Goal: Task Accomplishment & Management: Manage account settings

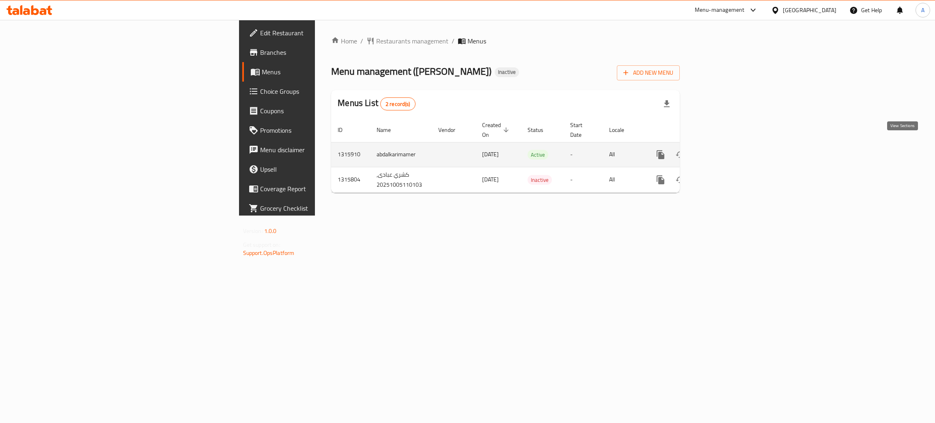
click at [723, 151] on icon "enhanced table" at bounding box center [718, 154] width 7 height 7
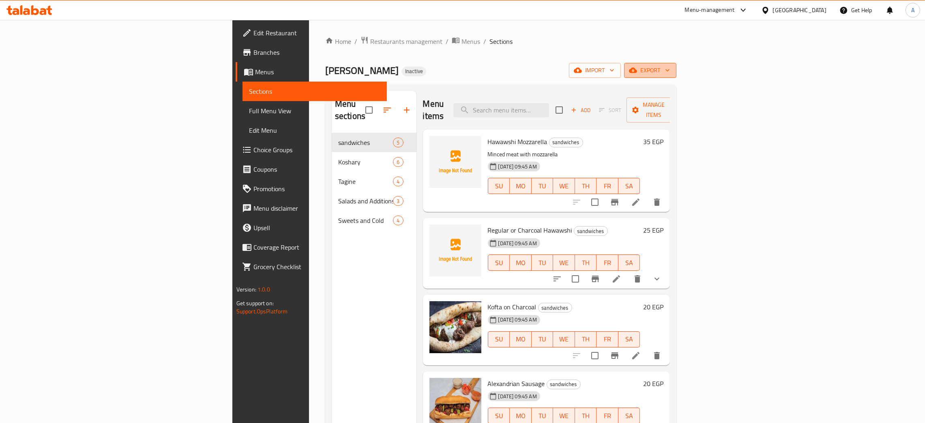
click at [672, 69] on icon "button" at bounding box center [668, 70] width 8 height 8
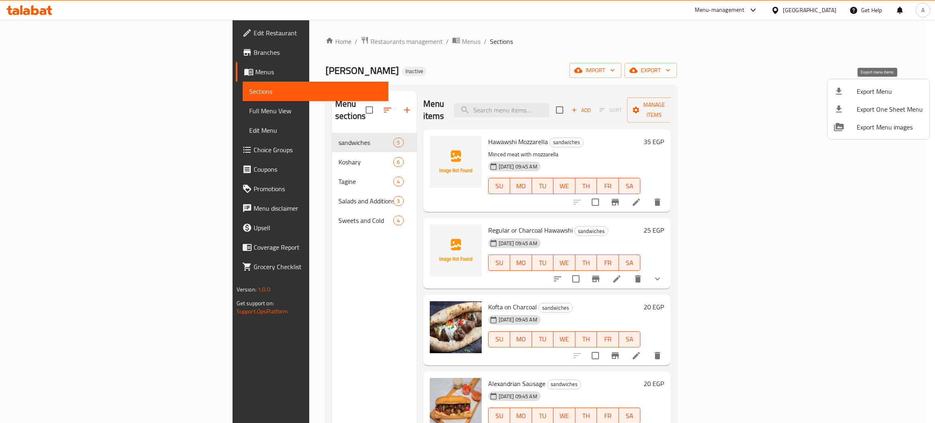
click at [873, 88] on span "Export Menu" at bounding box center [889, 91] width 66 height 10
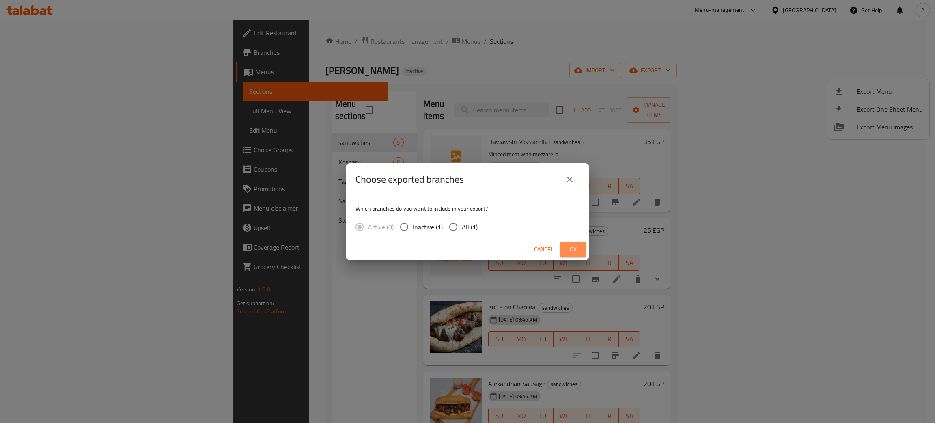
click at [572, 252] on span "Ok" at bounding box center [572, 249] width 13 height 10
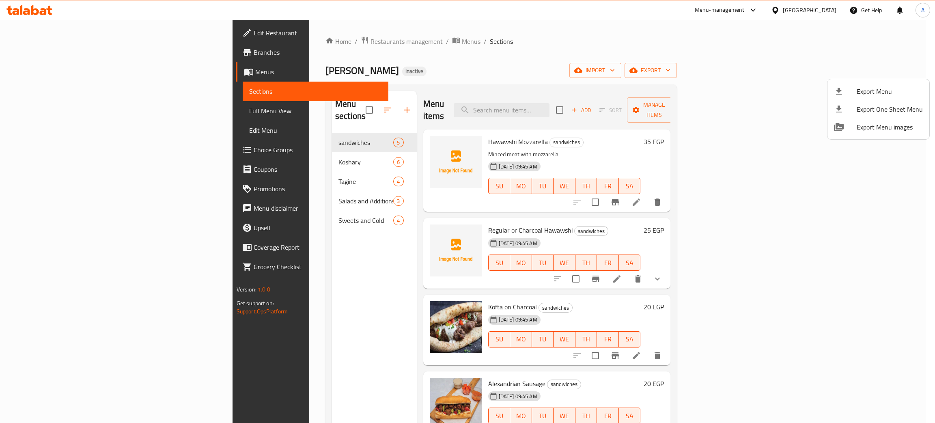
click at [384, 149] on div at bounding box center [467, 211] width 935 height 423
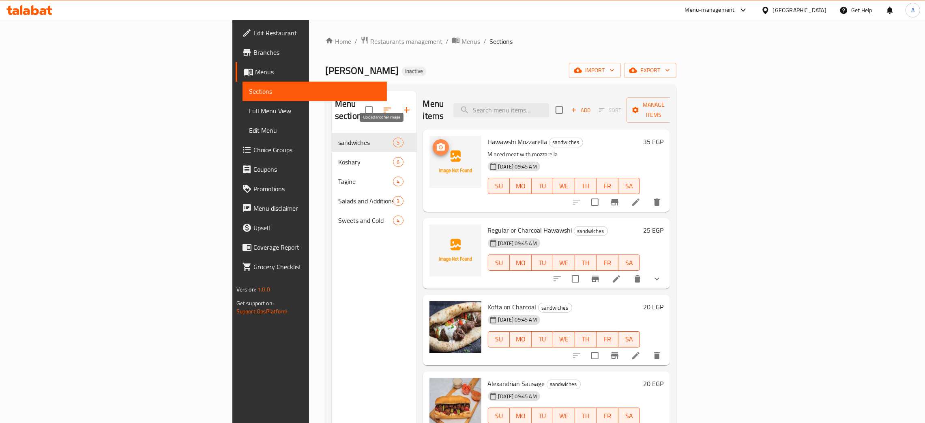
click at [433, 142] on span "upload picture" at bounding box center [441, 147] width 16 height 10
click at [437, 232] on icon "upload picture" at bounding box center [441, 235] width 8 height 7
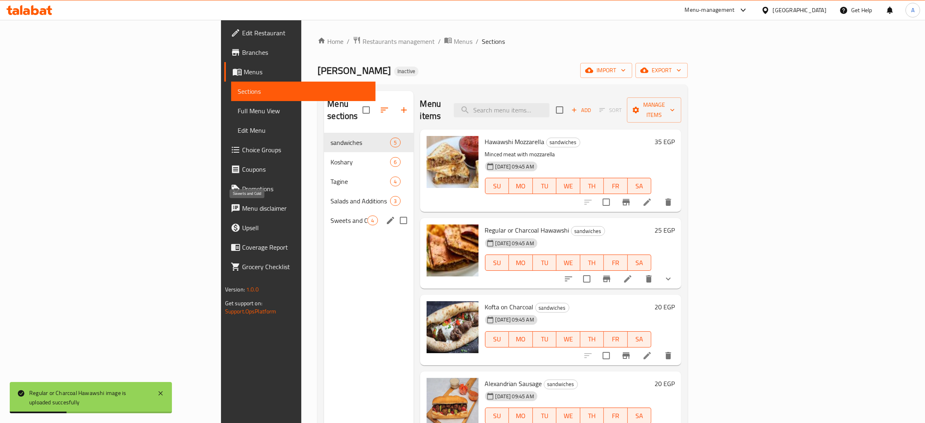
click at [331, 215] on span "Sweets and Cold" at bounding box center [349, 220] width 37 height 10
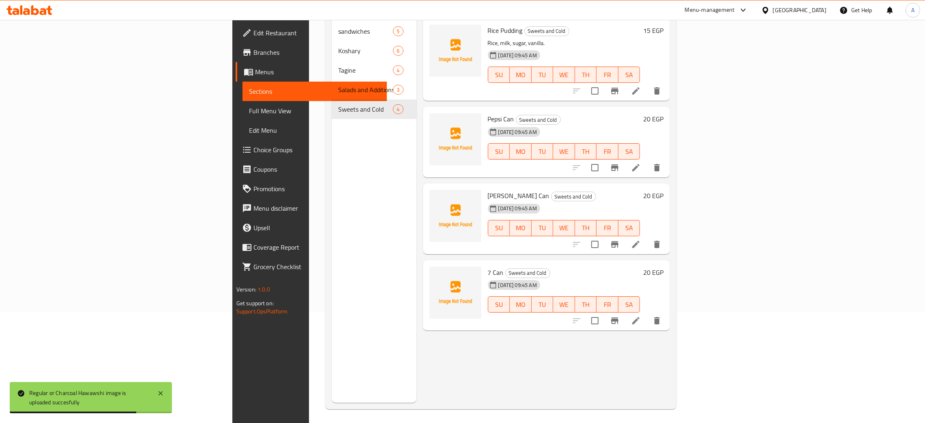
scroll to position [114, 0]
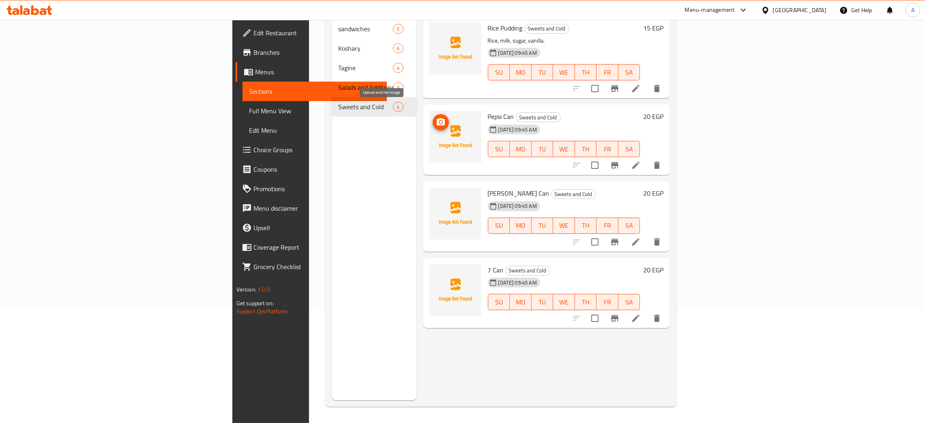
click at [439, 121] on circle "upload picture" at bounding box center [440, 122] width 2 height 2
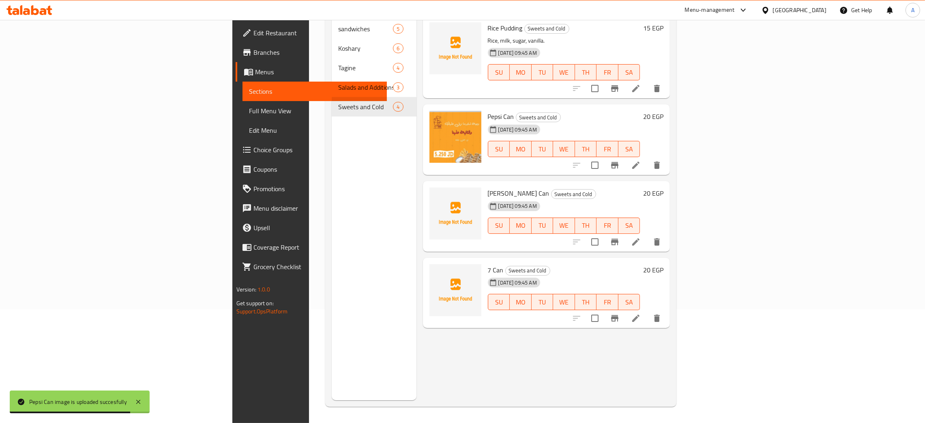
click at [28, 7] on icon at bounding box center [29, 10] width 46 height 10
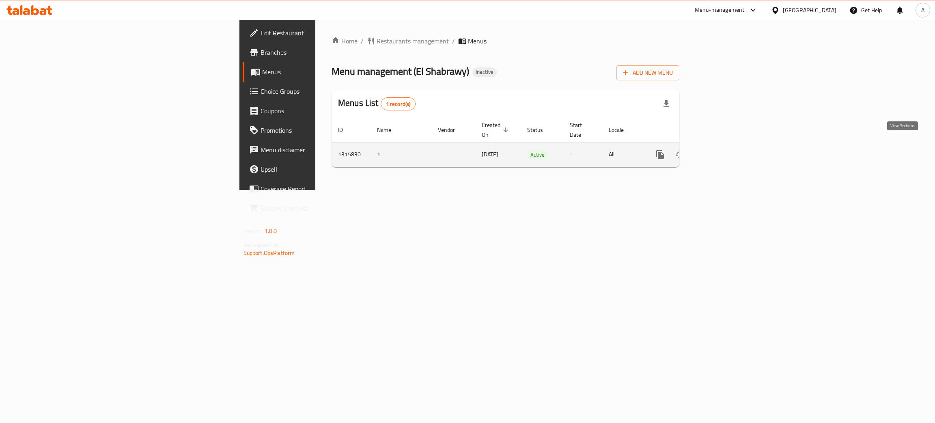
click at [722, 151] on icon "enhanced table" at bounding box center [718, 154] width 7 height 7
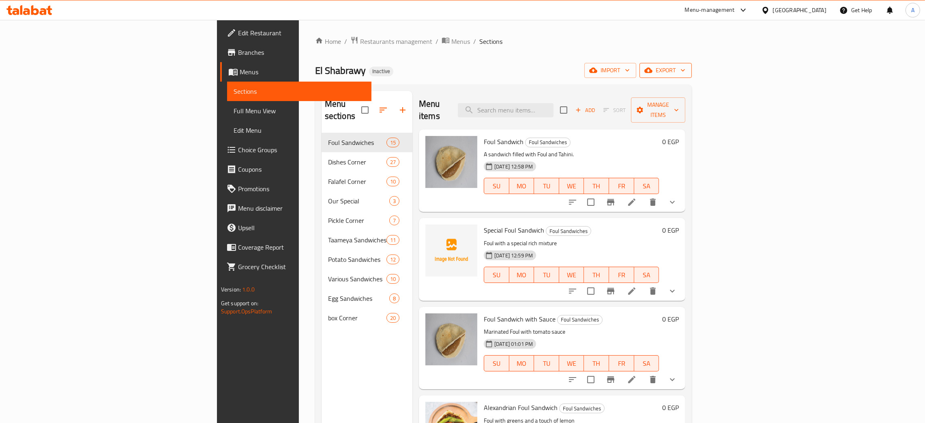
click at [687, 68] on icon "button" at bounding box center [683, 70] width 8 height 8
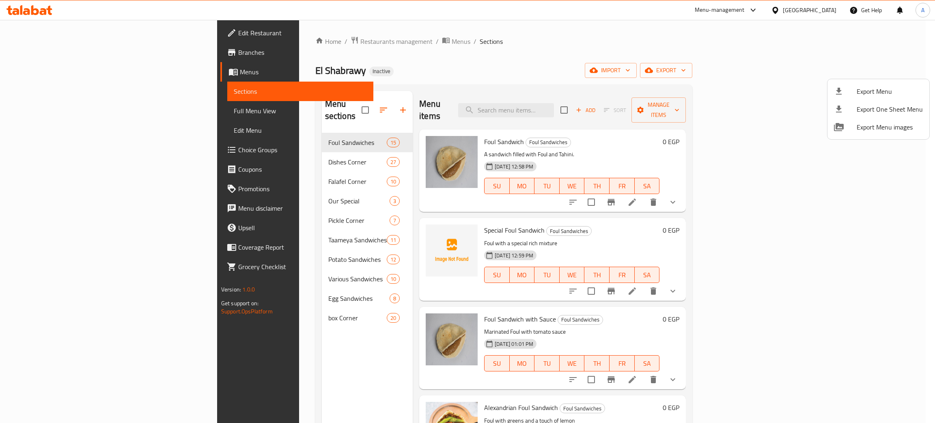
click at [875, 88] on span "Export Menu" at bounding box center [889, 91] width 66 height 10
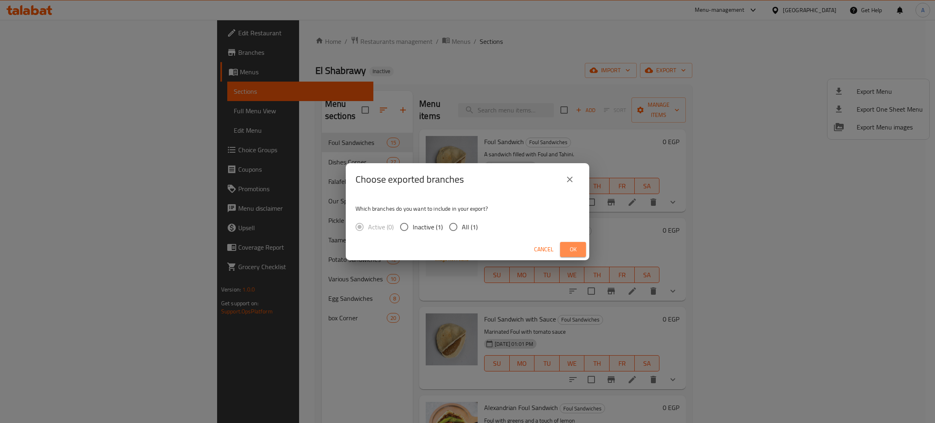
click at [568, 247] on span "Ok" at bounding box center [572, 249] width 13 height 10
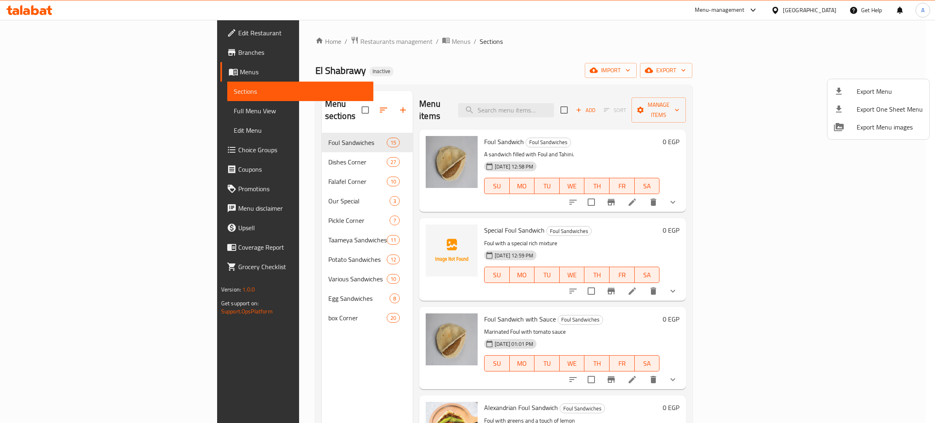
click at [826, 6] on div at bounding box center [467, 211] width 935 height 423
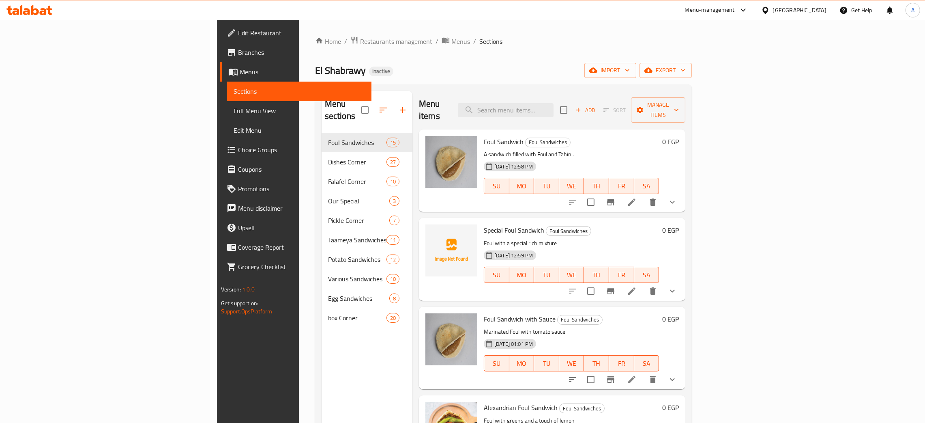
click at [824, 8] on div "Egypt" at bounding box center [800, 10] width 54 height 9
click at [762, 207] on div "United Arab Emirates" at bounding box center [766, 213] width 122 height 19
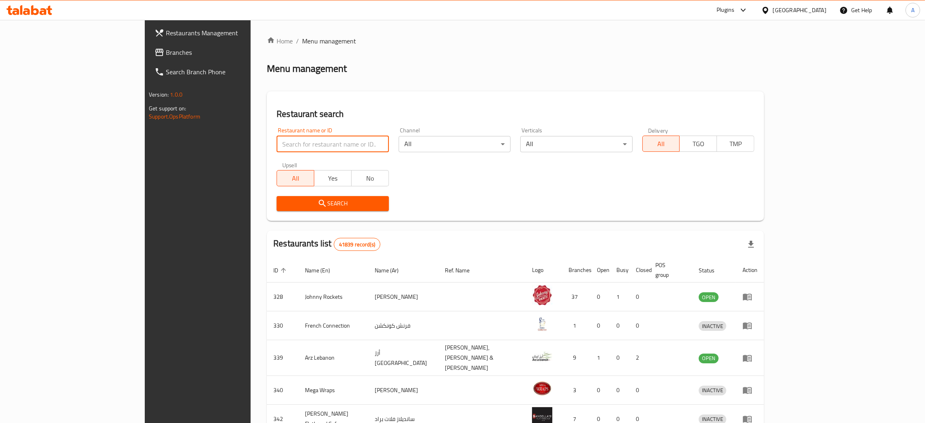
click at [277, 138] on input "search" at bounding box center [333, 144] width 112 height 16
paste input "Biryani Corner"
type input "Biryani Corner"
click button "Search" at bounding box center [333, 203] width 112 height 15
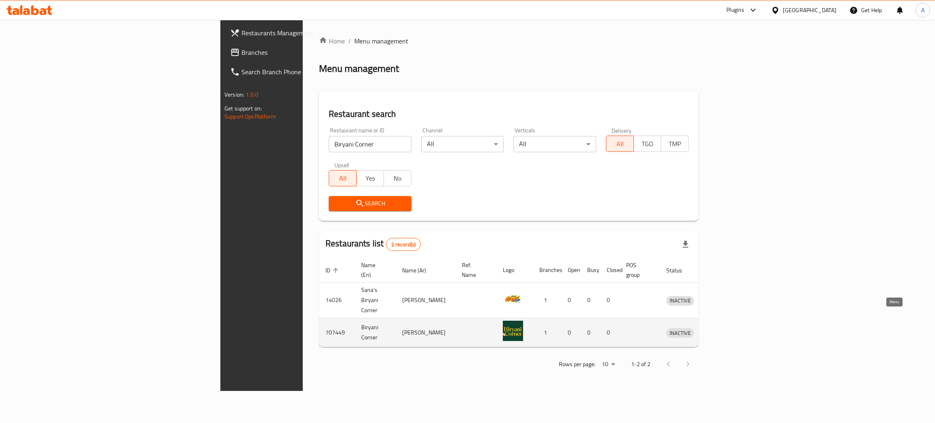
click at [718, 331] on icon "enhanced table" at bounding box center [716, 332] width 3 height 3
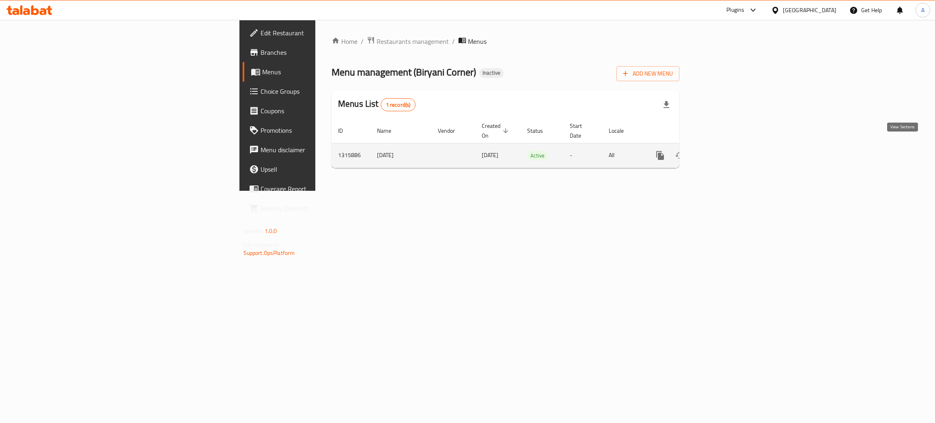
click at [723, 151] on icon "enhanced table" at bounding box center [719, 156] width 10 height 10
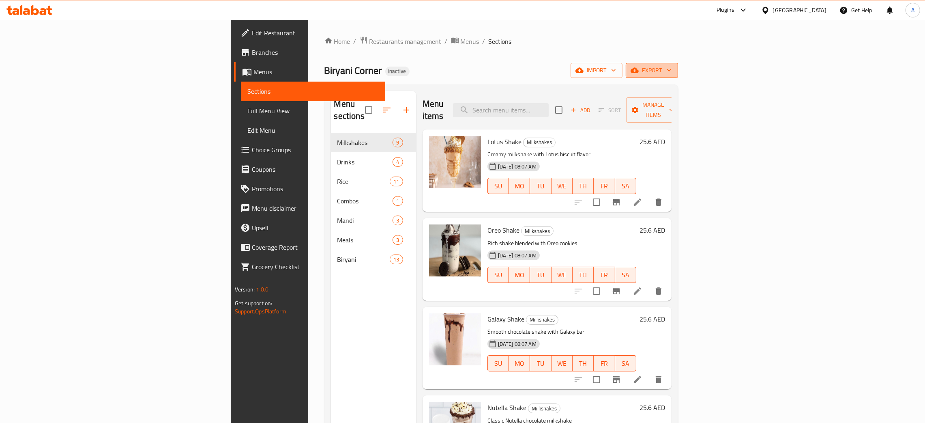
click at [673, 68] on icon "button" at bounding box center [669, 70] width 8 height 8
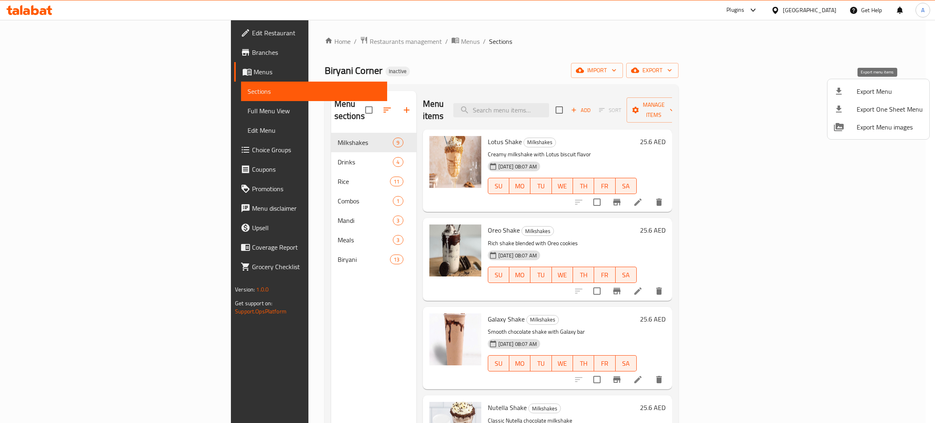
click at [865, 90] on span "Export Menu" at bounding box center [889, 91] width 66 height 10
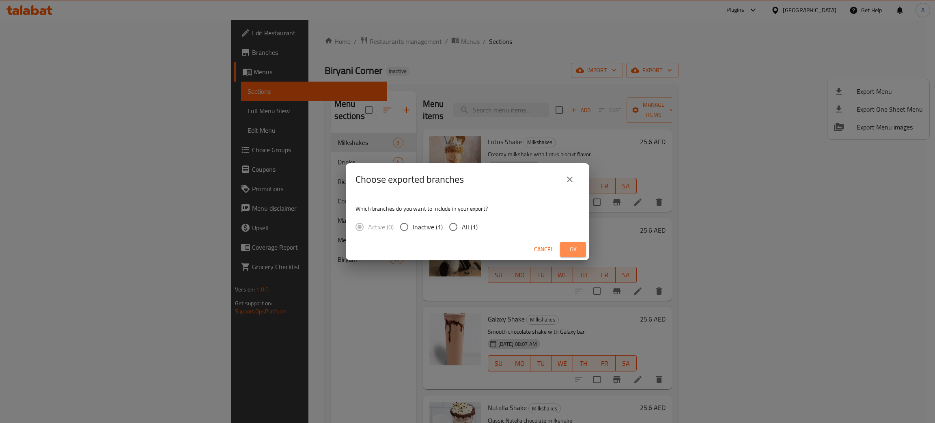
click at [576, 249] on span "Ok" at bounding box center [572, 249] width 13 height 10
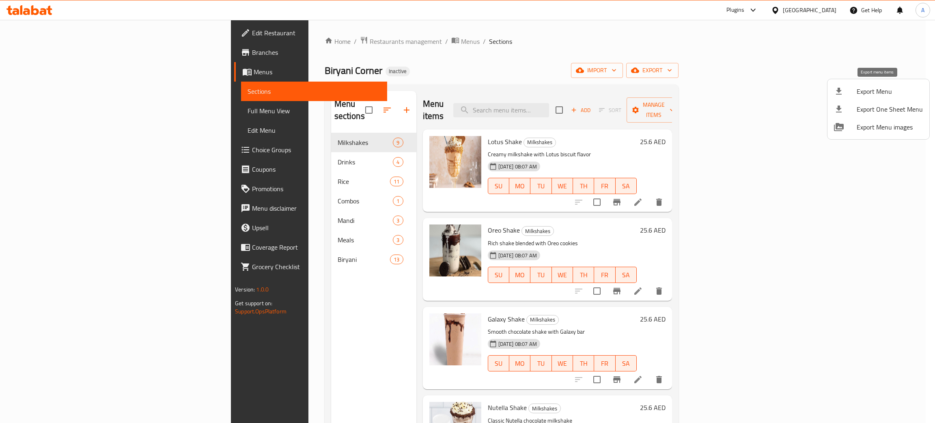
click at [869, 91] on span "Export Menu" at bounding box center [889, 91] width 66 height 10
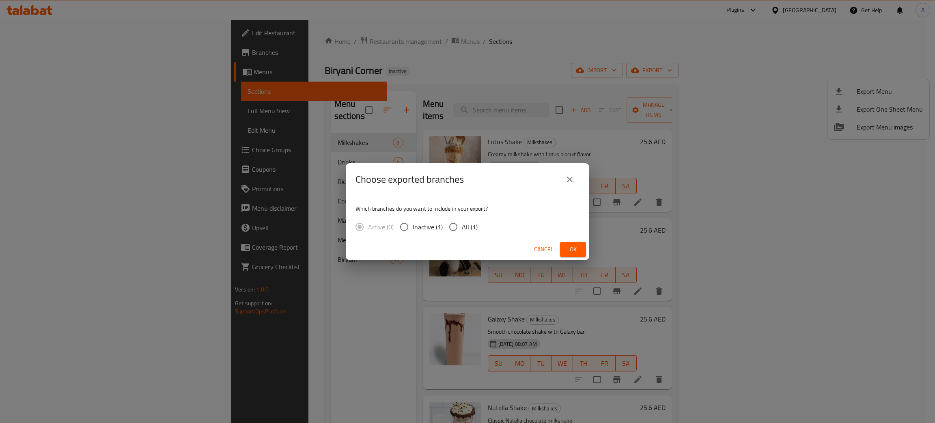
click at [571, 251] on span "Ok" at bounding box center [572, 249] width 13 height 10
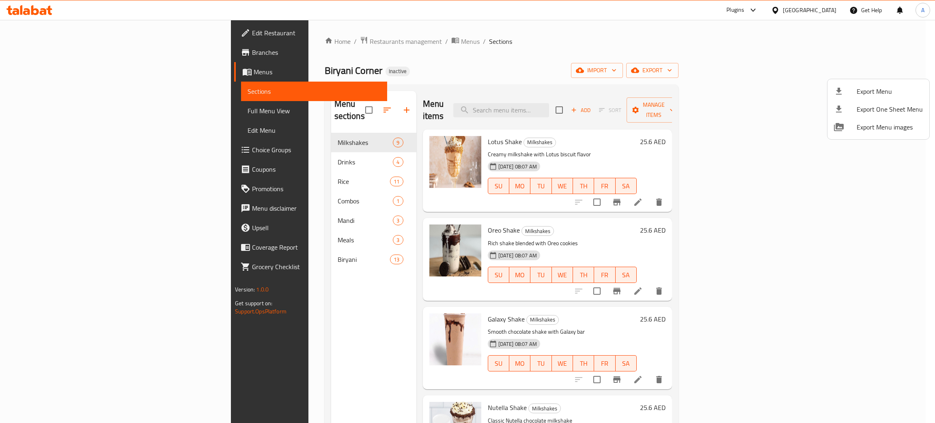
click at [28, 13] on div at bounding box center [467, 211] width 935 height 423
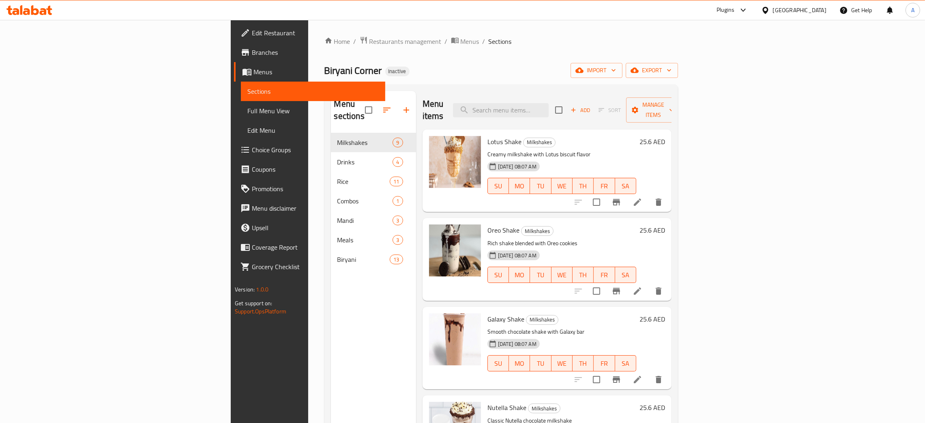
click at [28, 13] on icon at bounding box center [26, 11] width 7 height 7
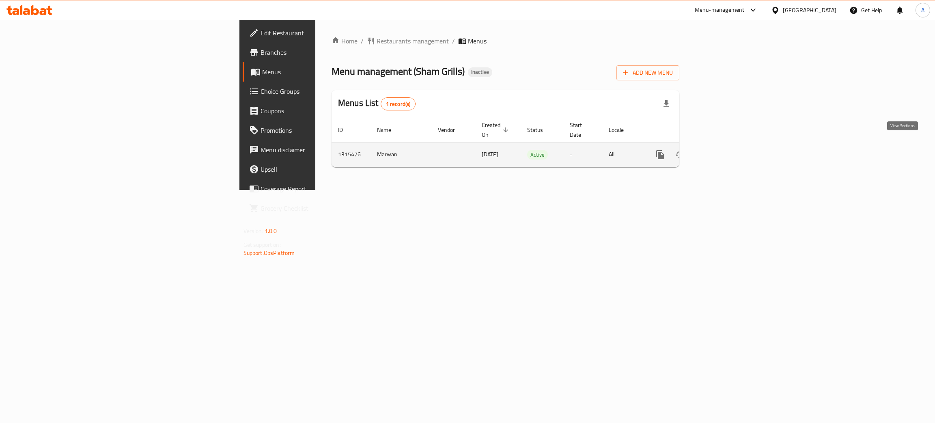
click at [723, 150] on icon "enhanced table" at bounding box center [719, 155] width 10 height 10
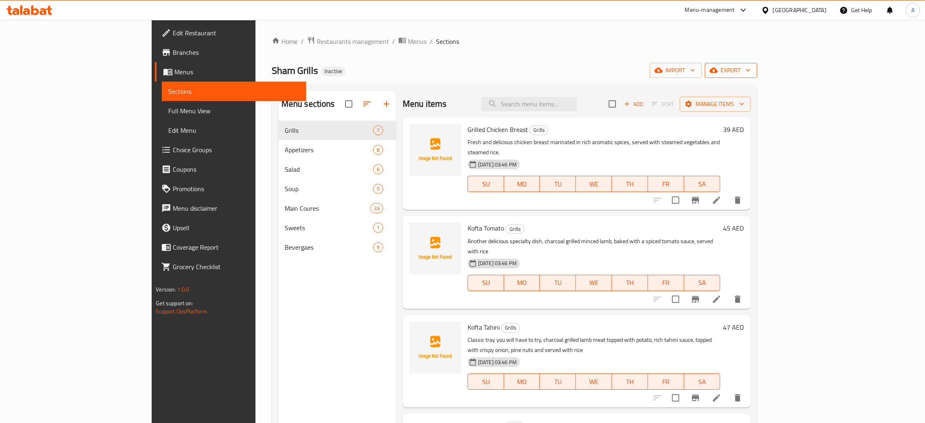
click at [753, 69] on icon "button" at bounding box center [748, 70] width 8 height 8
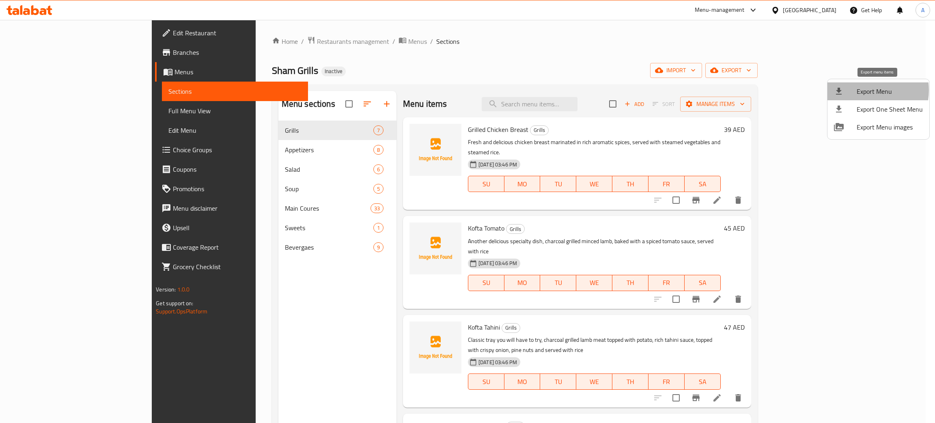
click at [864, 90] on span "Export Menu" at bounding box center [889, 91] width 66 height 10
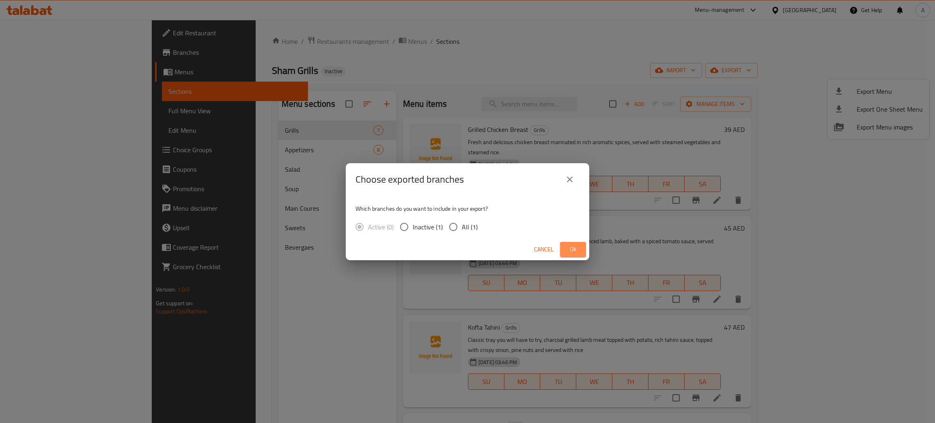
click at [575, 247] on span "Ok" at bounding box center [572, 249] width 13 height 10
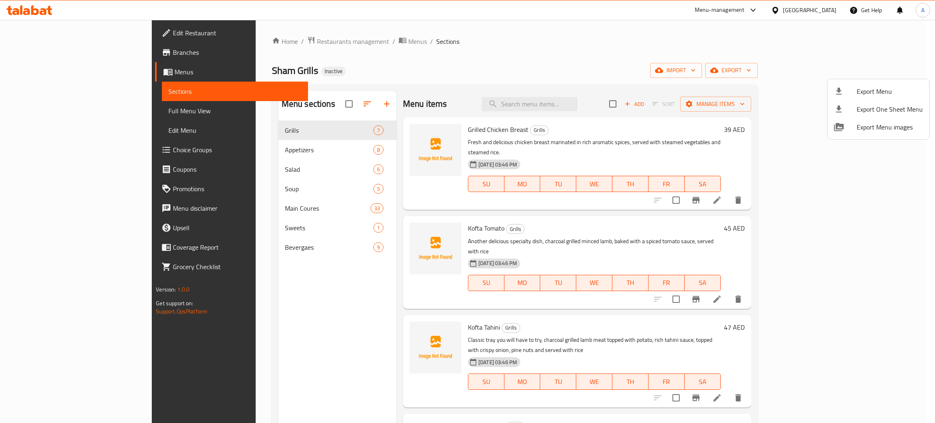
click at [799, 8] on div at bounding box center [467, 211] width 935 height 423
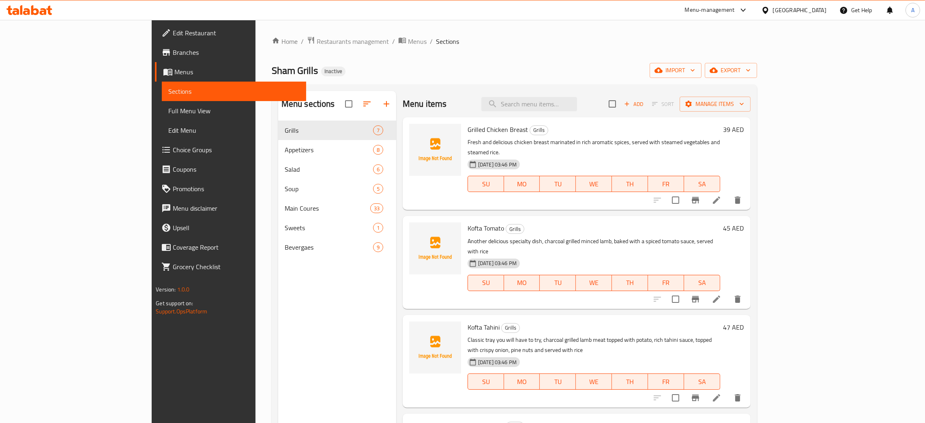
click at [34, 7] on icon at bounding box center [29, 10] width 46 height 10
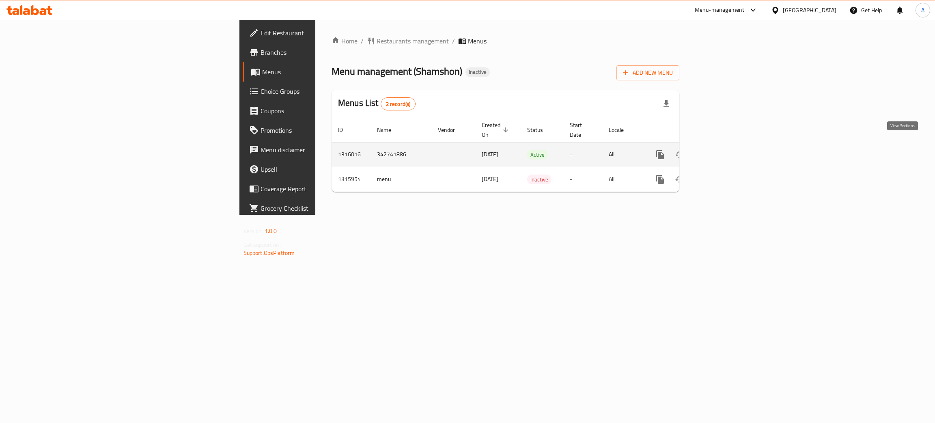
click at [723, 150] on icon "enhanced table" at bounding box center [719, 155] width 10 height 10
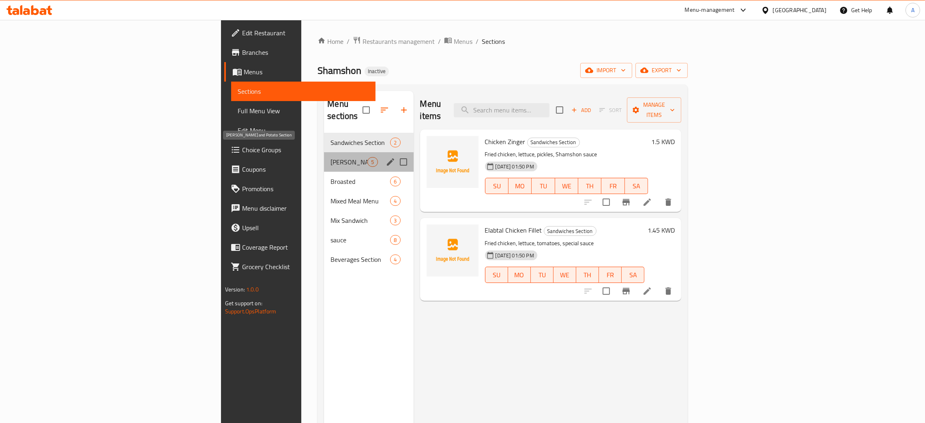
click at [331, 157] on span "[PERSON_NAME] and Potato Section" at bounding box center [349, 162] width 37 height 10
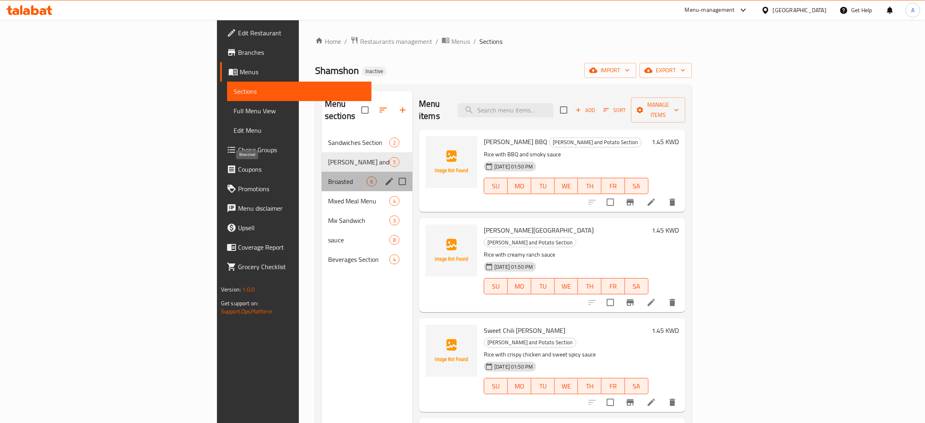
click at [328, 176] on span "Broasted" at bounding box center [347, 181] width 39 height 10
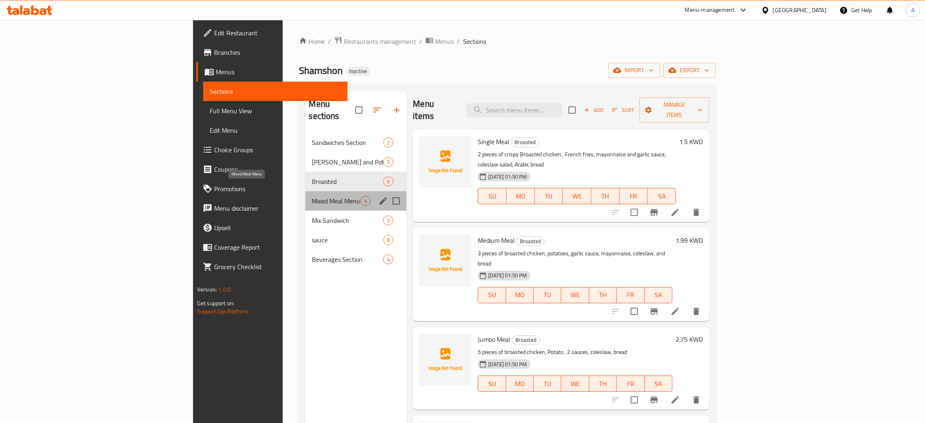
click at [312, 196] on span "Mixed Meal Menu" at bounding box center [336, 201] width 49 height 10
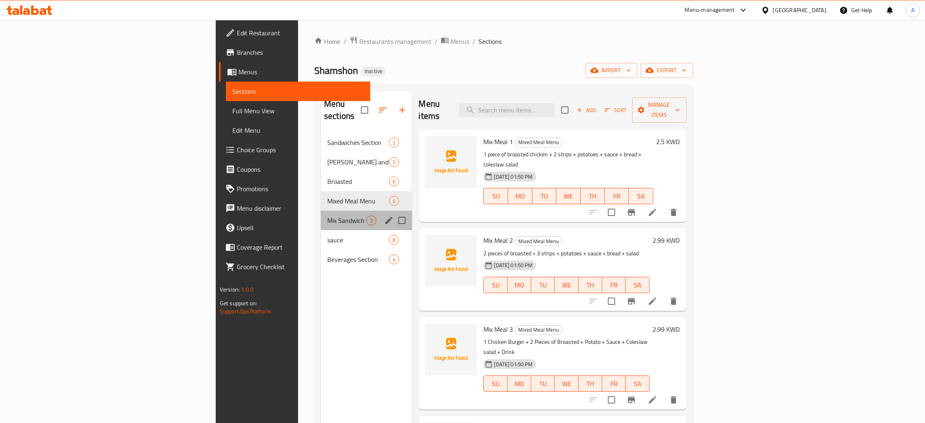
click at [321, 211] on div "Mix Sandwich 3" at bounding box center [366, 220] width 91 height 19
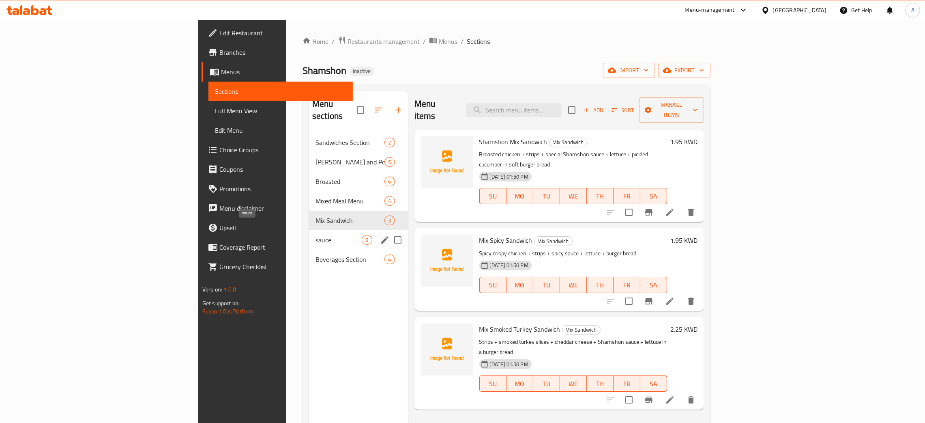
click at [316, 235] on span "sauce" at bounding box center [339, 240] width 46 height 10
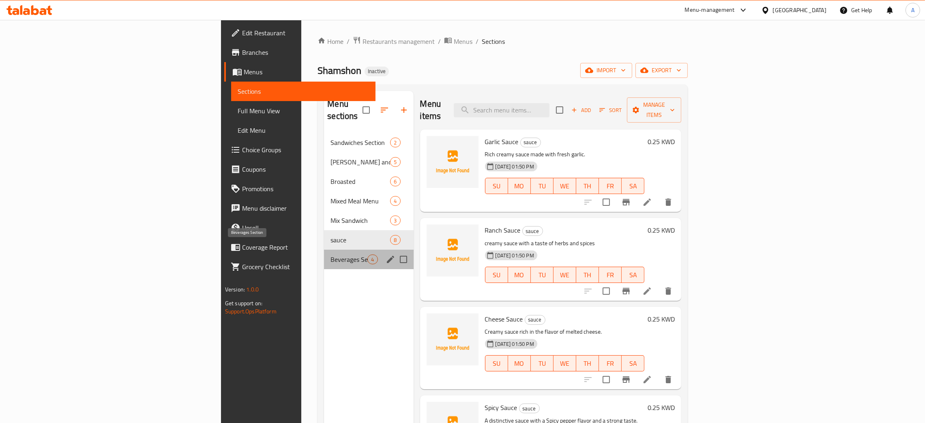
click at [331, 254] on span "Beverages Section" at bounding box center [349, 259] width 37 height 10
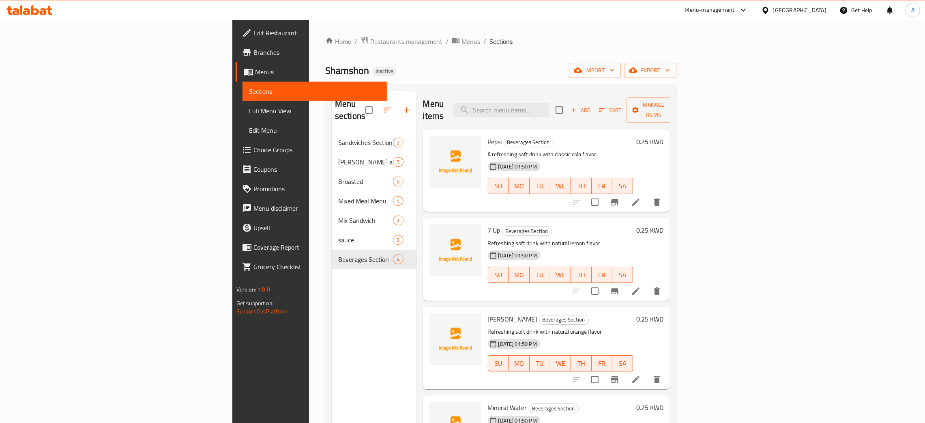
click at [254, 53] on span "Branches" at bounding box center [317, 52] width 127 height 10
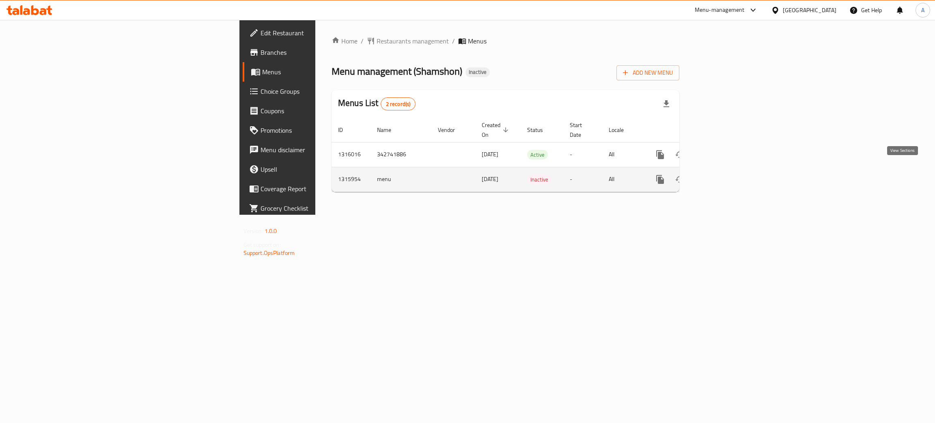
click at [723, 174] on icon "enhanced table" at bounding box center [719, 179] width 10 height 10
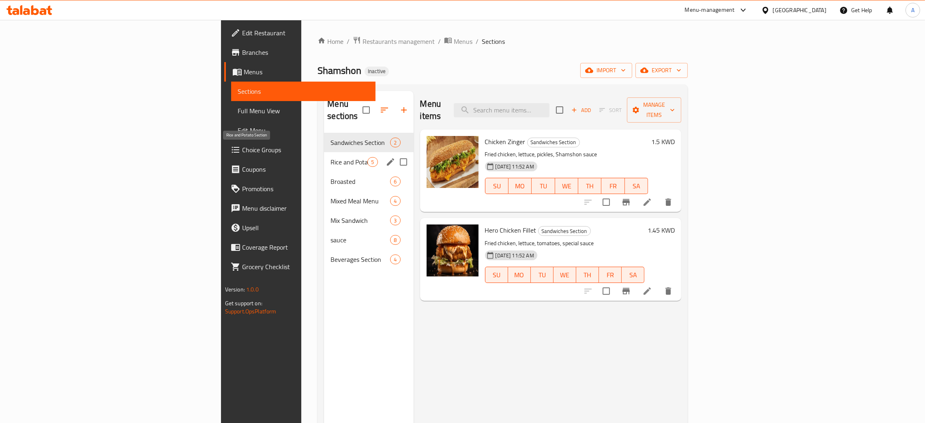
click at [331, 157] on span "Rice and Potato Section" at bounding box center [349, 162] width 37 height 10
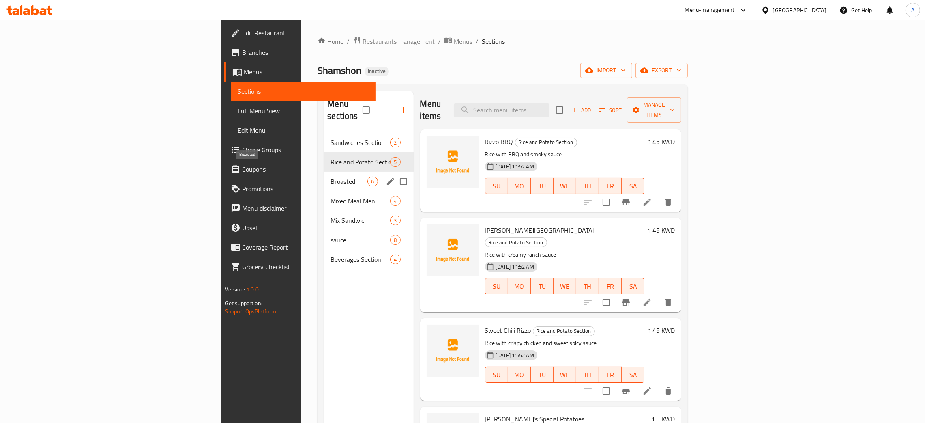
click at [331, 176] on span "Broasted" at bounding box center [349, 181] width 37 height 10
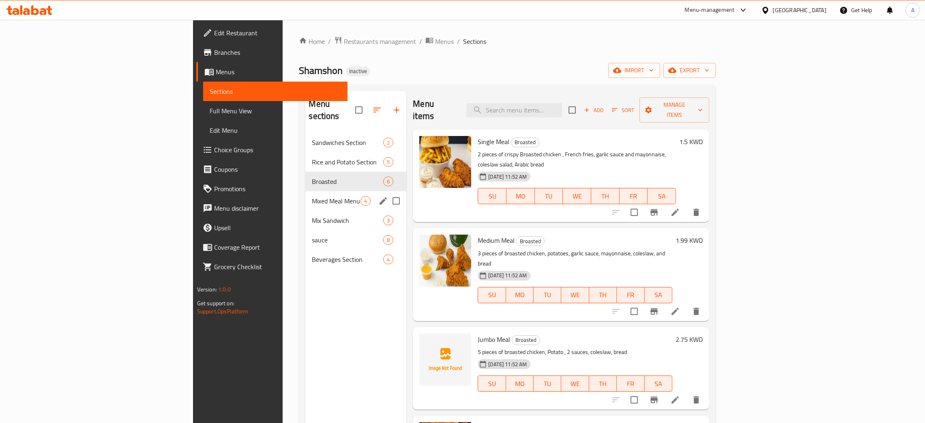
click at [305, 198] on div "Mixed Meal Menu 4" at bounding box center [355, 200] width 101 height 19
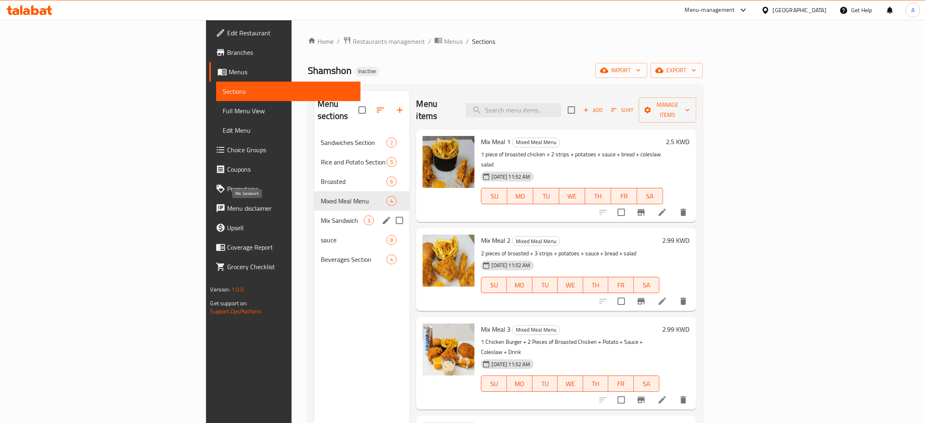
click at [321, 215] on span "Mix Sandwich" at bounding box center [342, 220] width 43 height 10
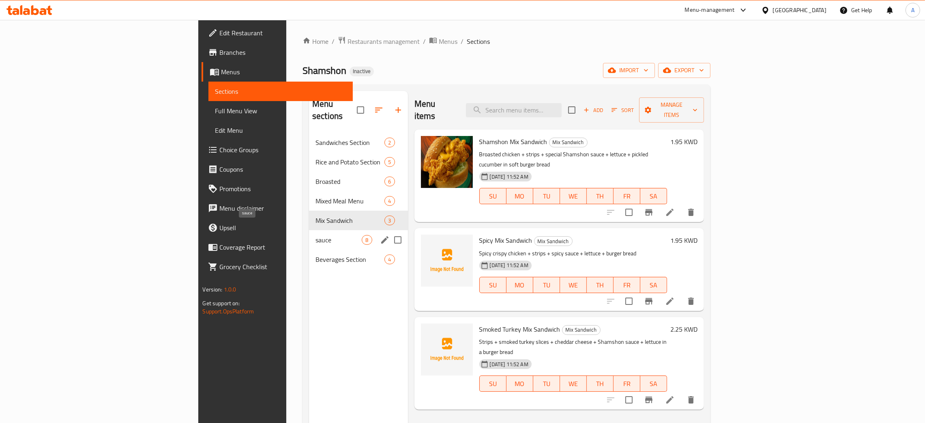
click at [316, 235] on span "sauce" at bounding box center [339, 240] width 46 height 10
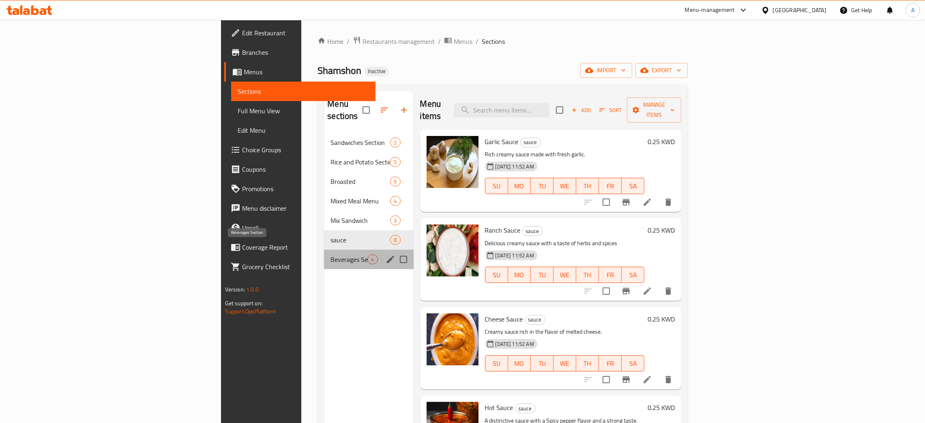
click at [331, 254] on span "Beverages Section" at bounding box center [349, 259] width 37 height 10
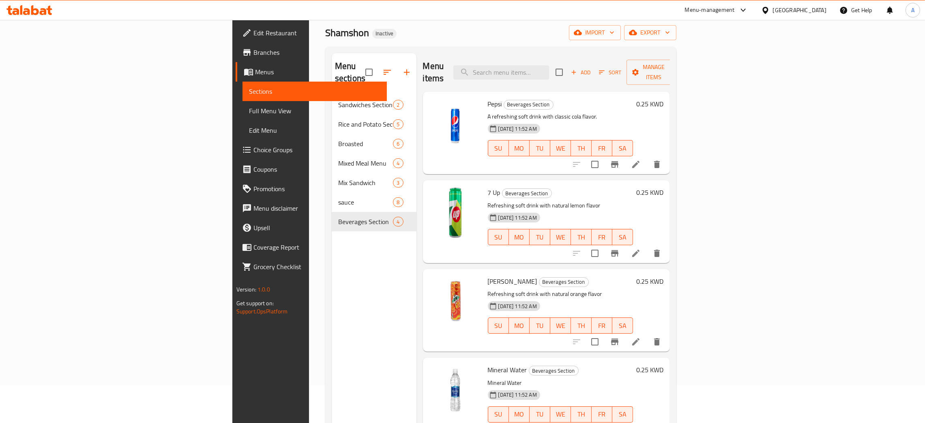
scroll to position [114, 0]
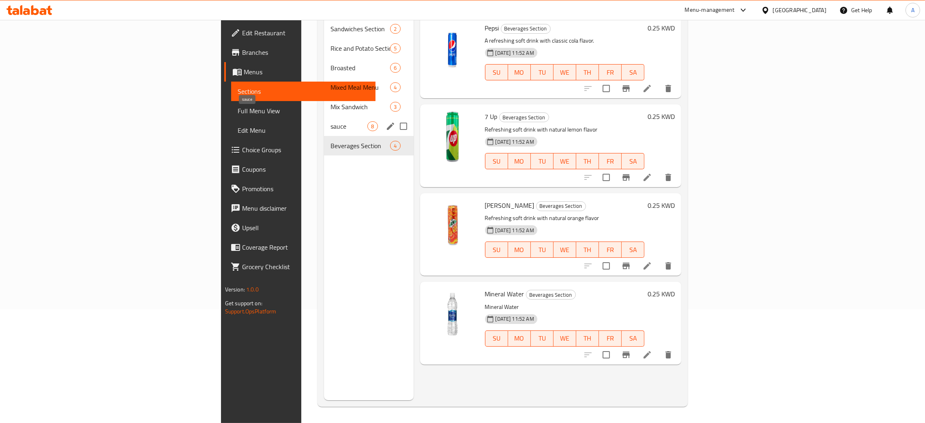
click at [331, 121] on span "sauce" at bounding box center [349, 126] width 37 height 10
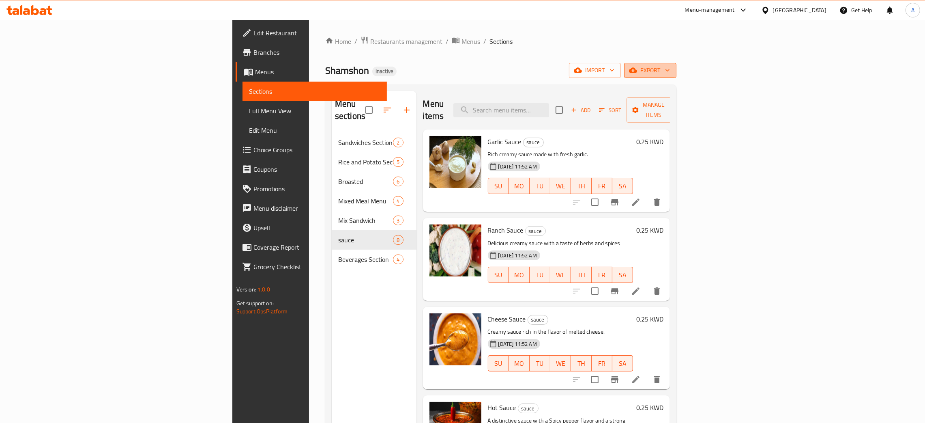
click at [672, 73] on icon "button" at bounding box center [668, 70] width 8 height 8
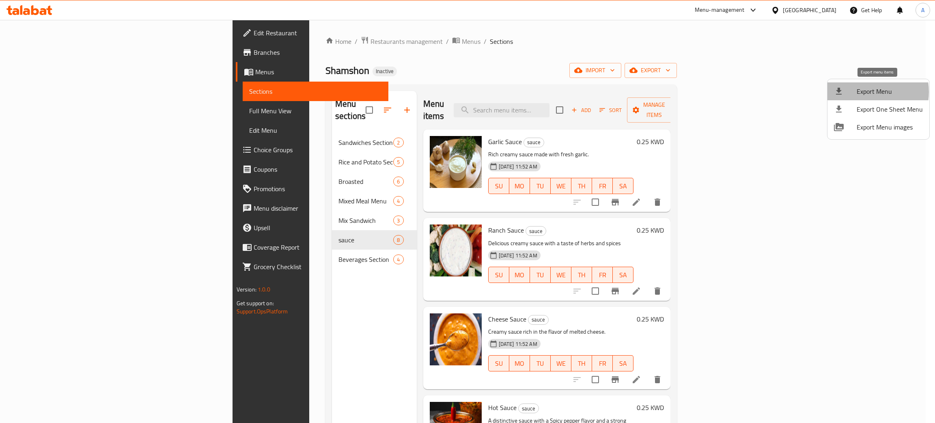
click at [864, 92] on span "Export Menu" at bounding box center [889, 91] width 66 height 10
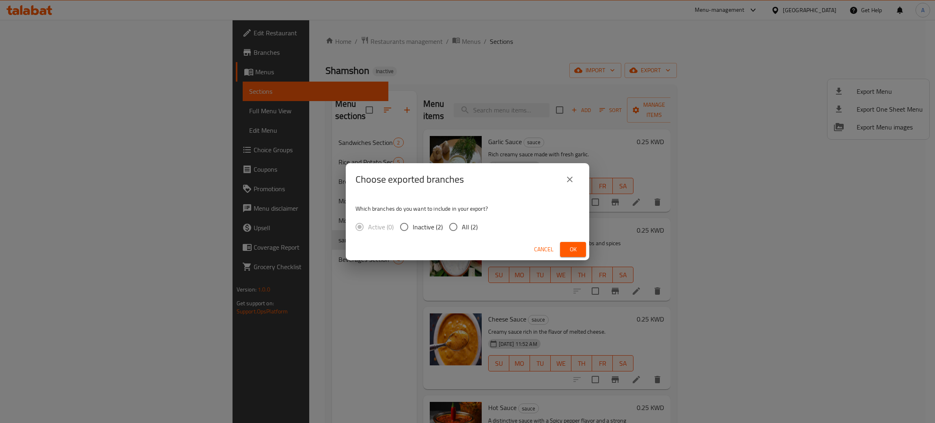
click at [576, 248] on span "Ok" at bounding box center [572, 249] width 13 height 10
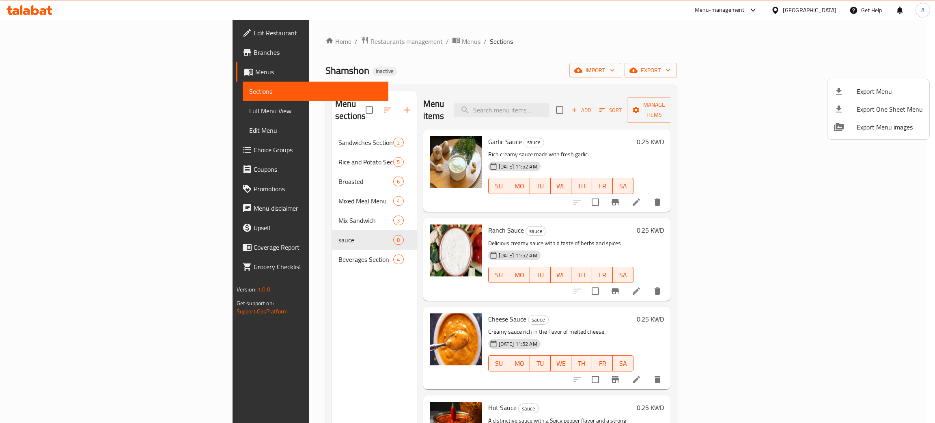
click at [259, 133] on div at bounding box center [467, 211] width 935 height 423
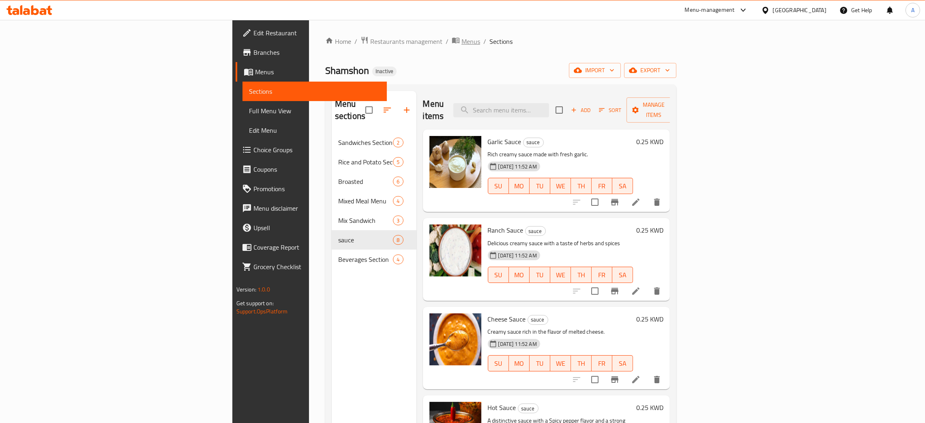
click at [462, 39] on span "Menus" at bounding box center [471, 42] width 19 height 10
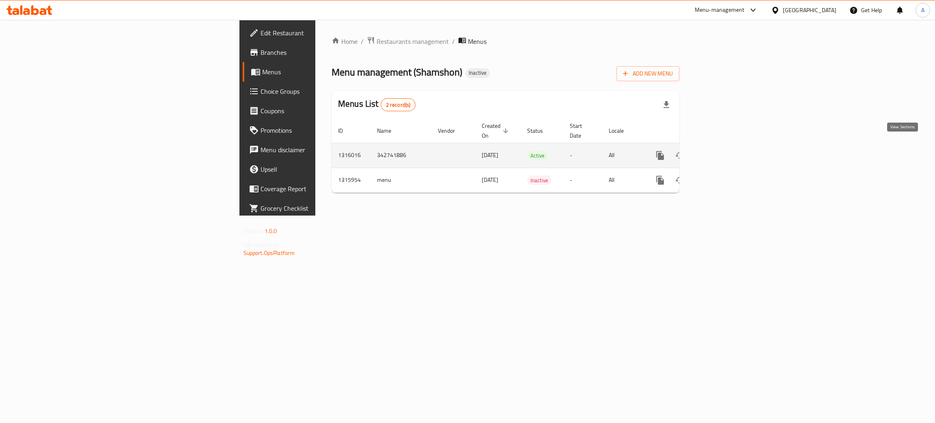
click at [722, 152] on icon "enhanced table" at bounding box center [718, 155] width 7 height 7
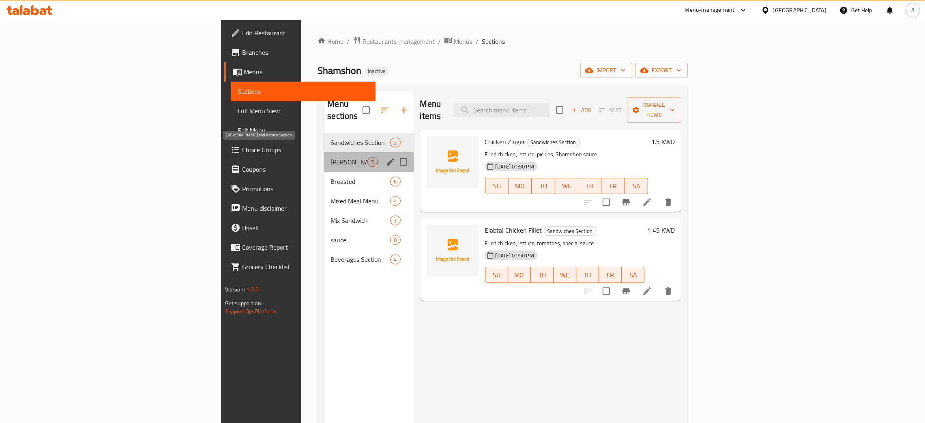
click at [331, 157] on span "[PERSON_NAME] and Potato Section" at bounding box center [349, 162] width 37 height 10
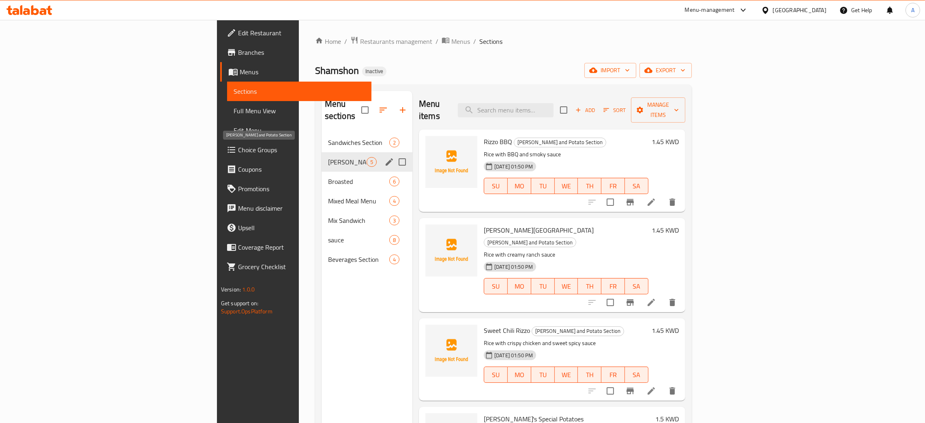
click at [328, 157] on span "[PERSON_NAME] and Potato Section" at bounding box center [347, 162] width 39 height 10
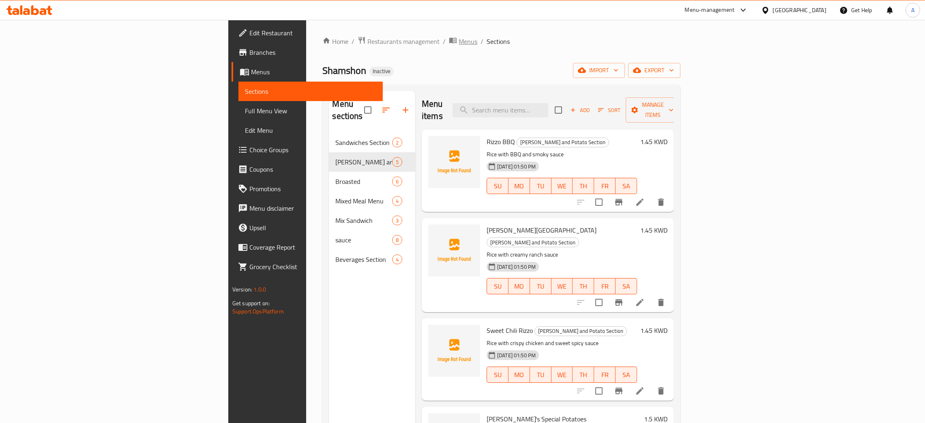
click at [459, 41] on span "Menus" at bounding box center [468, 42] width 19 height 10
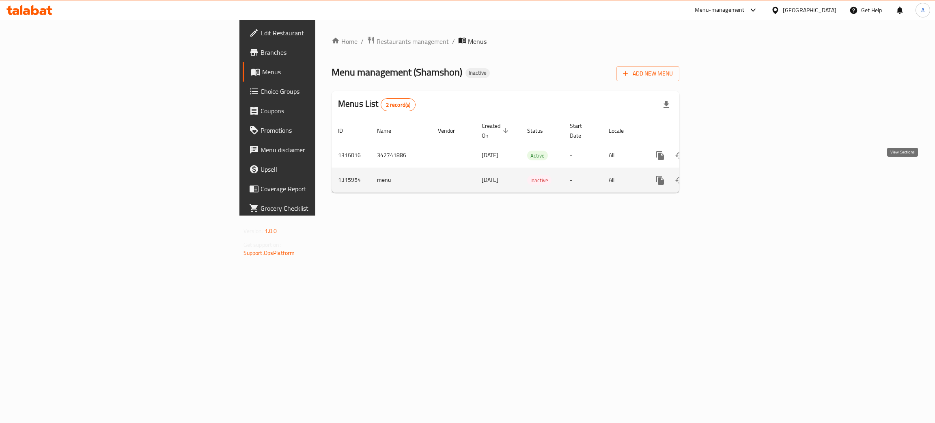
click at [723, 175] on icon "enhanced table" at bounding box center [719, 180] width 10 height 10
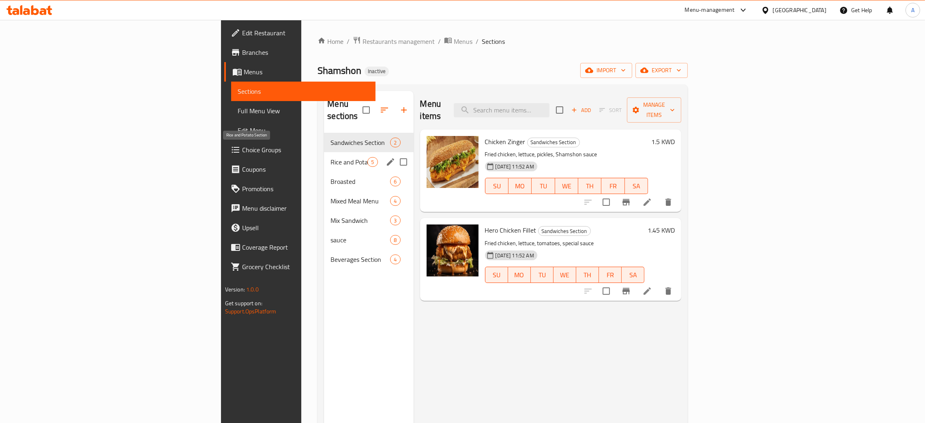
click at [331, 157] on span "Rice and Potato Section" at bounding box center [349, 162] width 37 height 10
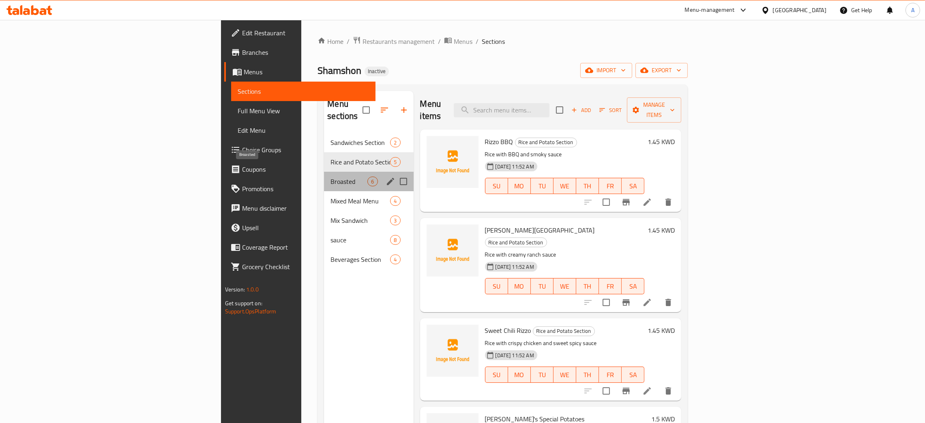
click at [331, 176] on span "Broasted" at bounding box center [349, 181] width 37 height 10
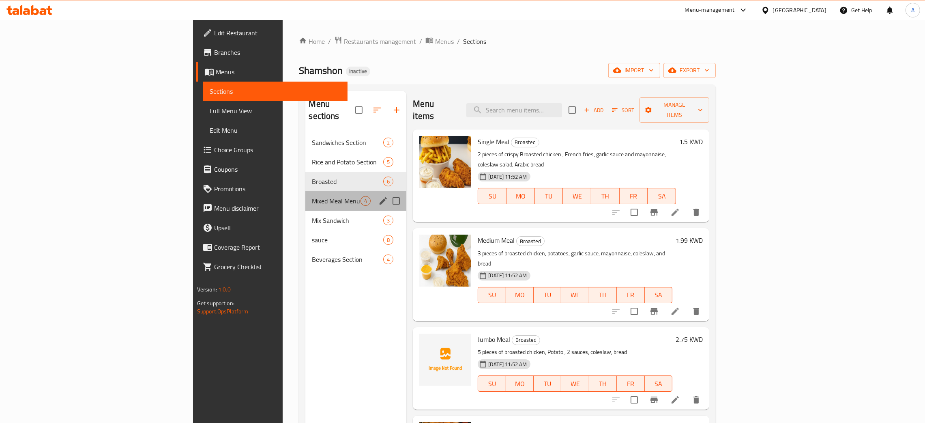
click at [305, 191] on div "Mixed Meal Menu 4" at bounding box center [355, 200] width 101 height 19
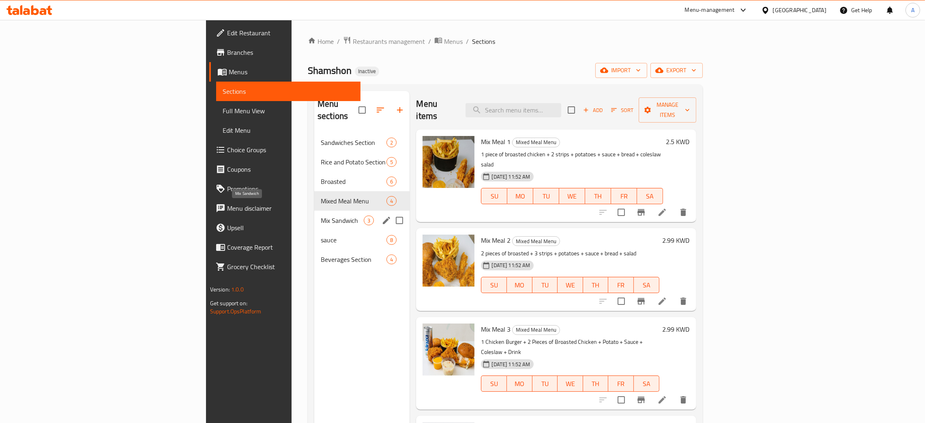
click at [321, 215] on span "Mix Sandwich" at bounding box center [342, 220] width 43 height 10
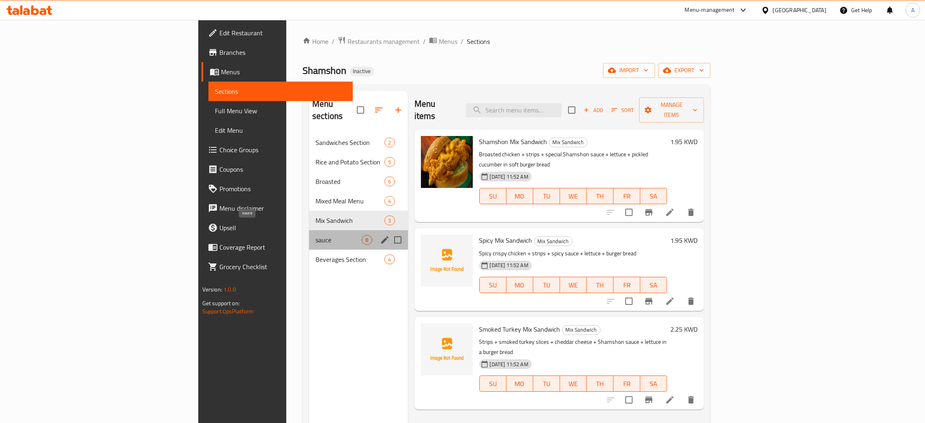
click at [316, 235] on span "sauce" at bounding box center [339, 240] width 46 height 10
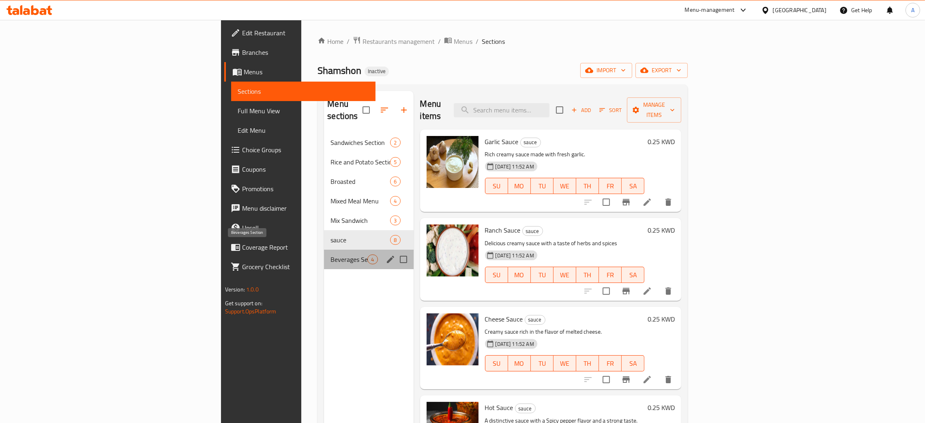
click at [331, 254] on span "Beverages Section" at bounding box center [349, 259] width 37 height 10
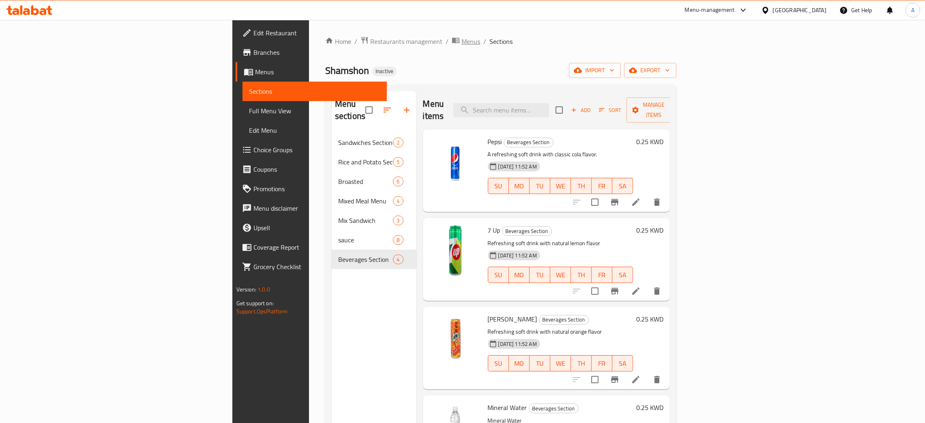
click at [462, 43] on span "Menus" at bounding box center [471, 42] width 19 height 10
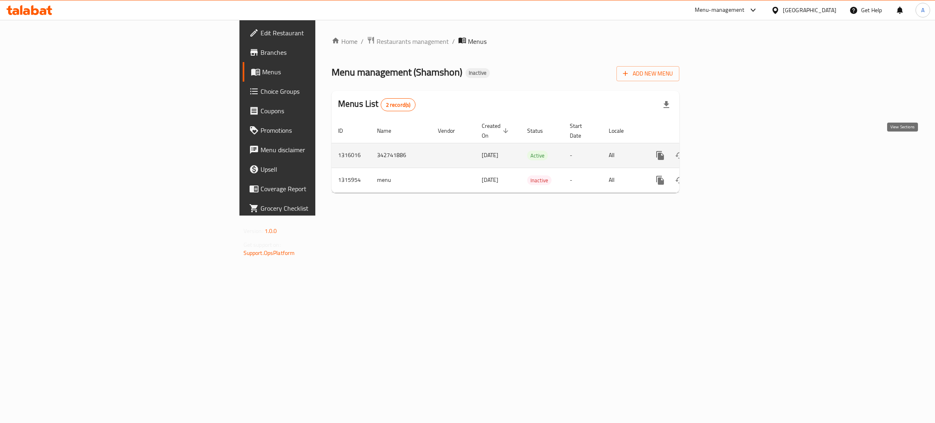
click at [723, 151] on icon "enhanced table" at bounding box center [719, 156] width 10 height 10
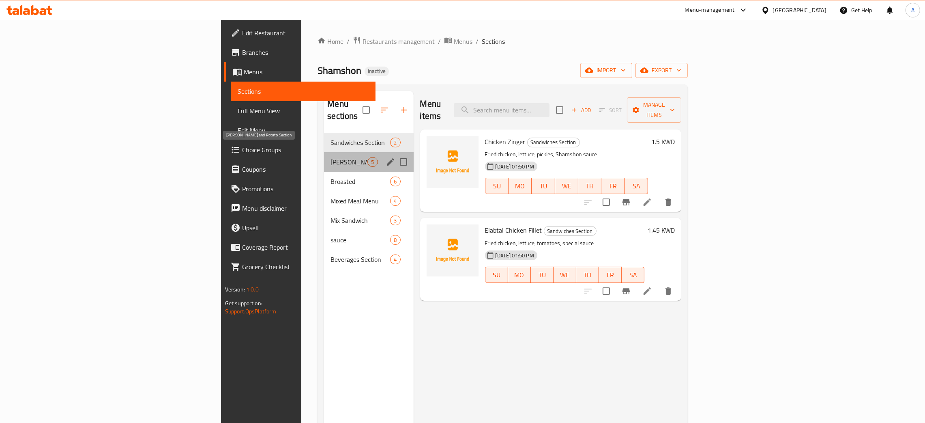
click at [331, 157] on span "Rizo and Potato Section" at bounding box center [349, 162] width 37 height 10
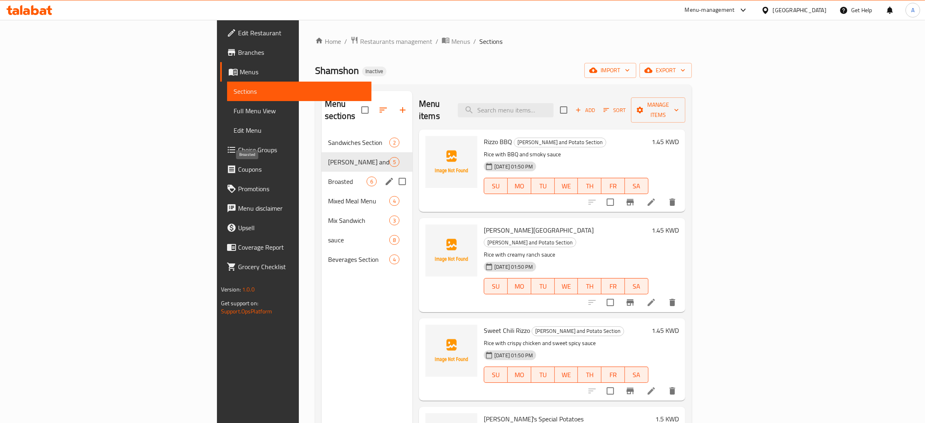
click at [328, 176] on span "Broasted" at bounding box center [347, 181] width 39 height 10
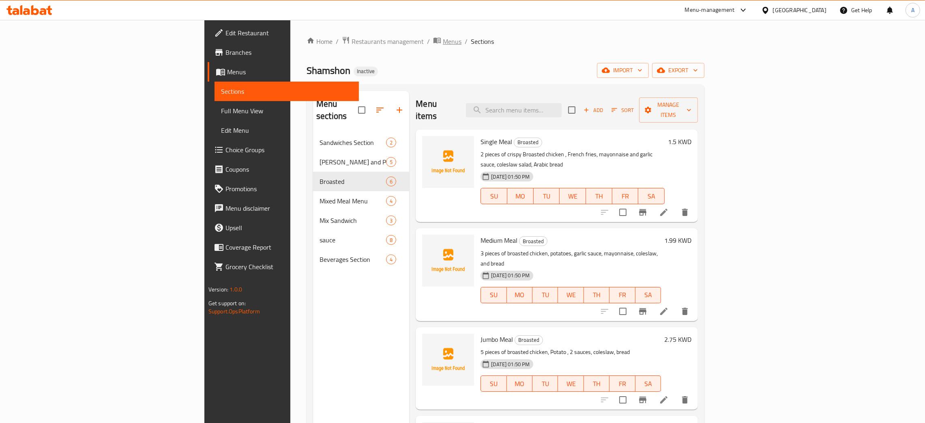
click at [443, 42] on span "Menus" at bounding box center [452, 42] width 19 height 10
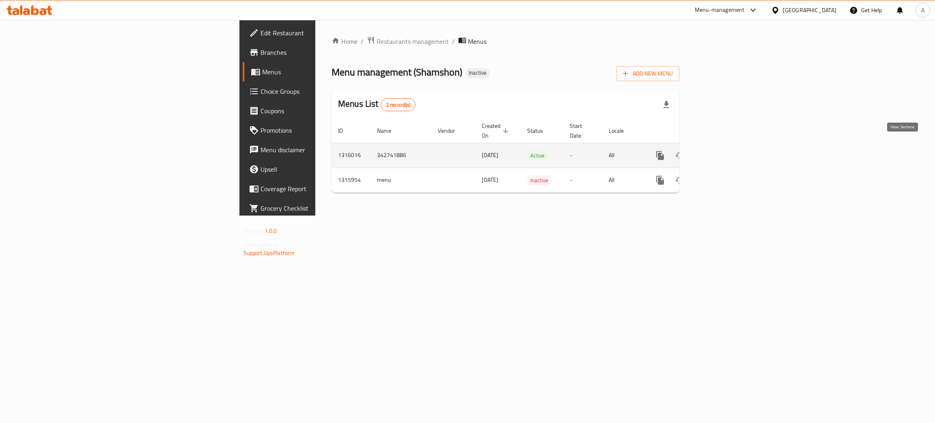
click at [723, 151] on icon "enhanced table" at bounding box center [719, 156] width 10 height 10
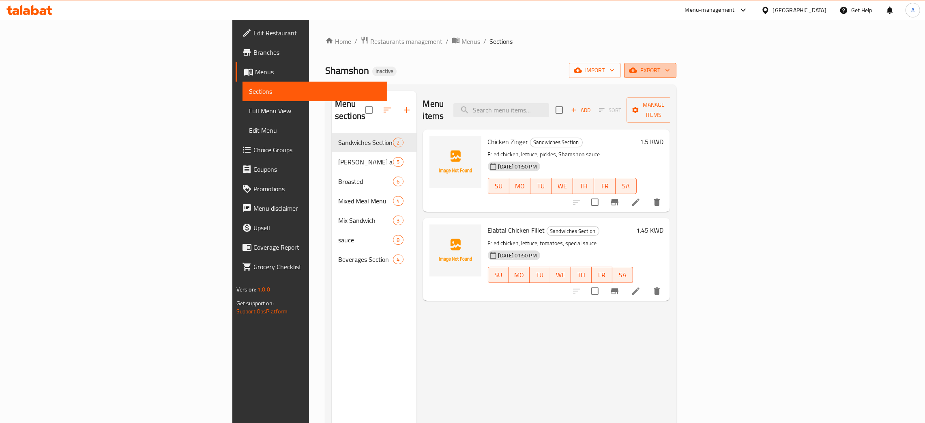
click at [672, 72] on icon "button" at bounding box center [668, 70] width 8 height 8
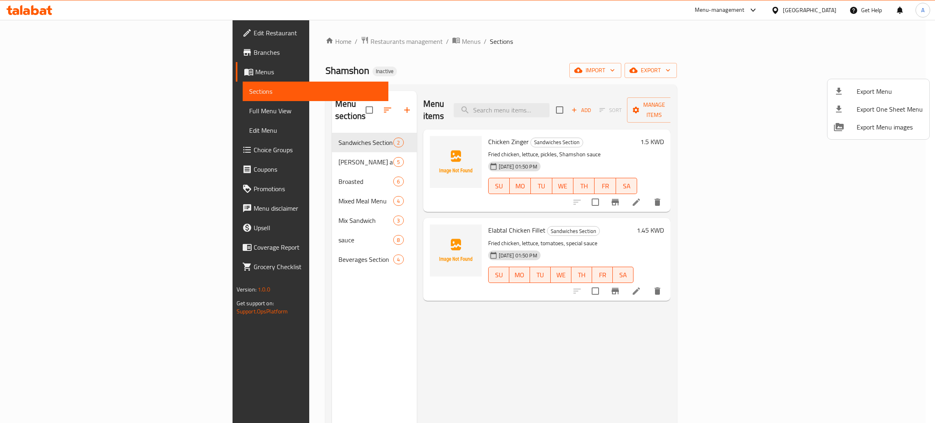
click at [873, 90] on span "Export Menu" at bounding box center [889, 91] width 66 height 10
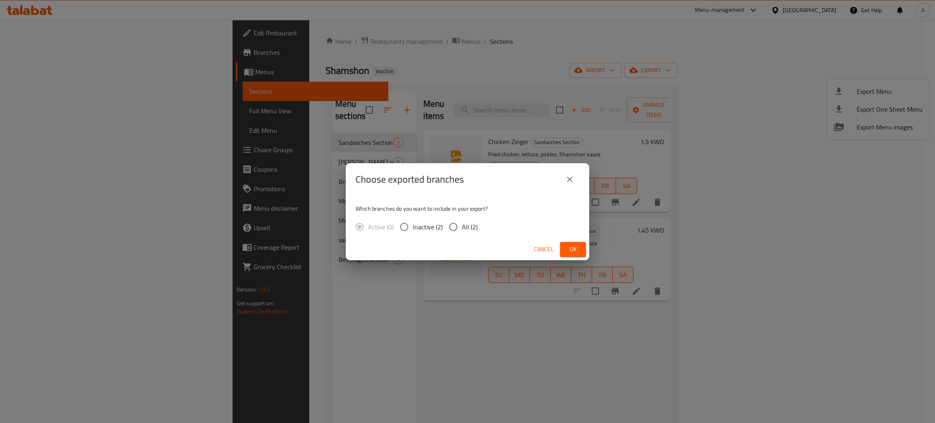
click at [572, 247] on span "Ok" at bounding box center [572, 249] width 13 height 10
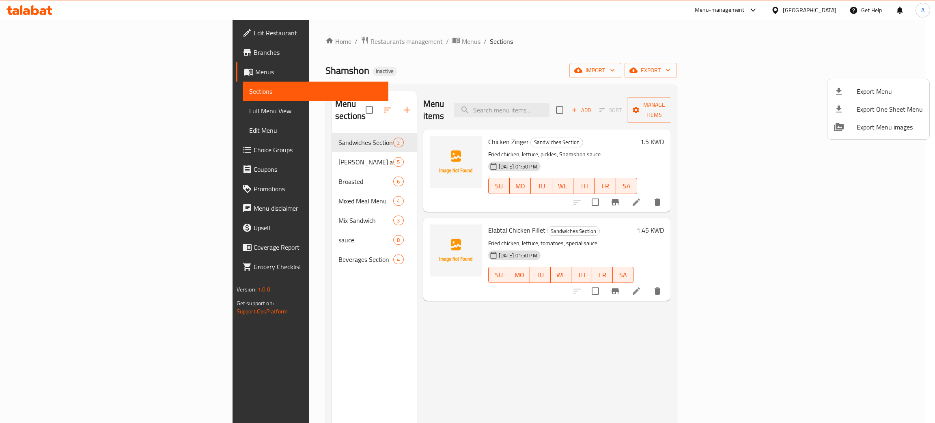
click at [318, 40] on div at bounding box center [467, 211] width 935 height 423
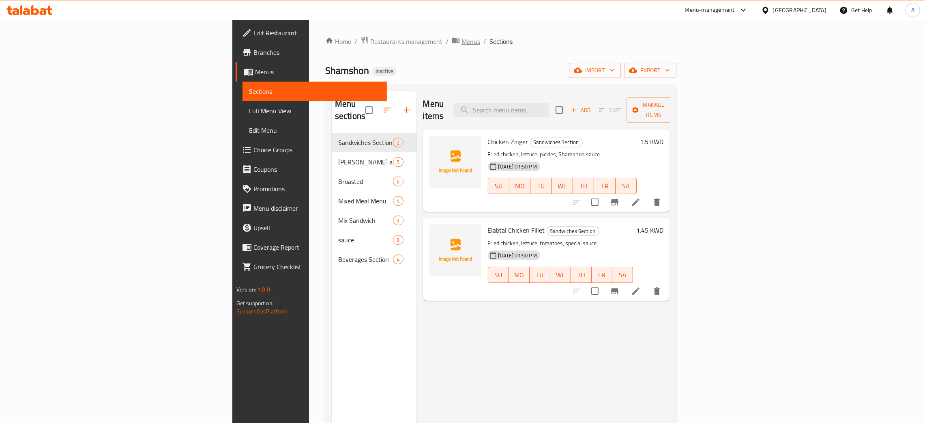
click at [462, 40] on span "Menus" at bounding box center [471, 42] width 19 height 10
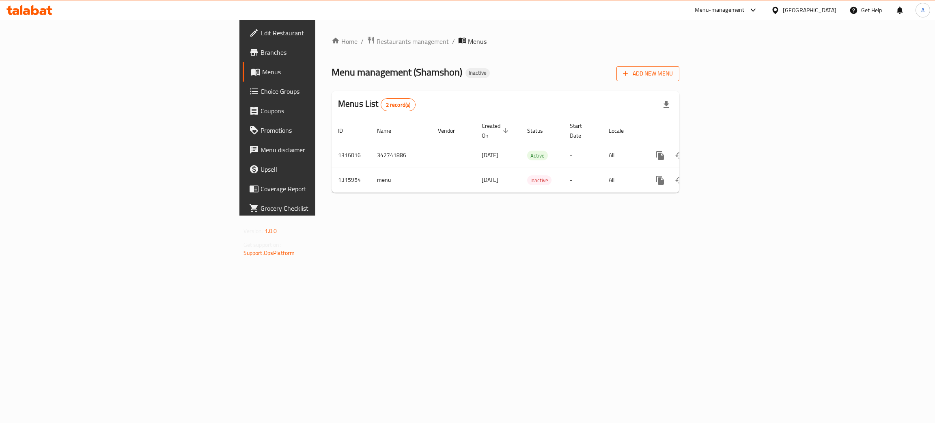
click at [673, 73] on span "Add New Menu" at bounding box center [648, 74] width 50 height 10
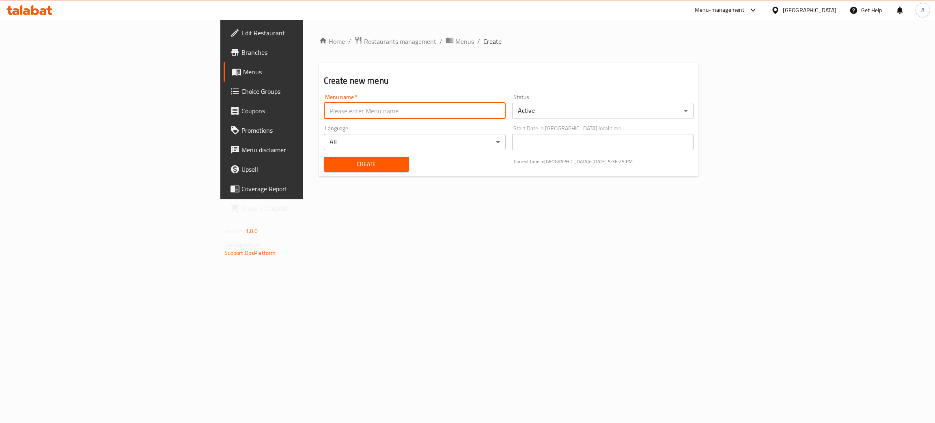
click at [324, 112] on input "text" at bounding box center [415, 111] width 182 height 16
type input "test"
click at [330, 169] on span "Create" at bounding box center [366, 164] width 72 height 10
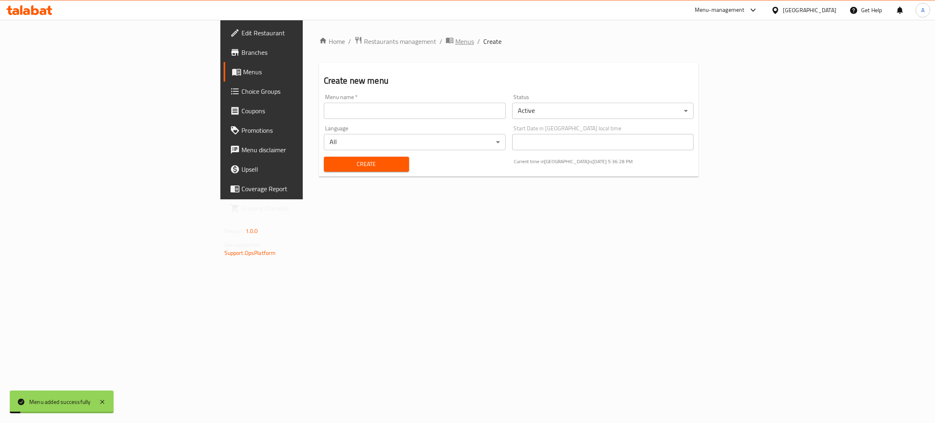
click at [455, 42] on span "Menus" at bounding box center [464, 42] width 19 height 10
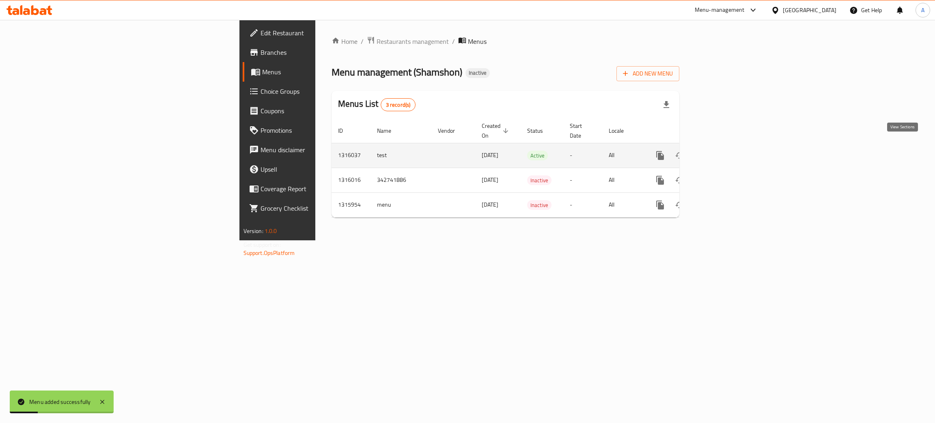
click at [723, 151] on icon "enhanced table" at bounding box center [719, 156] width 10 height 10
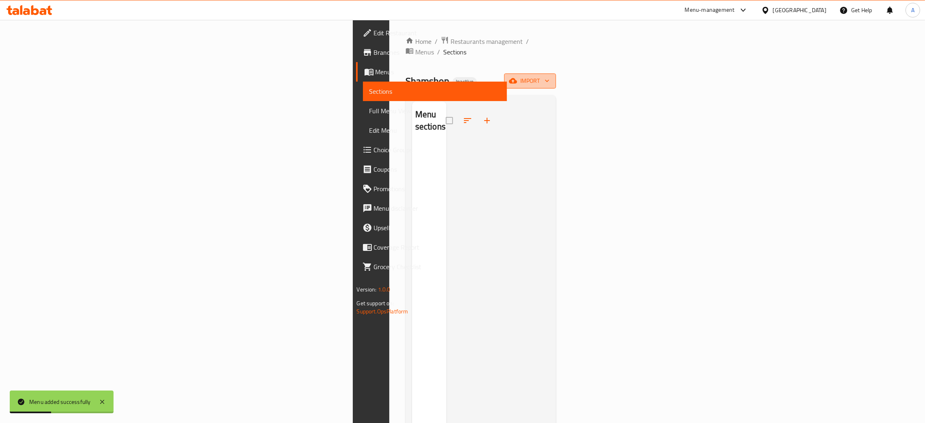
click at [551, 77] on icon "button" at bounding box center [547, 81] width 8 height 8
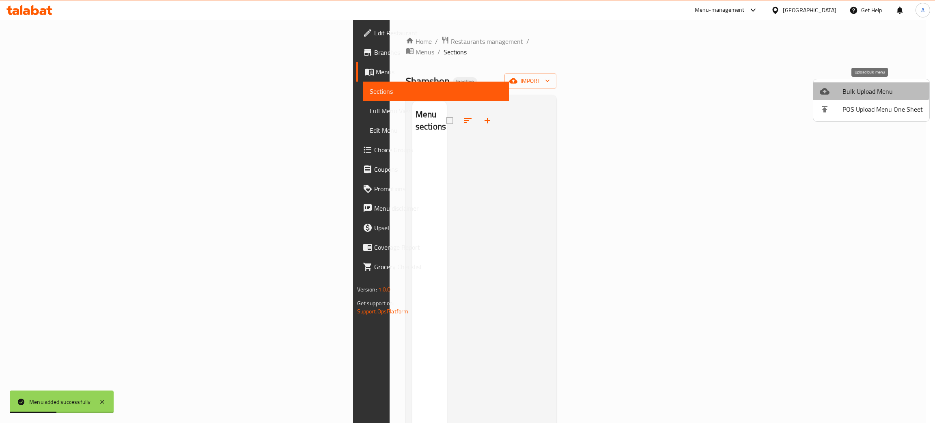
click at [869, 83] on li "Bulk Upload Menu" at bounding box center [871, 91] width 116 height 18
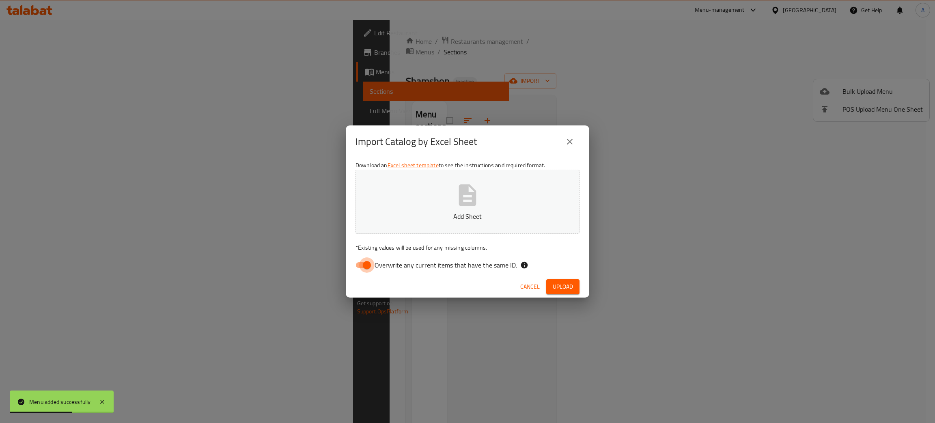
drag, startPoint x: 362, startPoint y: 262, endPoint x: 381, endPoint y: 258, distance: 19.5
click at [362, 262] on input "Overwrite any current items that have the same ID." at bounding box center [367, 264] width 46 height 15
checkbox input "false"
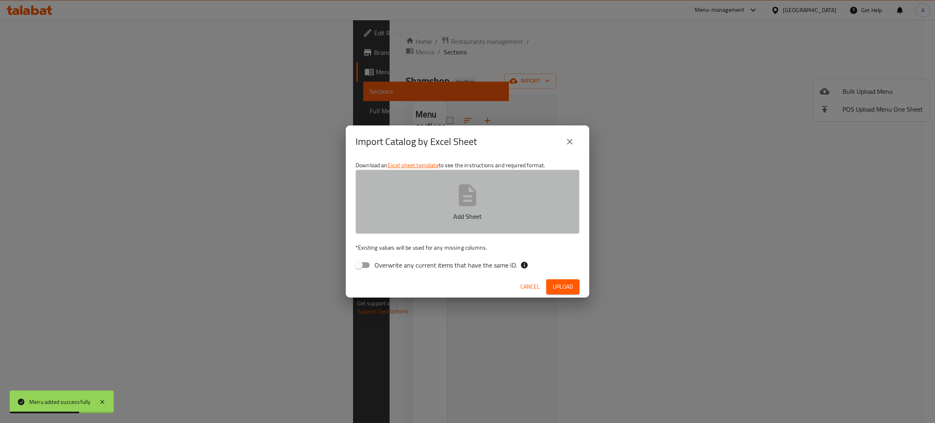
click at [472, 197] on icon "button" at bounding box center [467, 195] width 17 height 22
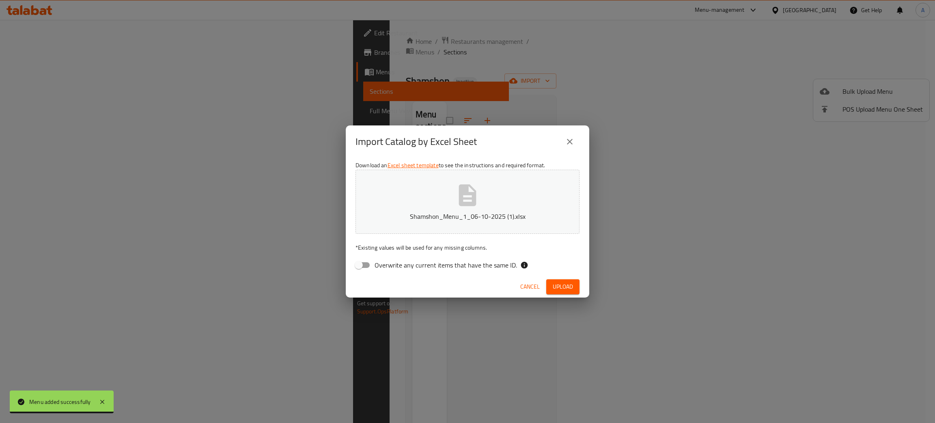
click at [563, 288] on span "Upload" at bounding box center [563, 287] width 20 height 10
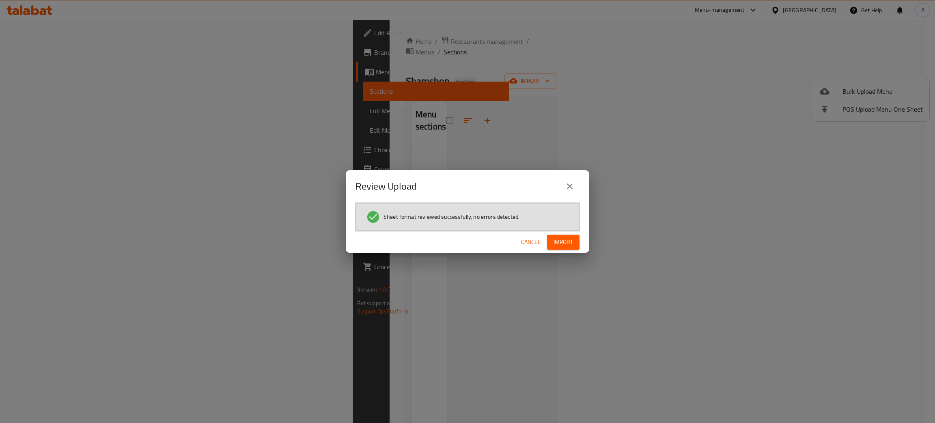
click at [559, 243] on span "Import" at bounding box center [562, 242] width 19 height 10
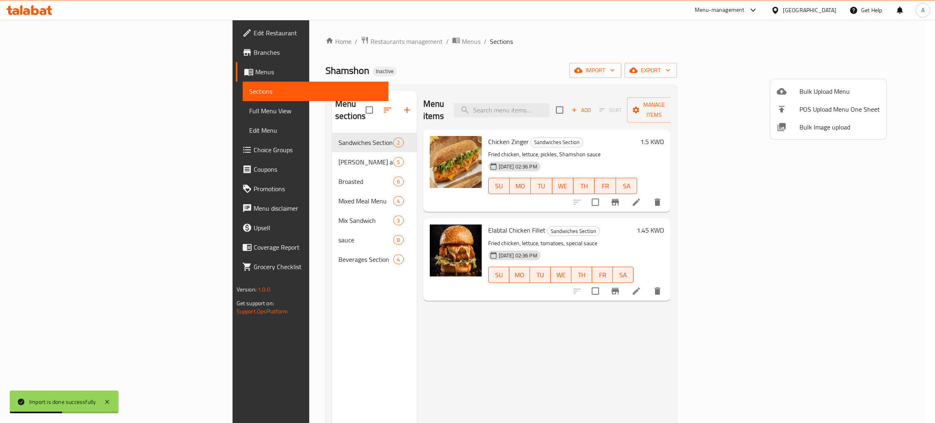
click at [276, 146] on div at bounding box center [467, 211] width 935 height 423
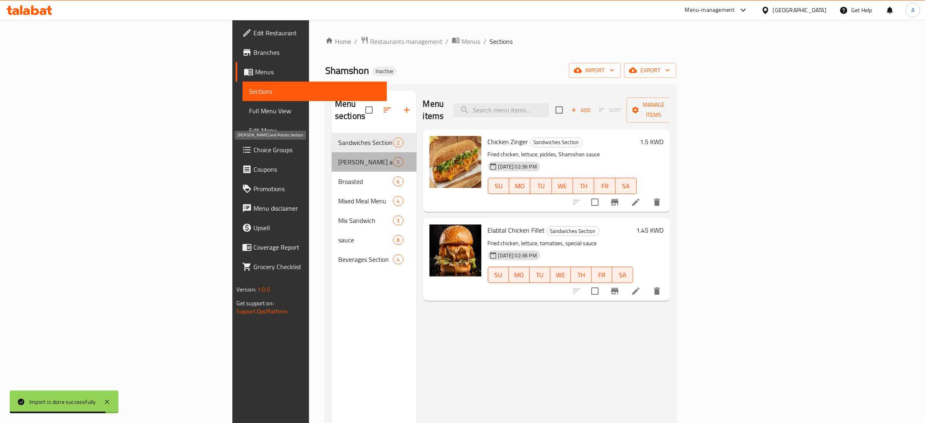
click at [338, 157] on span "Rizo and Potato Section" at bounding box center [365, 162] width 55 height 10
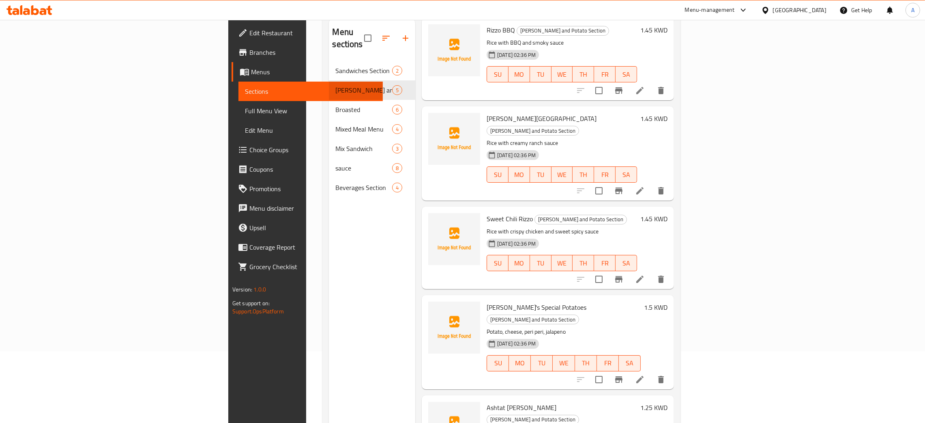
scroll to position [114, 0]
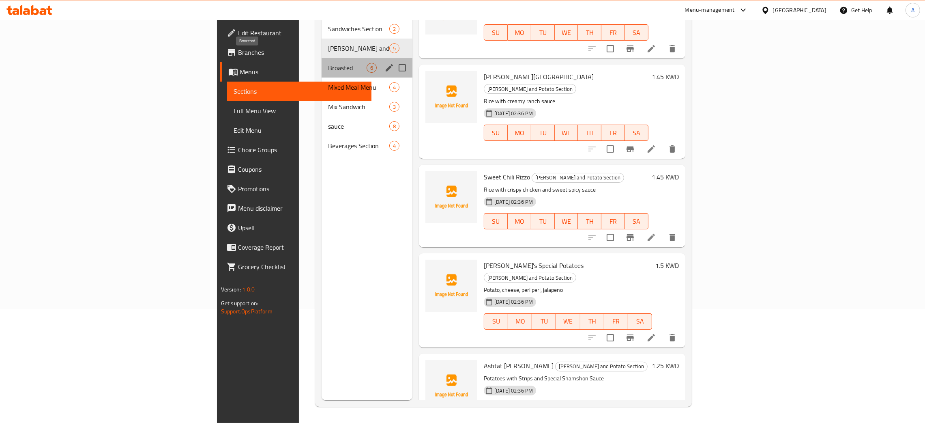
click at [328, 63] on span "Broasted" at bounding box center [347, 68] width 39 height 10
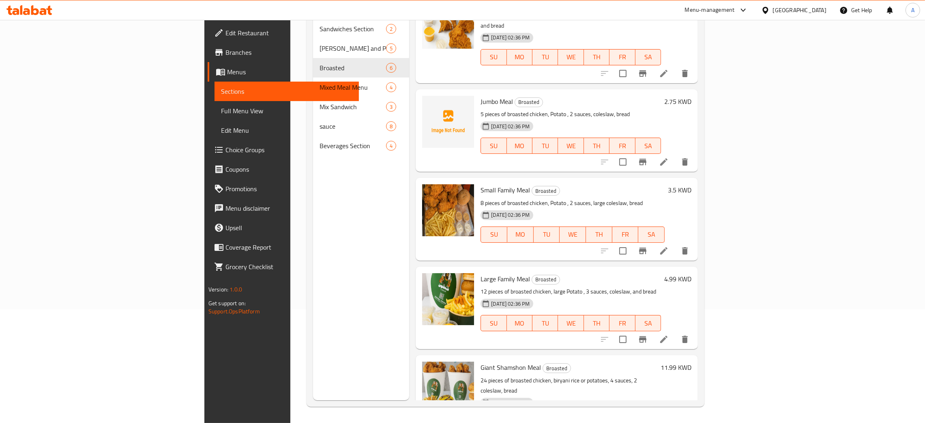
scroll to position [128, 0]
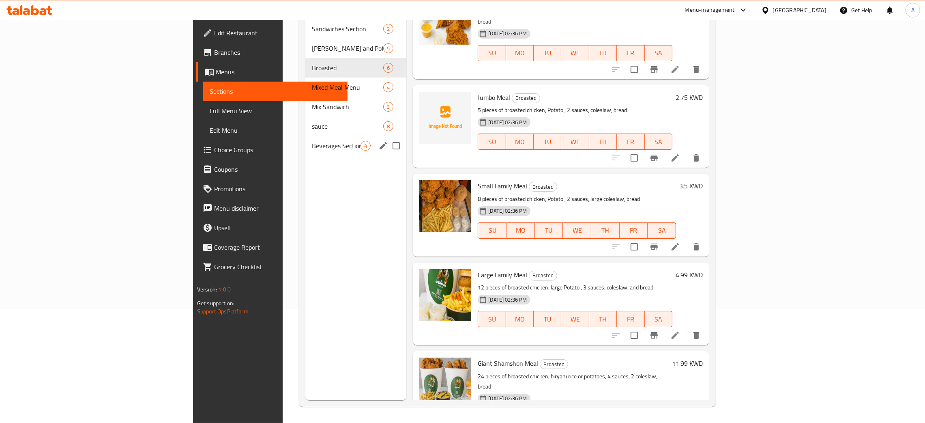
click at [312, 141] on span "Beverages Section" at bounding box center [336, 146] width 49 height 10
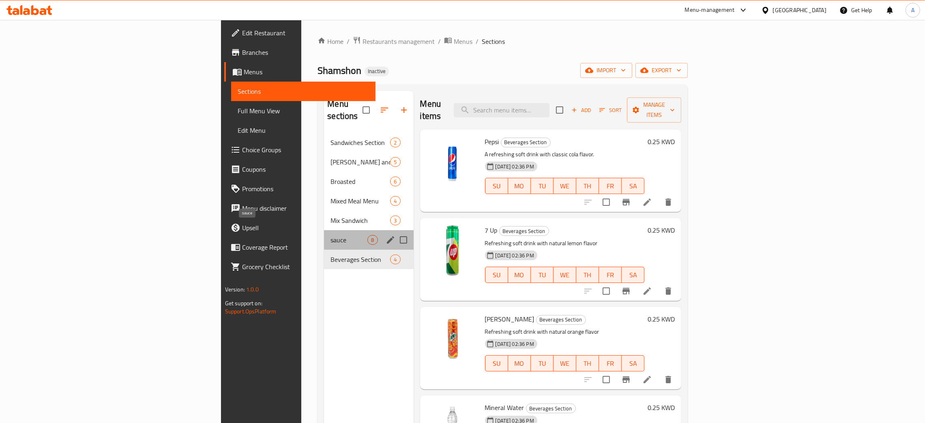
click at [331, 235] on span "sauce" at bounding box center [349, 240] width 37 height 10
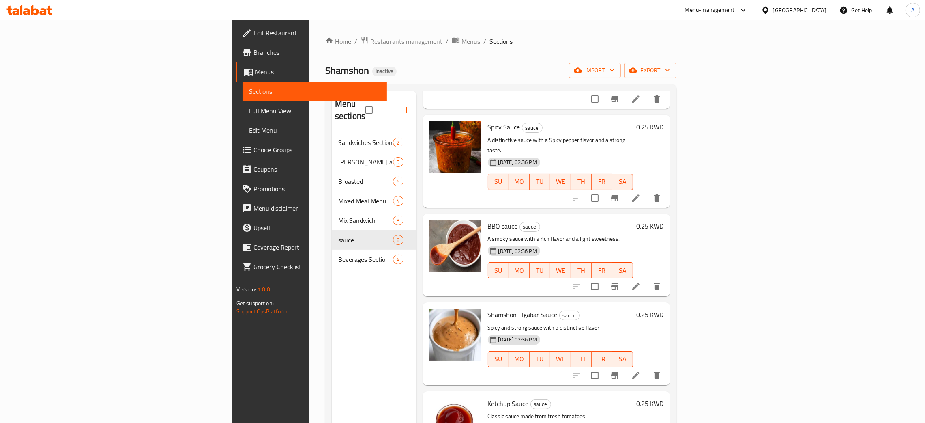
scroll to position [305, 0]
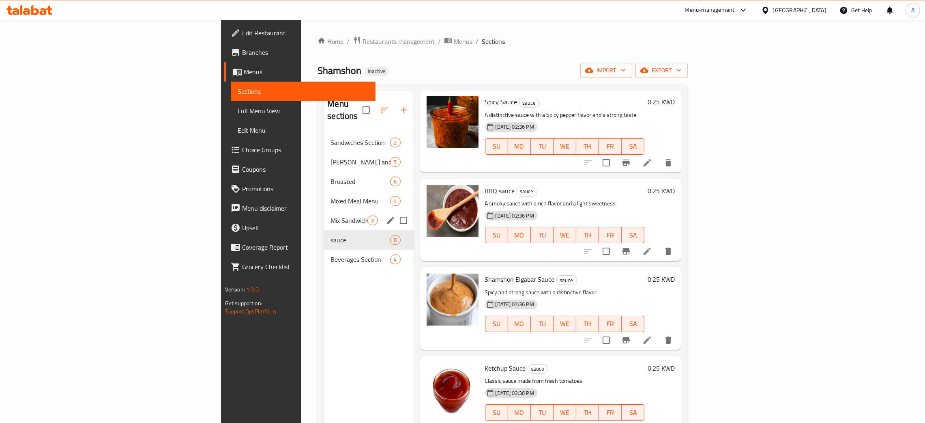
click at [331, 215] on span "Mix Sandwich" at bounding box center [349, 220] width 37 height 10
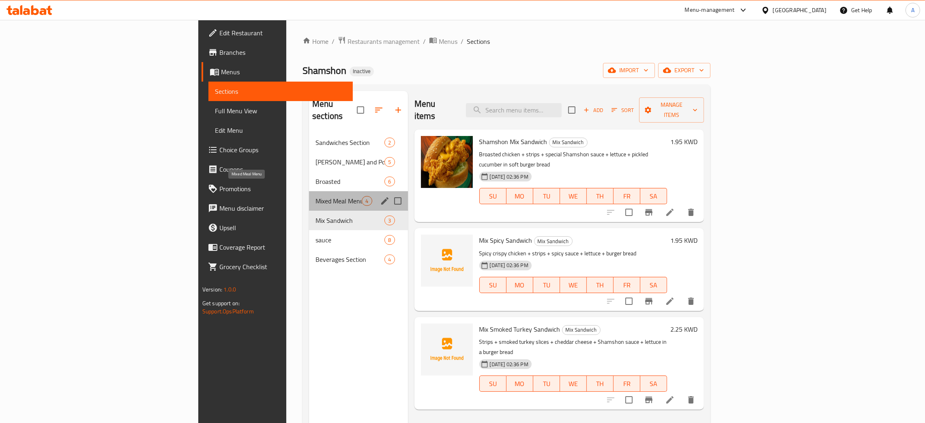
click at [316, 196] on span "Mixed Meal Menu" at bounding box center [339, 201] width 46 height 10
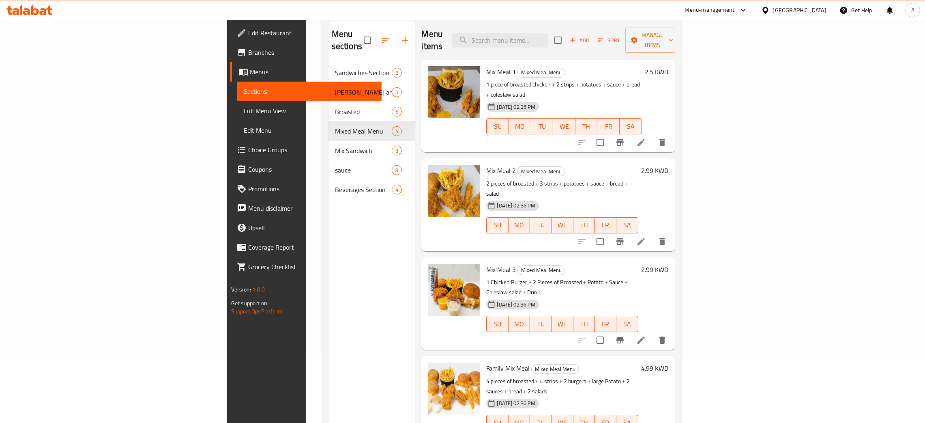
scroll to position [114, 0]
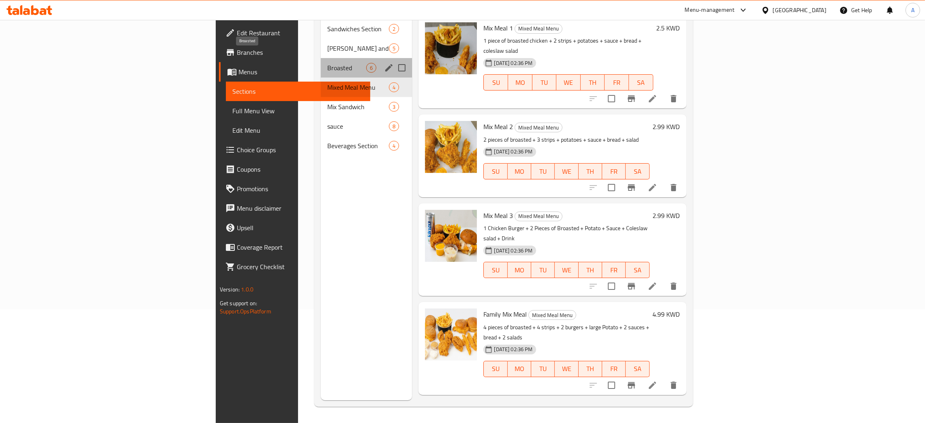
click at [327, 63] on span "Broasted" at bounding box center [346, 68] width 39 height 10
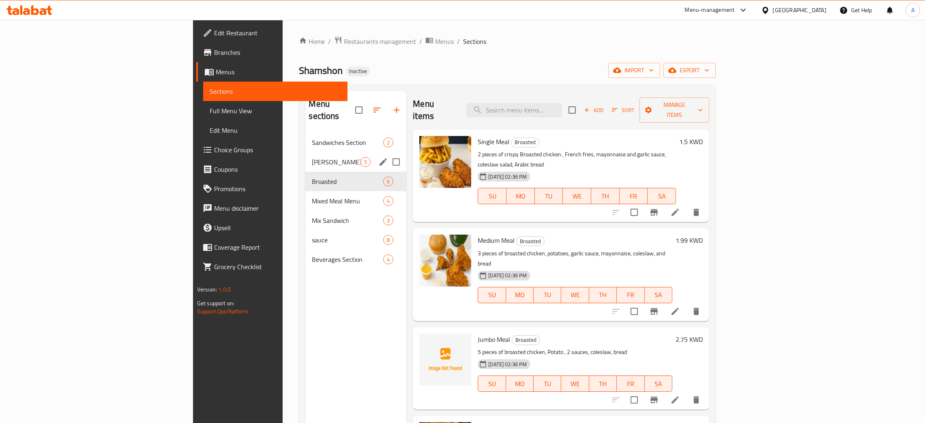
click at [305, 152] on div "Rizo and Potato Section 5" at bounding box center [355, 161] width 101 height 19
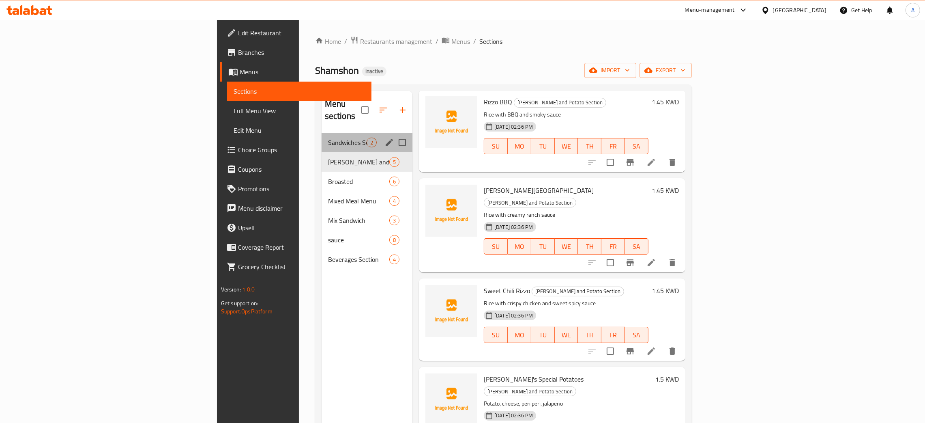
click at [322, 135] on div "Sandwiches Section 2" at bounding box center [367, 142] width 91 height 19
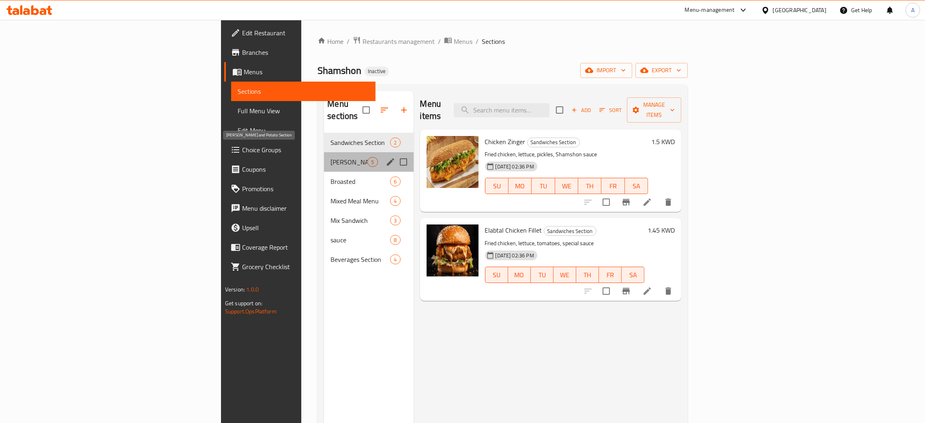
click at [331, 157] on span "Rizo and Potato Section" at bounding box center [349, 162] width 37 height 10
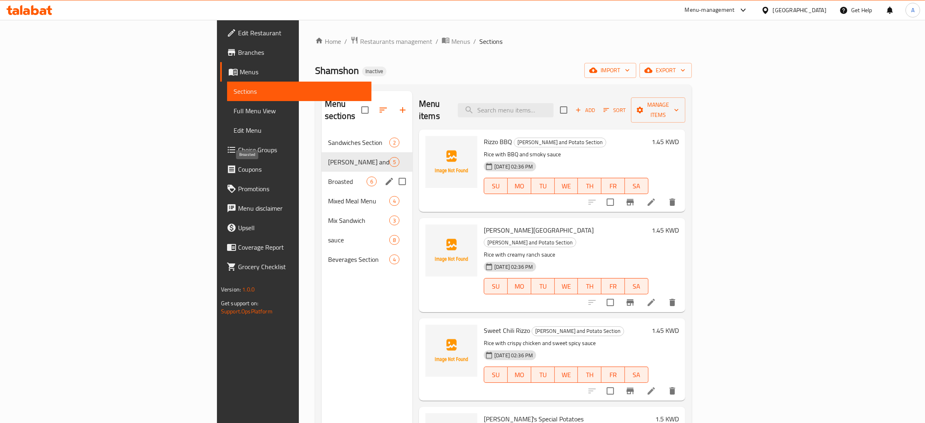
click at [328, 176] on span "Broasted" at bounding box center [347, 181] width 39 height 10
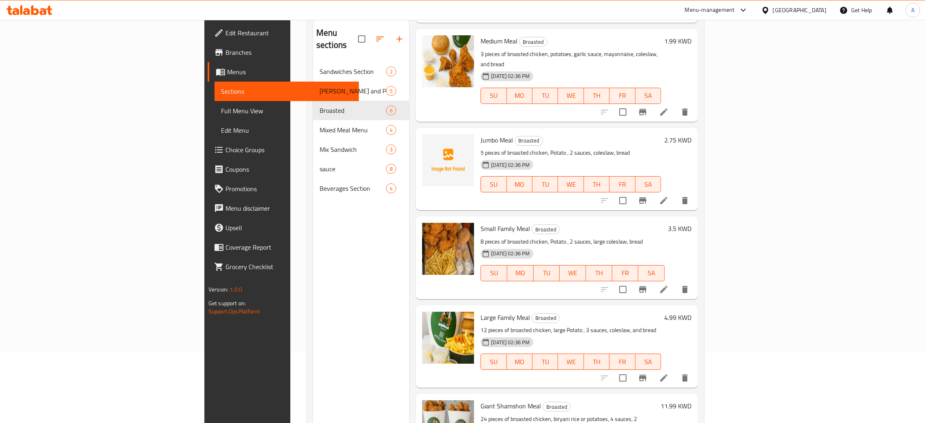
scroll to position [114, 0]
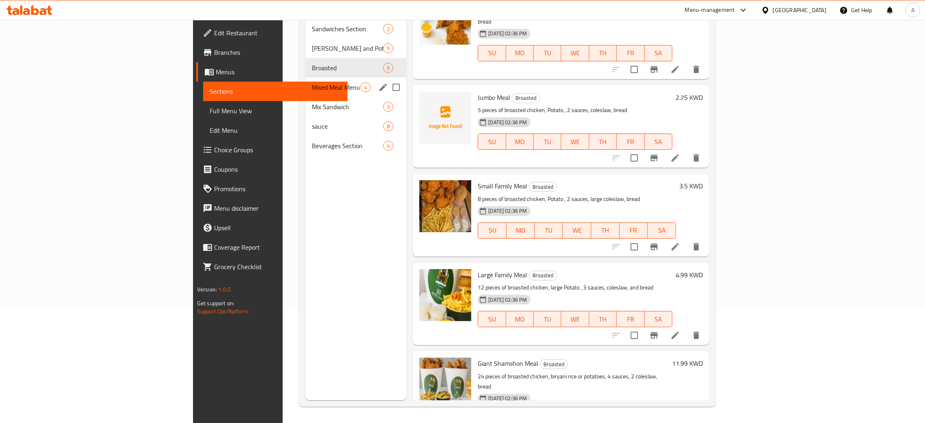
click at [312, 82] on span "Mixed Meal Menu" at bounding box center [336, 87] width 49 height 10
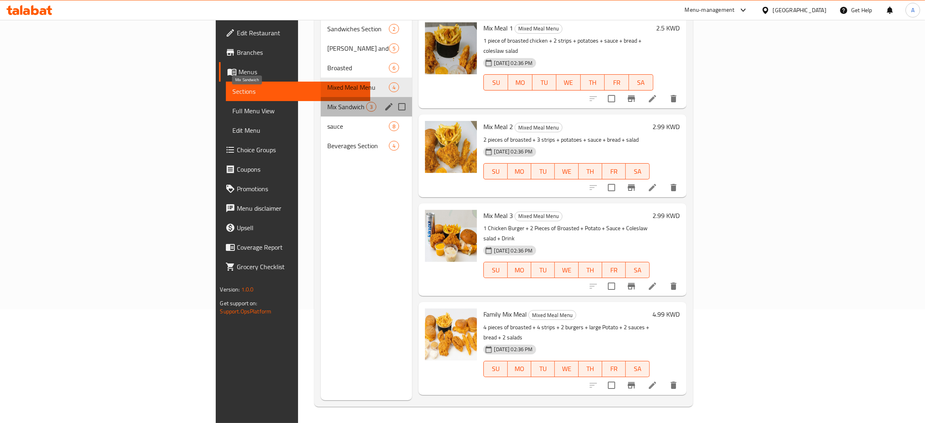
click at [327, 102] on span "Mix Sandwich" at bounding box center [346, 107] width 39 height 10
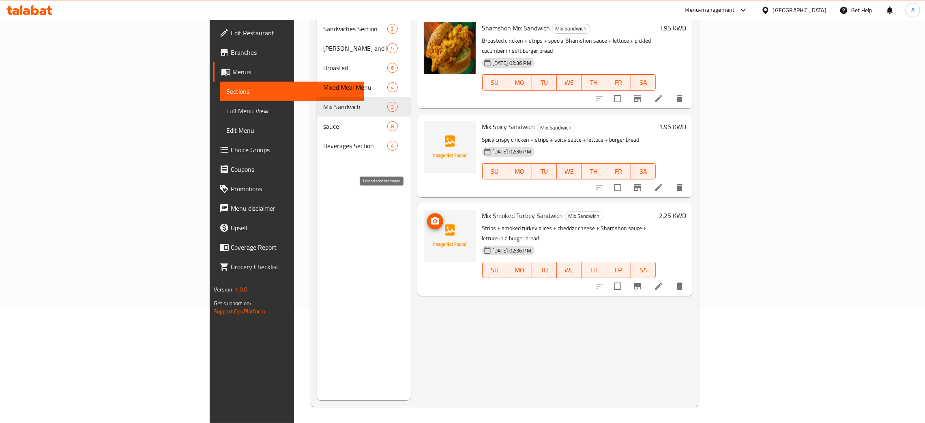
click at [431, 217] on icon "upload picture" at bounding box center [435, 220] width 8 height 7
drag, startPoint x: 443, startPoint y: 191, endPoint x: 451, endPoint y: 144, distance: 47.4
click at [510, 210] on h6 "Mix Smoked Turkey Sandwich Mix Sandwich" at bounding box center [569, 215] width 174 height 11
copy span "moked Turkey Sandwich"
click at [431, 217] on icon "upload picture" at bounding box center [435, 220] width 8 height 7
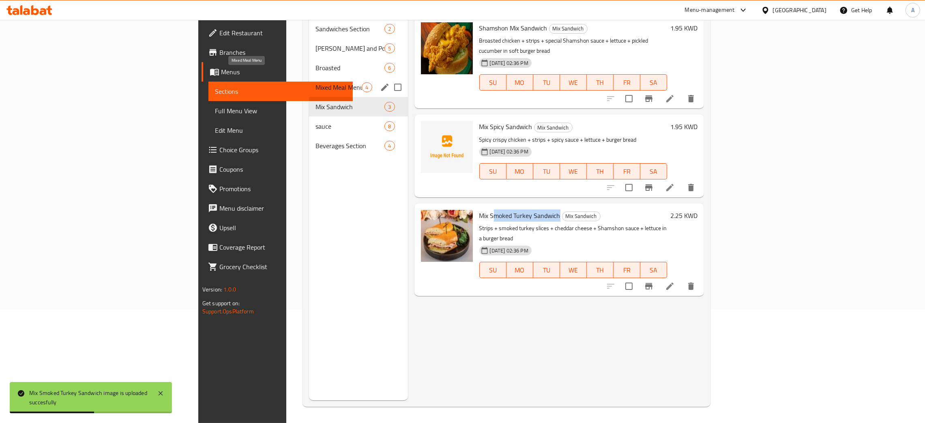
click at [316, 82] on span "Mixed Meal Menu" at bounding box center [339, 87] width 46 height 10
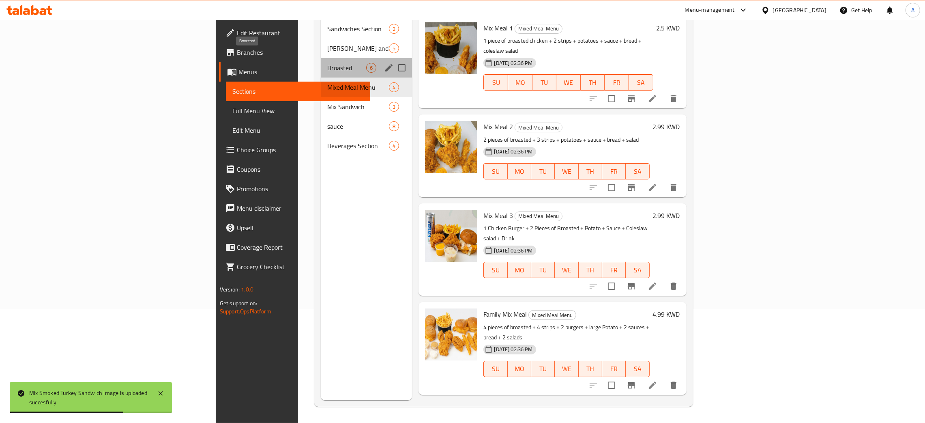
click at [327, 63] on span "Broasted" at bounding box center [346, 68] width 39 height 10
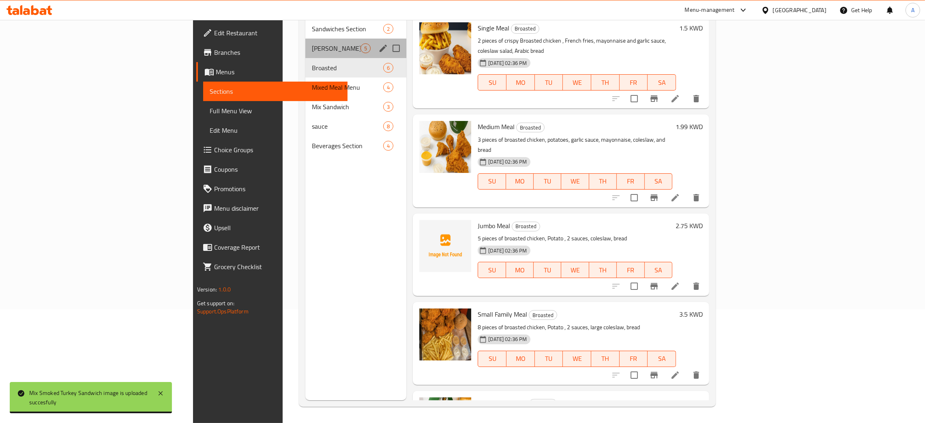
click at [305, 41] on div "Rizo and Potato Section 5" at bounding box center [355, 48] width 101 height 19
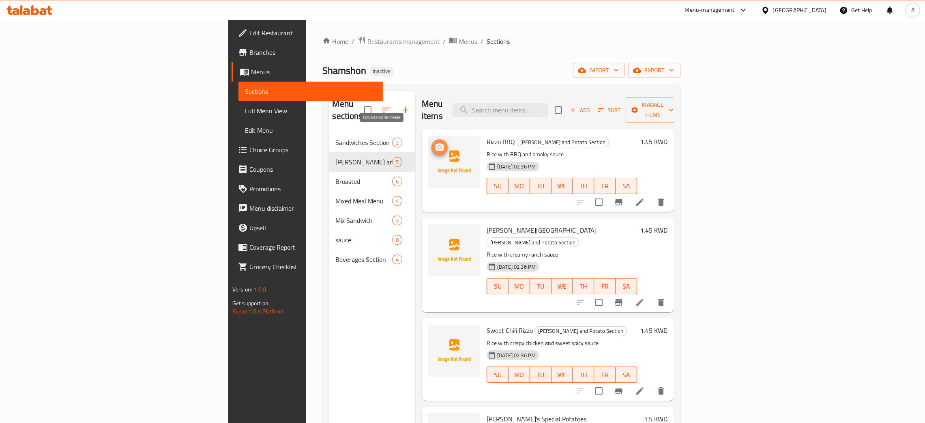
click at [435, 142] on icon "upload picture" at bounding box center [440, 147] width 10 height 10
click at [435, 231] on icon "upload picture" at bounding box center [440, 236] width 10 height 10
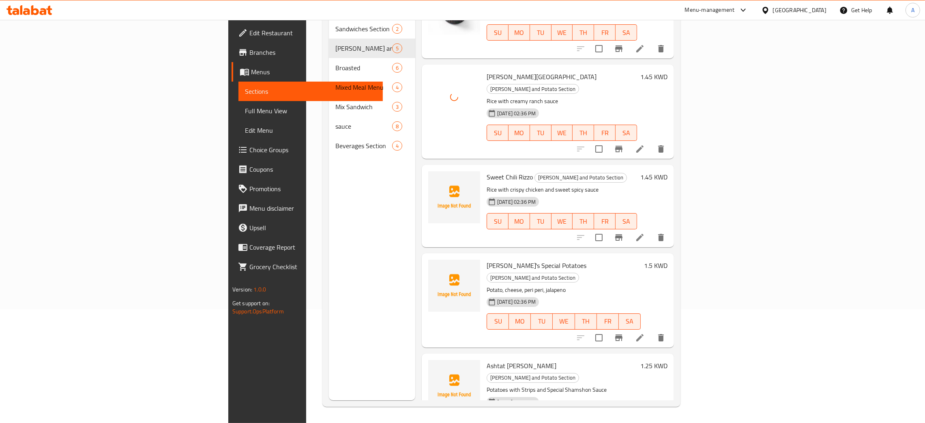
scroll to position [114, 0]
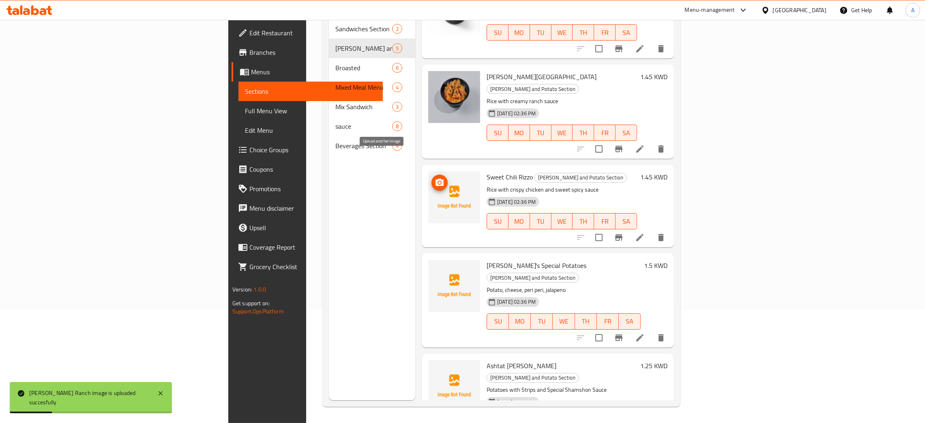
click at [436, 178] on icon "upload picture" at bounding box center [440, 181] width 8 height 7
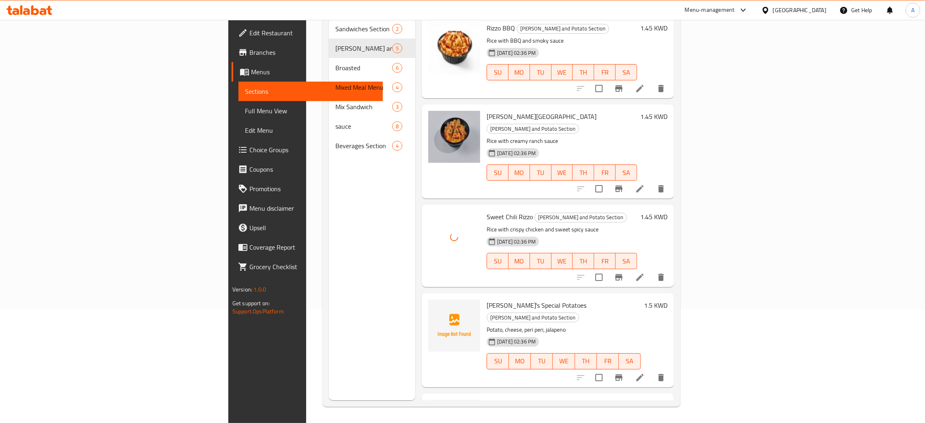
scroll to position [0, 0]
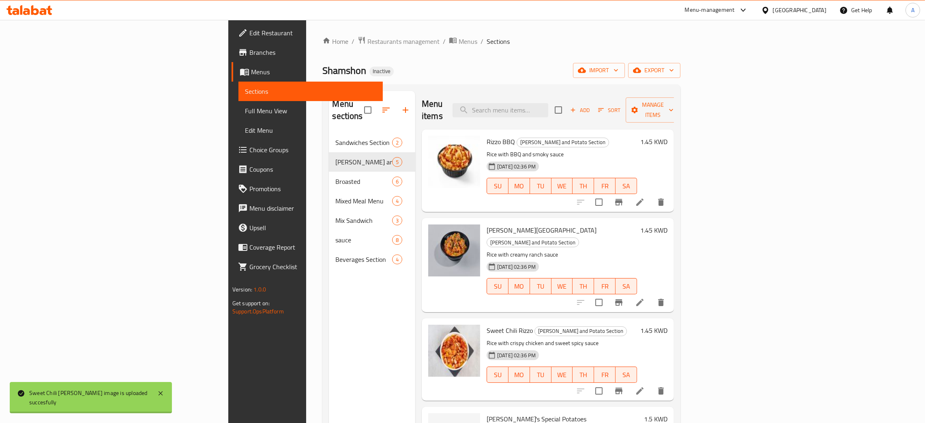
click at [249, 28] on span "Edit Restaurant" at bounding box center [312, 33] width 127 height 10
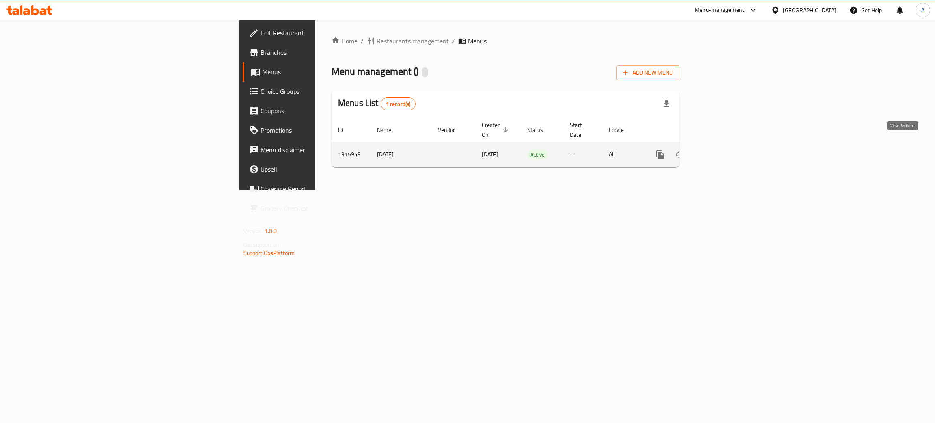
click at [728, 145] on link "enhanced table" at bounding box center [718, 154] width 19 height 19
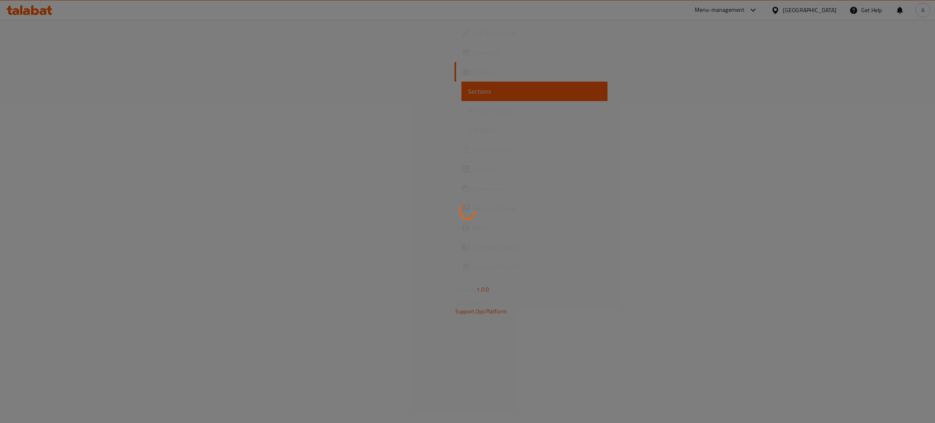
click at [503, 274] on div at bounding box center [467, 211] width 935 height 423
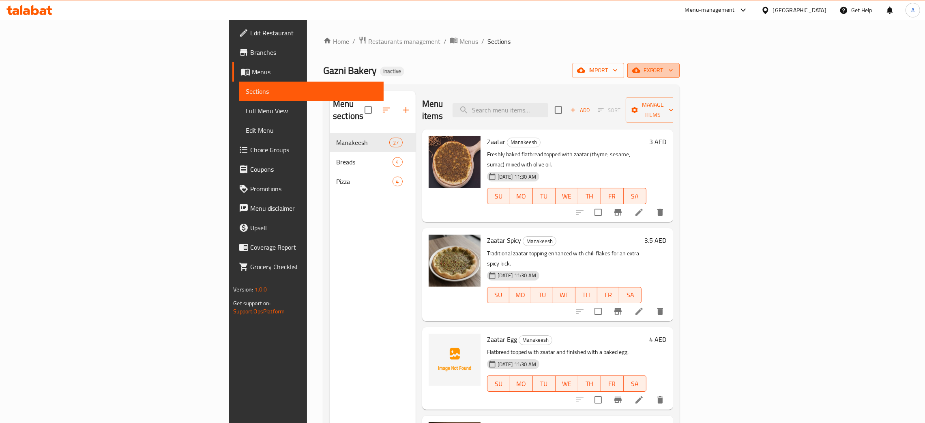
click at [675, 69] on icon "button" at bounding box center [671, 70] width 8 height 8
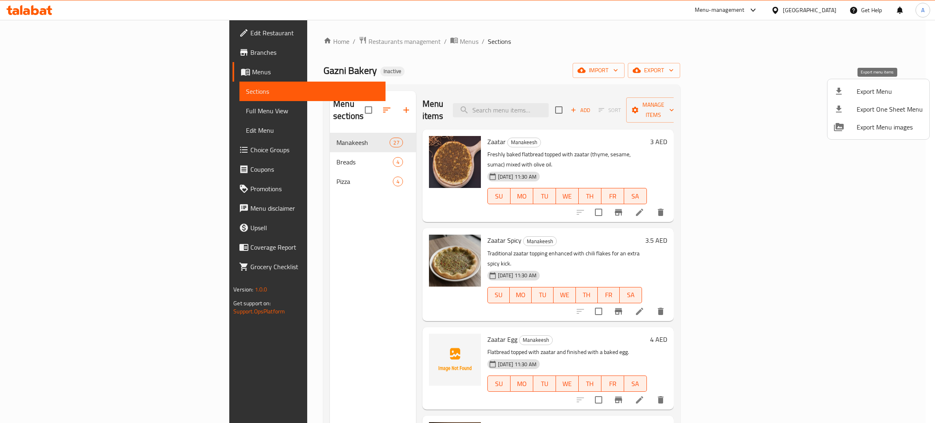
click at [871, 90] on span "Export Menu" at bounding box center [889, 91] width 66 height 10
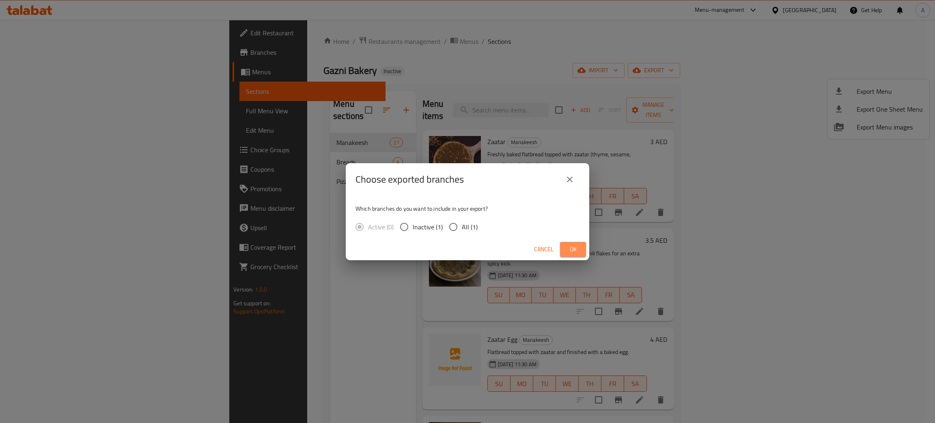
click at [570, 252] on span "Ok" at bounding box center [572, 249] width 13 height 10
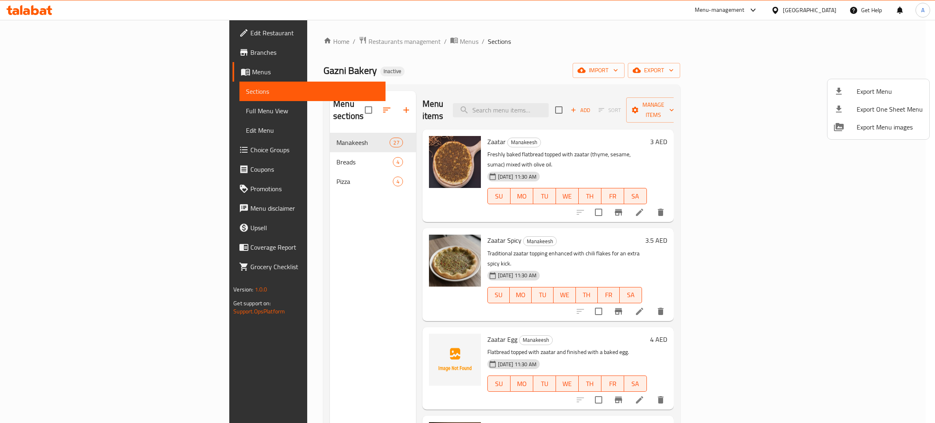
click at [27, 30] on div at bounding box center [467, 211] width 935 height 423
click at [250, 30] on span "Edit Restaurant" at bounding box center [314, 33] width 129 height 10
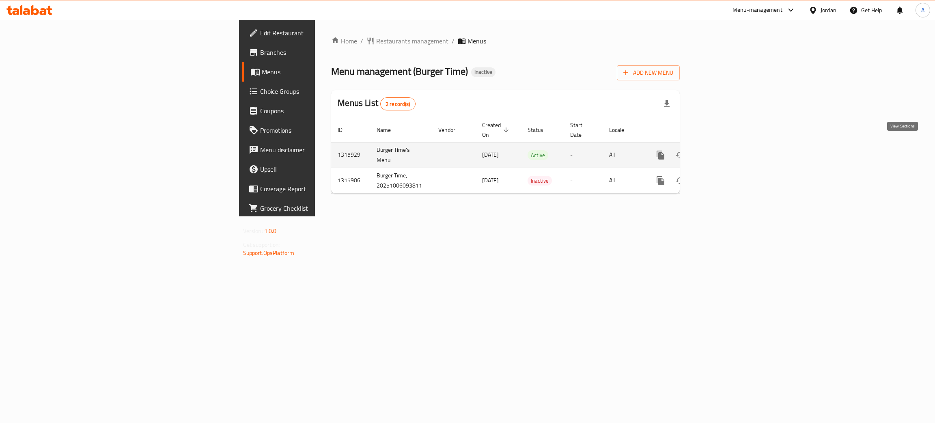
click at [724, 150] on icon "enhanced table" at bounding box center [719, 155] width 10 height 10
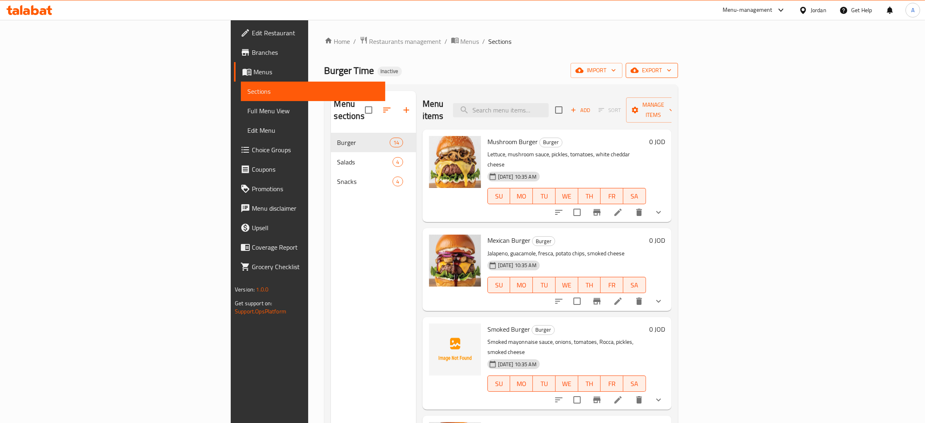
click at [673, 71] on icon "button" at bounding box center [669, 70] width 8 height 8
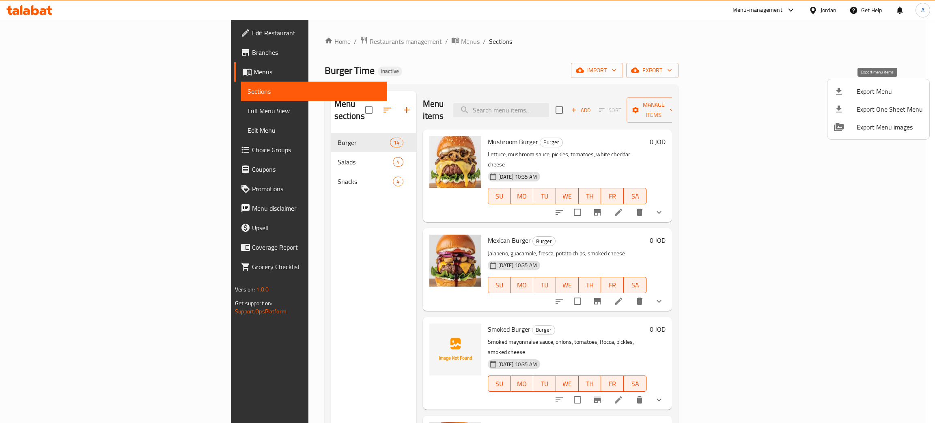
click at [880, 84] on li "Export Menu" at bounding box center [878, 91] width 102 height 18
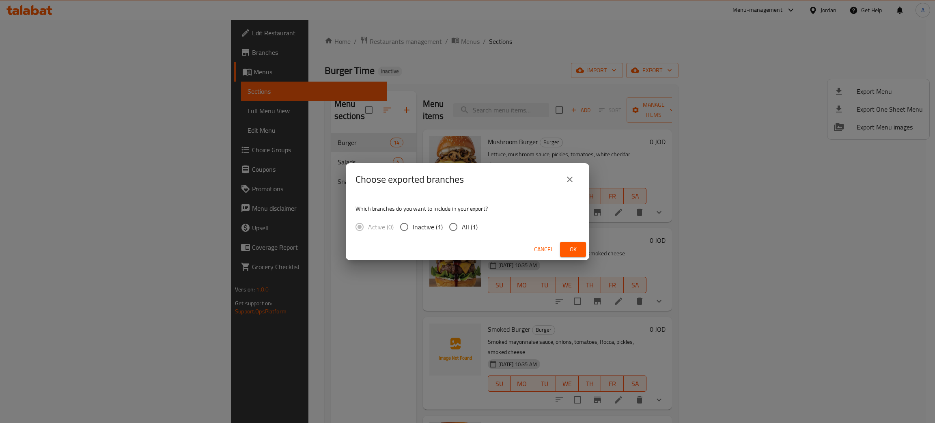
click at [568, 247] on span "Ok" at bounding box center [572, 249] width 13 height 10
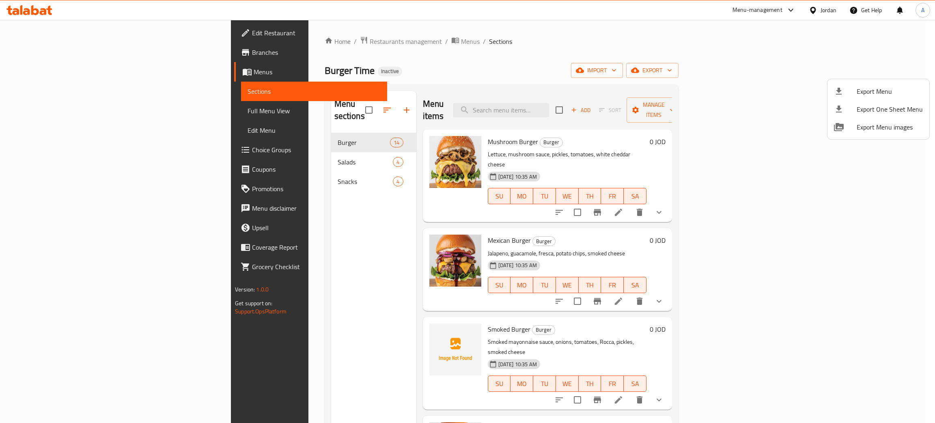
click at [829, 9] on div at bounding box center [467, 211] width 935 height 423
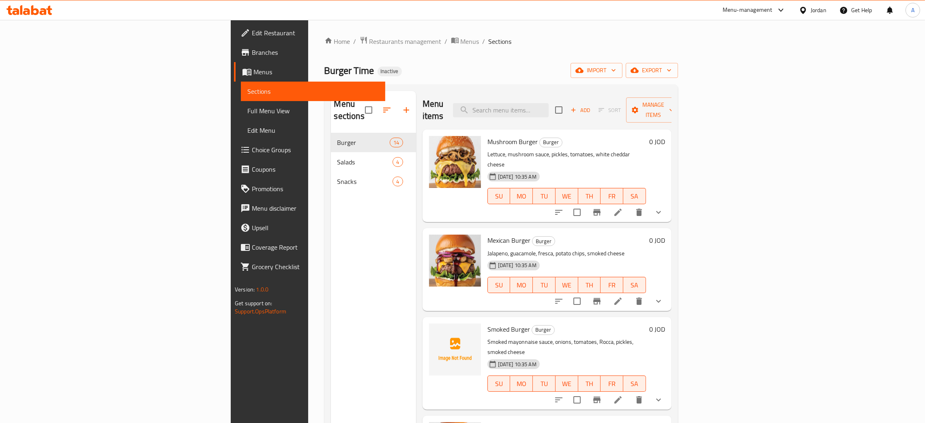
click at [823, 8] on div "Jordan" at bounding box center [819, 10] width 16 height 9
click at [744, 209] on div "[GEOGRAPHIC_DATA]" at bounding box center [739, 213] width 54 height 9
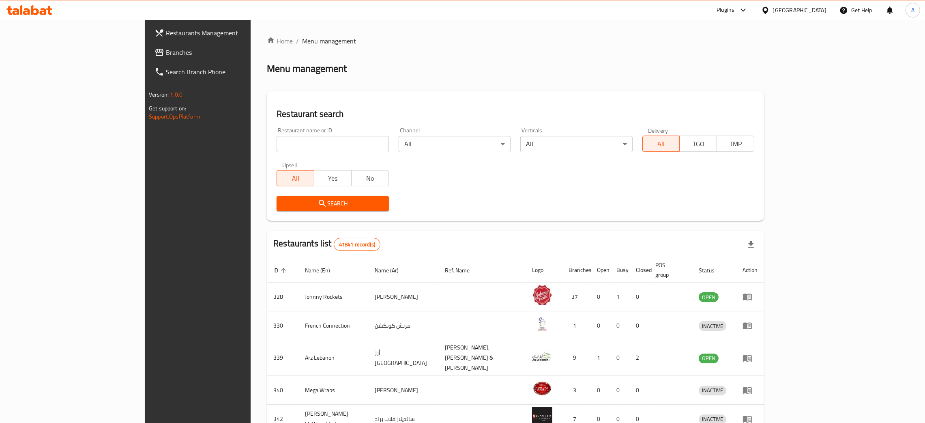
click at [277, 142] on input "search" at bounding box center [333, 144] width 112 height 16
paste input "Beirut Meals"
type input "Beirut Meals"
click button "Search" at bounding box center [333, 203] width 112 height 15
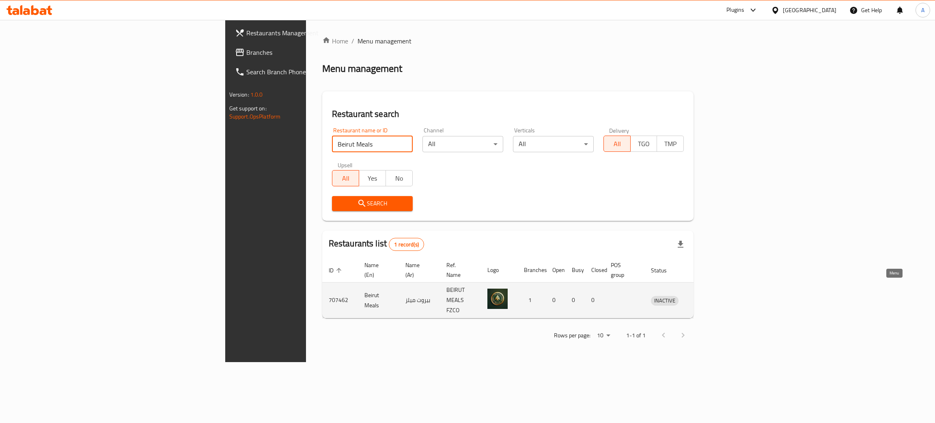
click at [703, 299] on icon "enhanced table" at bounding box center [701, 300] width 3 height 3
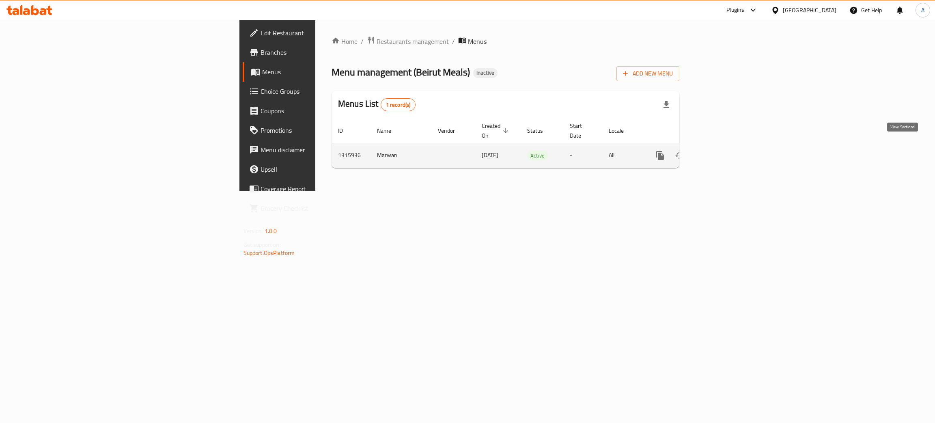
click at [723, 151] on icon "enhanced table" at bounding box center [719, 156] width 10 height 10
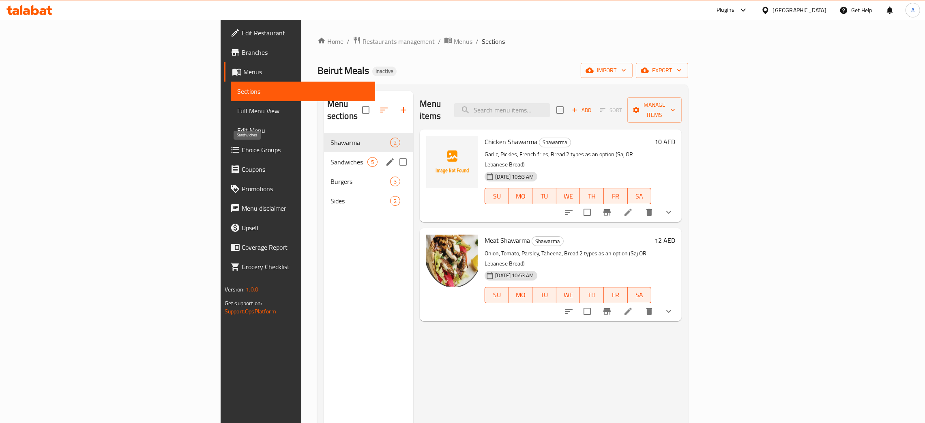
click at [331, 157] on span "Sandwiches" at bounding box center [349, 162] width 37 height 10
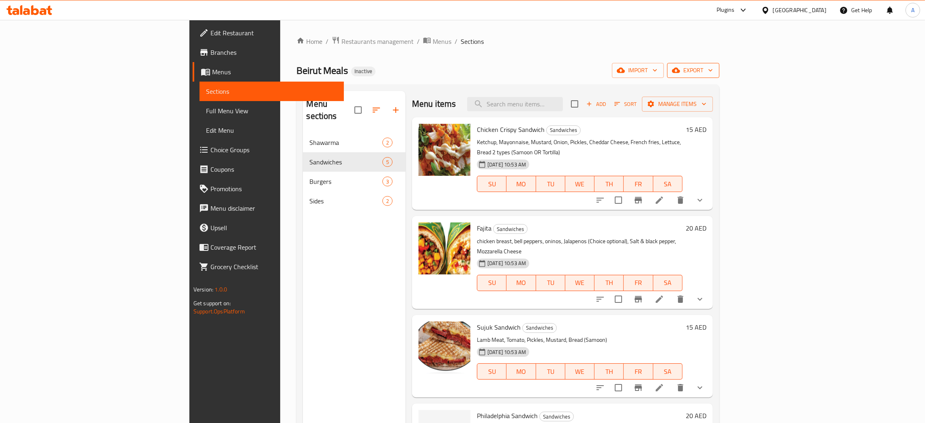
click at [715, 68] on icon "button" at bounding box center [711, 70] width 8 height 8
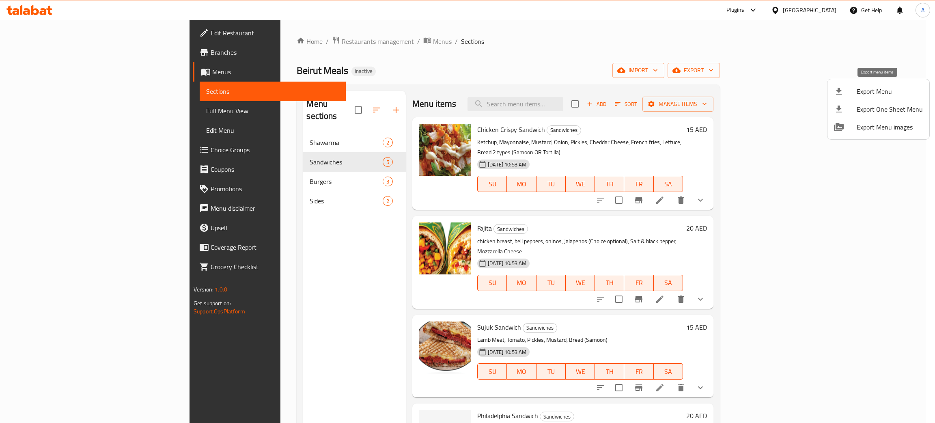
click at [874, 90] on span "Export Menu" at bounding box center [889, 91] width 66 height 10
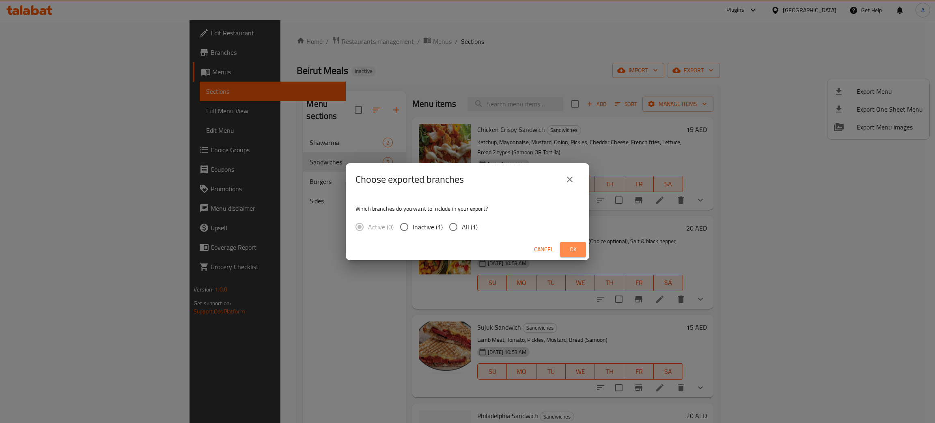
click at [566, 250] on button "Ok" at bounding box center [573, 249] width 26 height 15
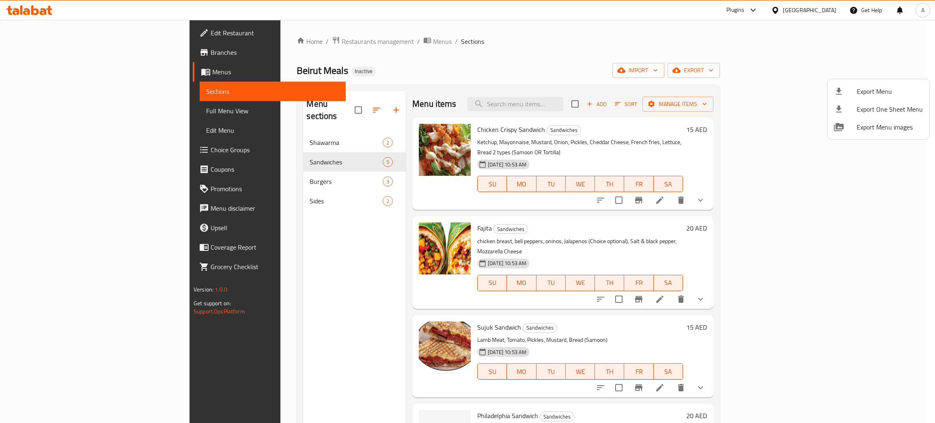
click at [233, 188] on div at bounding box center [467, 211] width 935 height 423
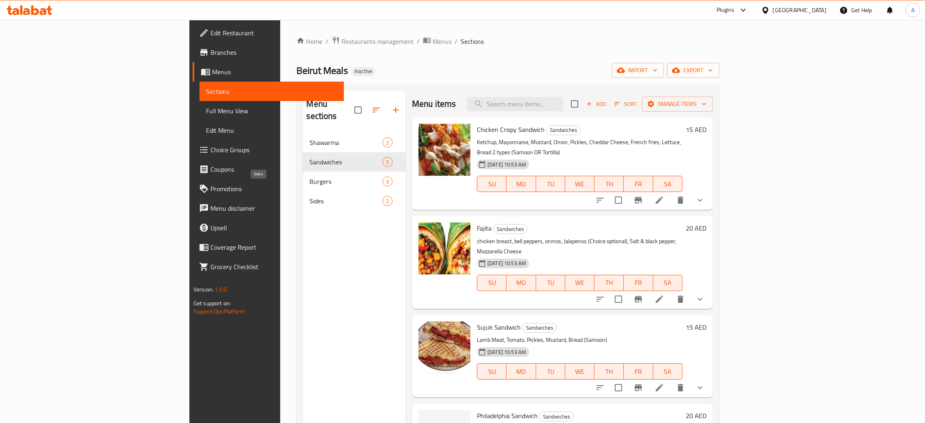
click at [310, 196] on span "Sides" at bounding box center [346, 201] width 73 height 10
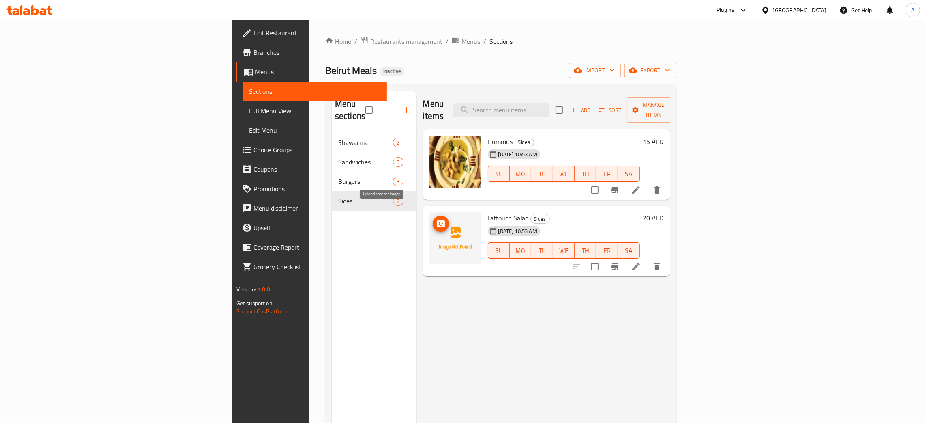
click at [437, 219] on icon "upload picture" at bounding box center [441, 222] width 8 height 7
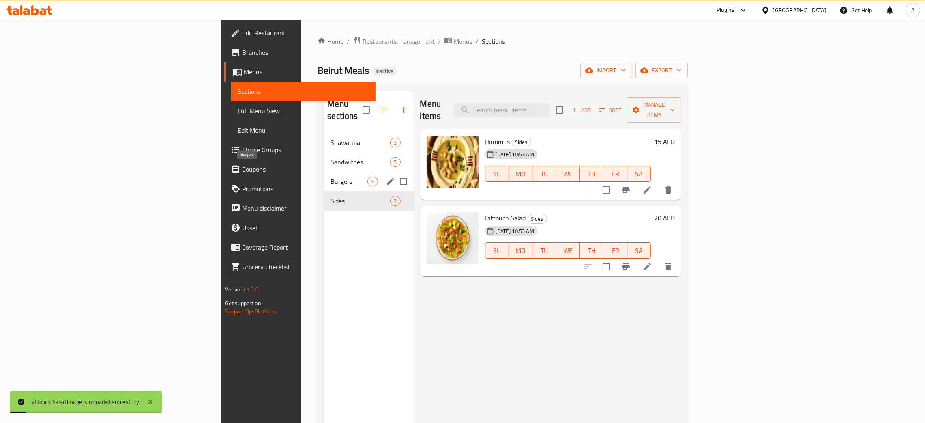
click at [331, 176] on span "Burgers" at bounding box center [349, 181] width 37 height 10
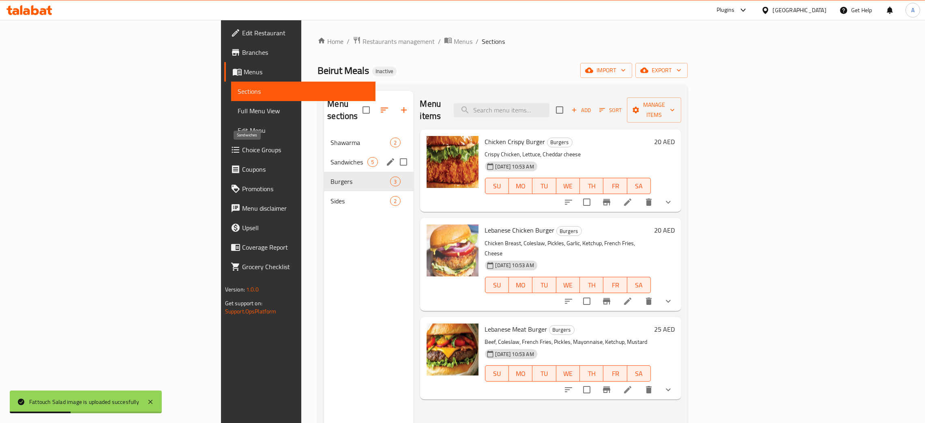
click at [331, 157] on span "Sandwiches" at bounding box center [349, 162] width 37 height 10
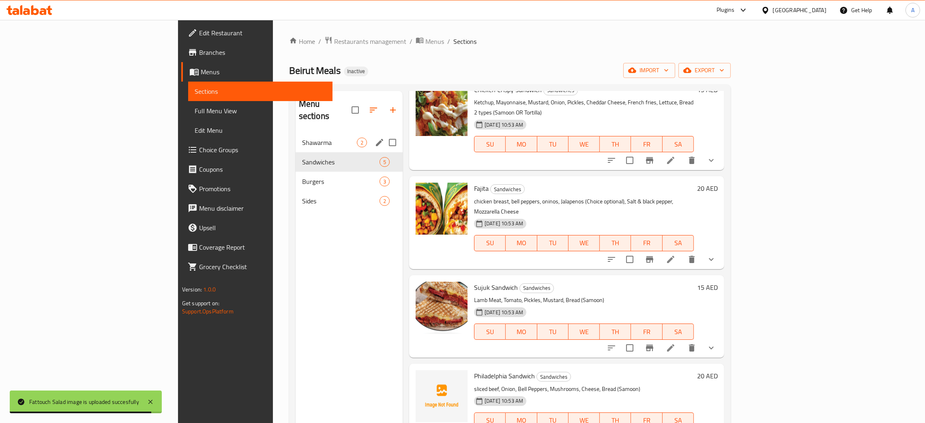
click at [296, 133] on div "Shawarma 2" at bounding box center [349, 142] width 107 height 19
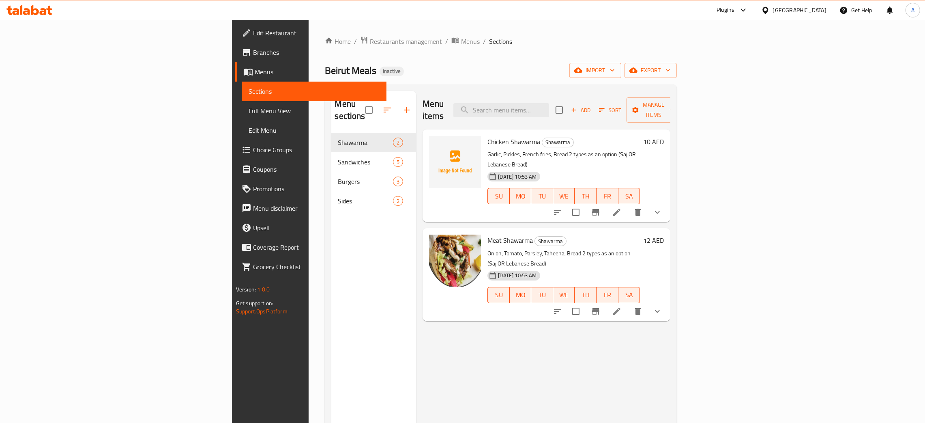
click at [28, 12] on icon at bounding box center [26, 11] width 7 height 7
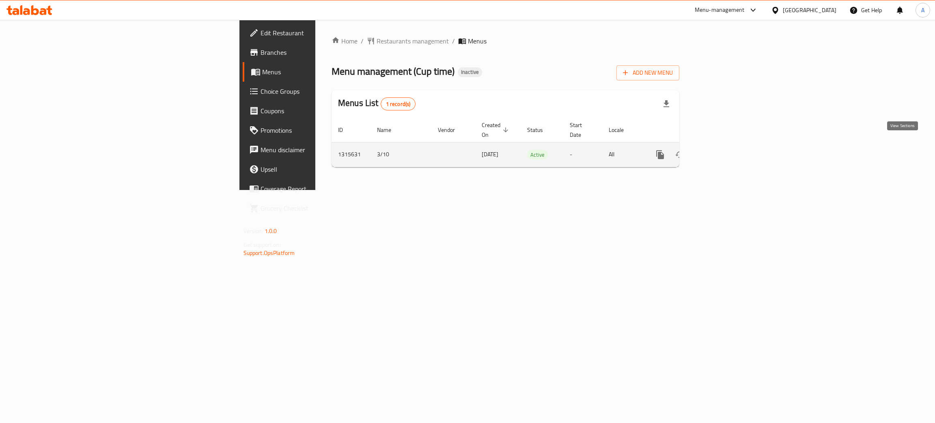
click at [728, 145] on link "enhanced table" at bounding box center [718, 154] width 19 height 19
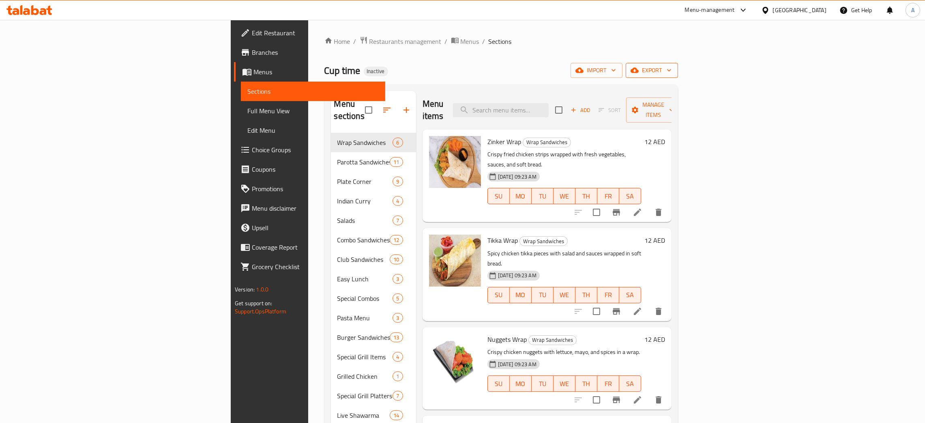
click at [673, 70] on icon "button" at bounding box center [669, 70] width 8 height 8
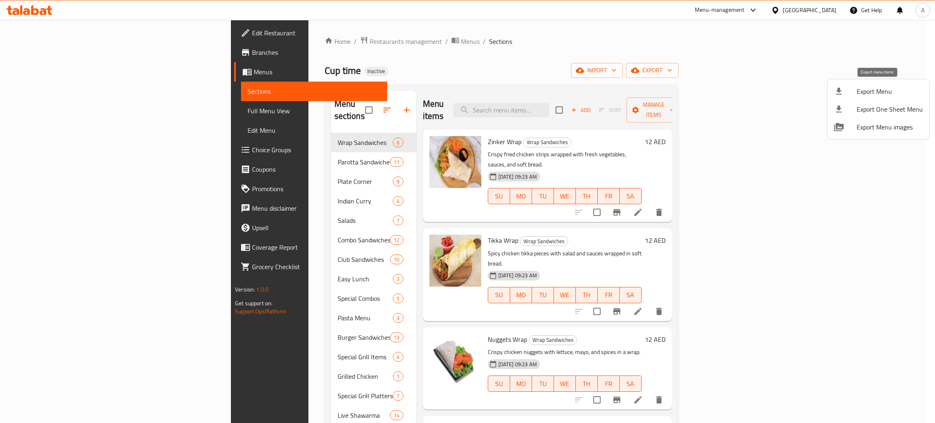
click at [880, 87] on span "Export Menu" at bounding box center [889, 91] width 66 height 10
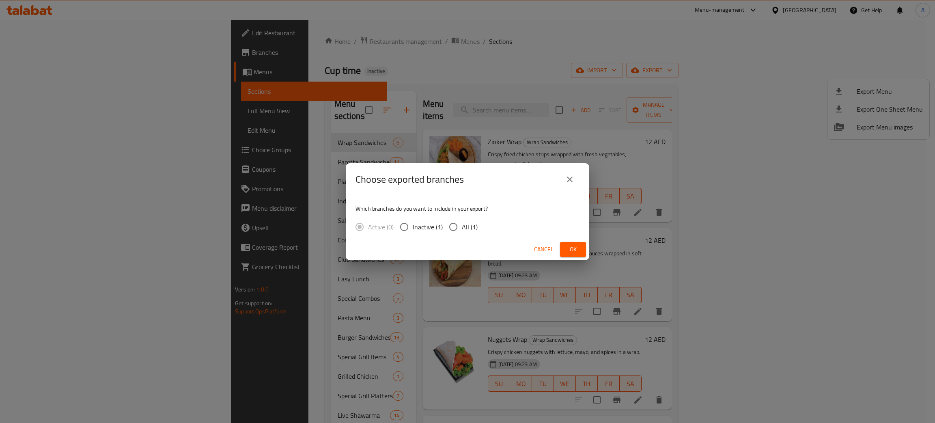
click at [575, 249] on span "Ok" at bounding box center [572, 249] width 13 height 10
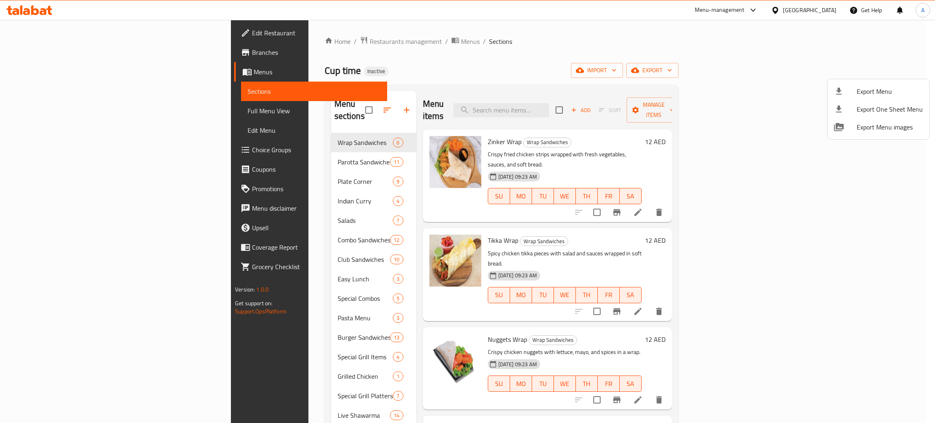
click at [542, 39] on div at bounding box center [467, 211] width 935 height 423
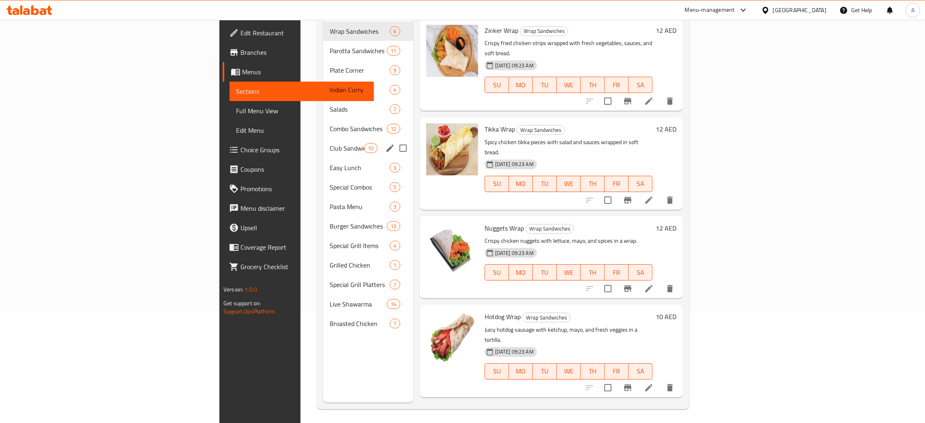
scroll to position [114, 0]
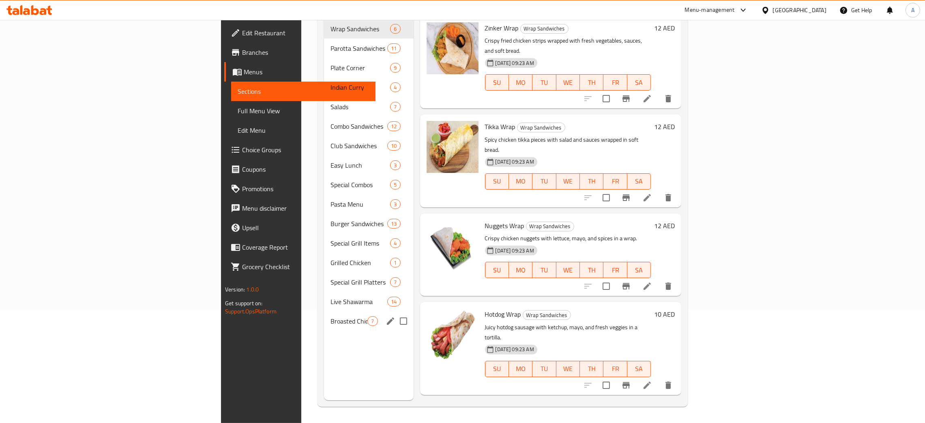
click at [331, 316] on span "Broasted Chicken" at bounding box center [349, 321] width 37 height 10
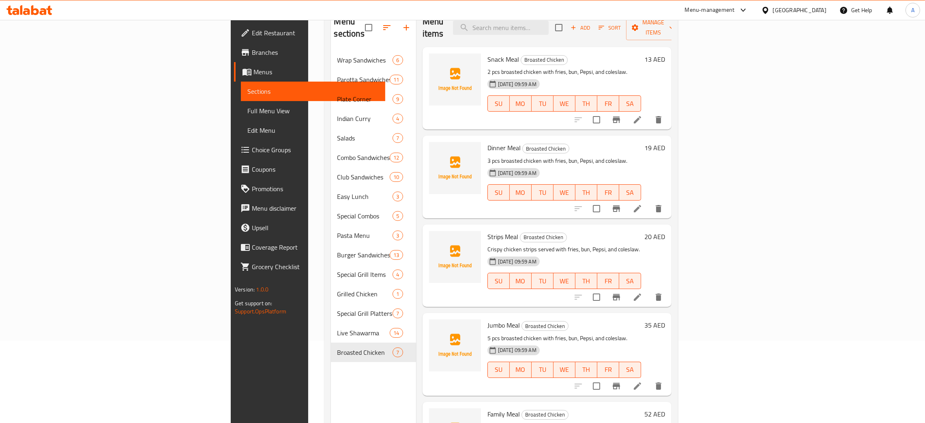
scroll to position [54, 0]
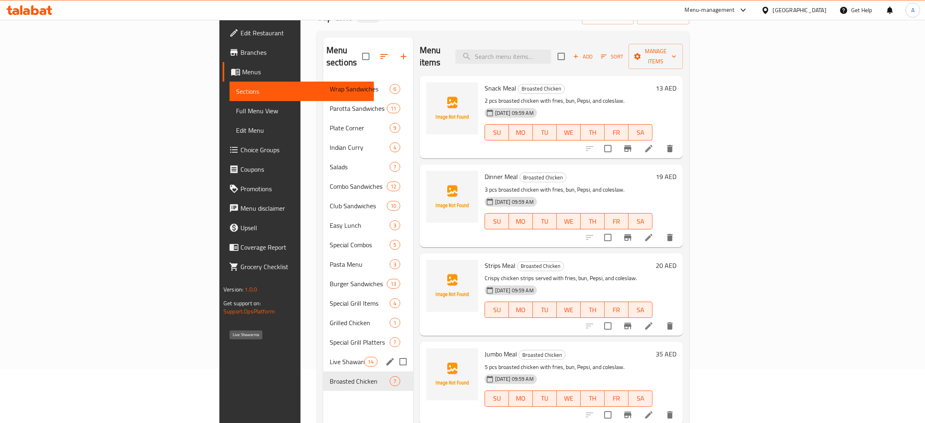
click at [330, 357] on span "Live Shawarma" at bounding box center [347, 362] width 34 height 10
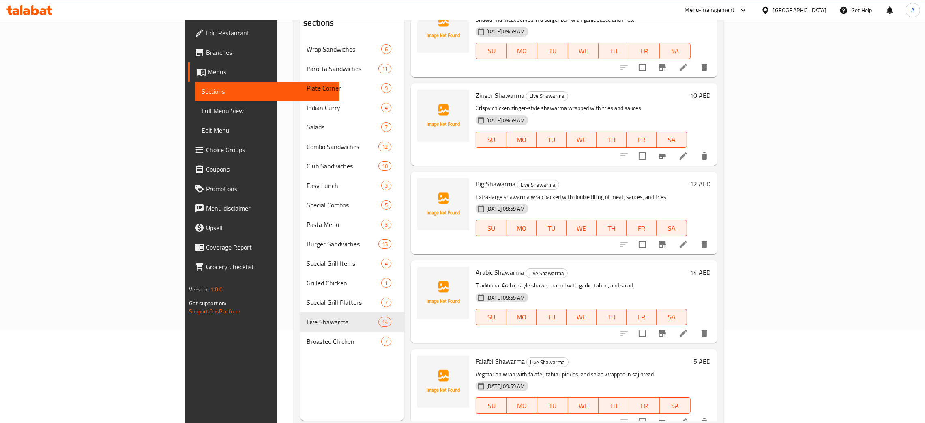
scroll to position [114, 0]
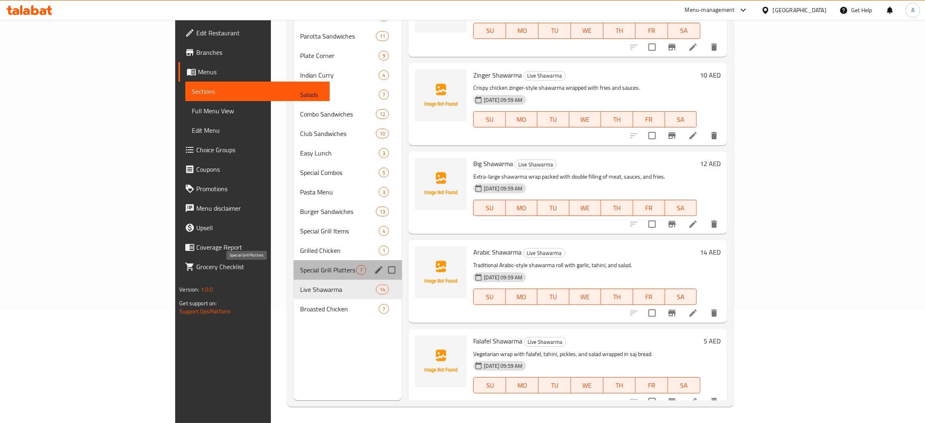
click at [300, 269] on span "Special Grill Platters" at bounding box center [328, 270] width 56 height 10
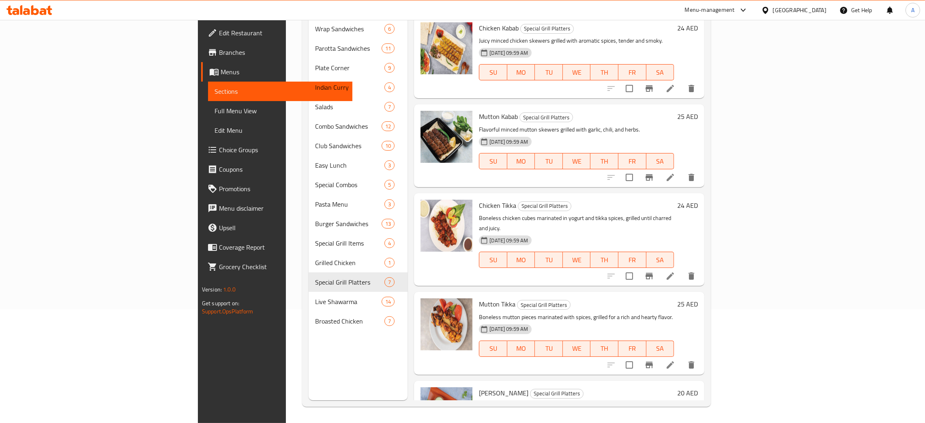
scroll to position [217, 0]
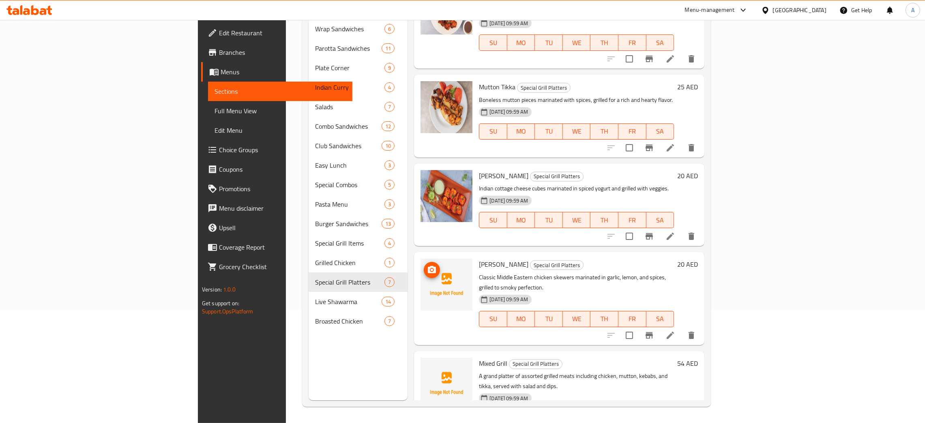
click at [427, 265] on icon "upload picture" at bounding box center [432, 270] width 10 height 10
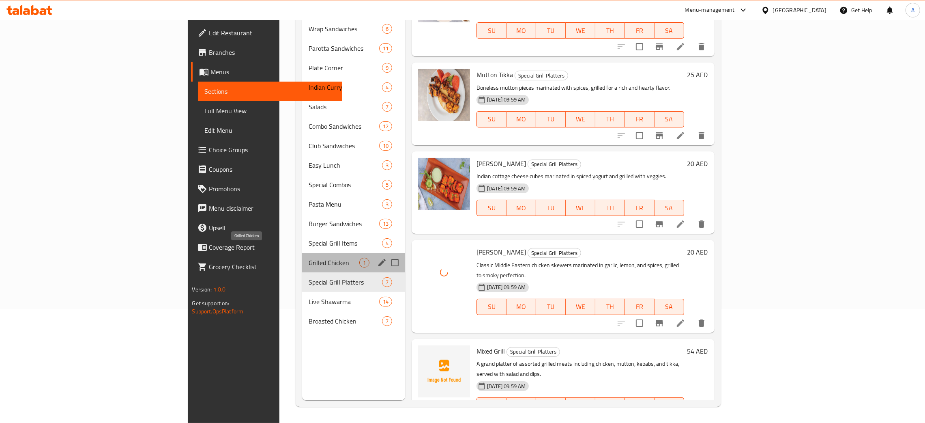
click at [309, 258] on span "Grilled Chicken" at bounding box center [334, 263] width 51 height 10
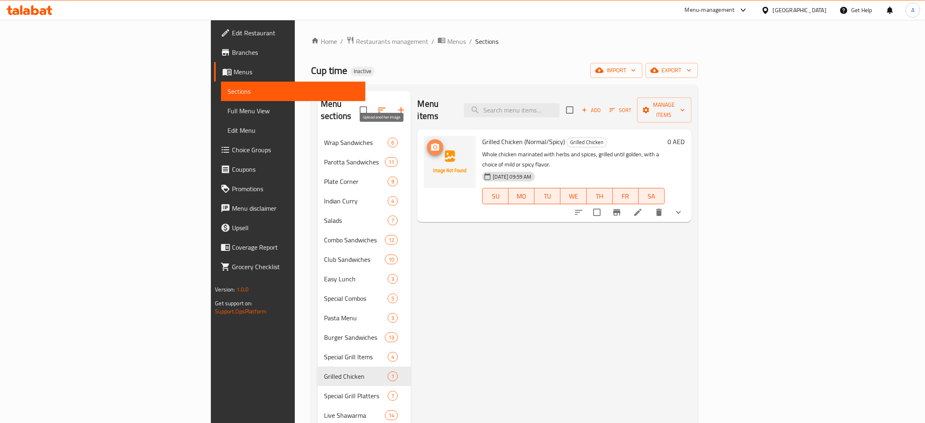
click at [427, 142] on span "upload picture" at bounding box center [435, 147] width 16 height 10
click at [41, 9] on icon at bounding box center [43, 11] width 7 height 7
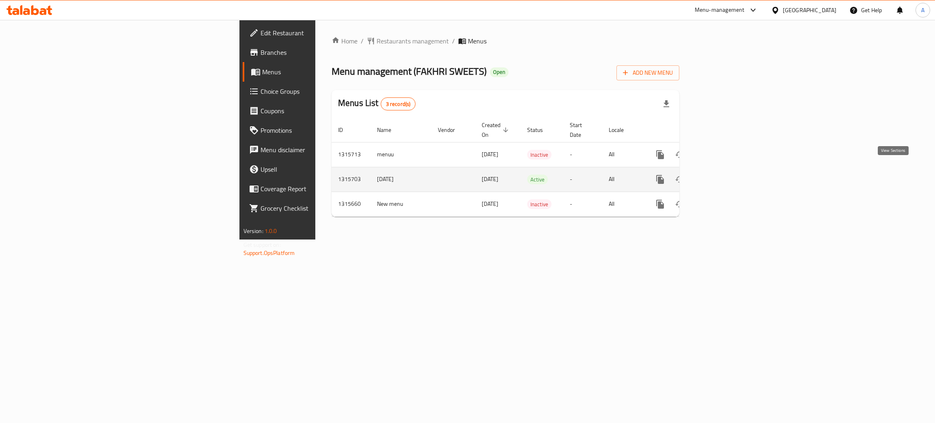
click at [722, 176] on icon "enhanced table" at bounding box center [718, 179] width 7 height 7
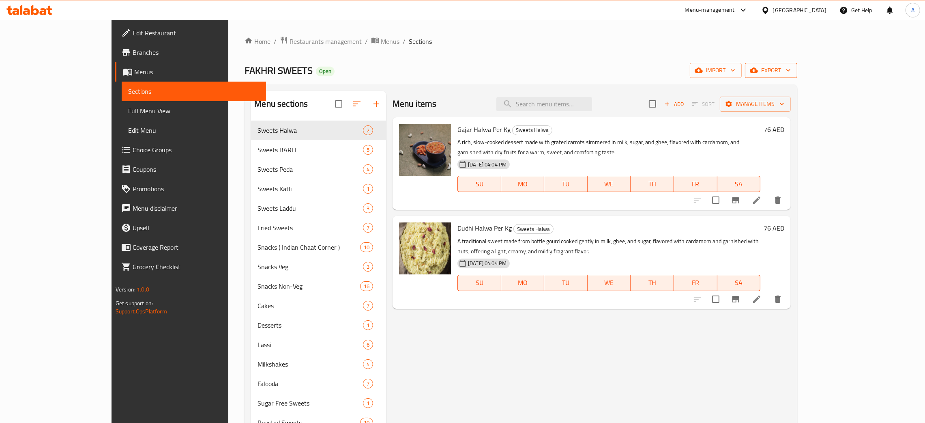
click at [793, 73] on icon "button" at bounding box center [789, 70] width 8 height 8
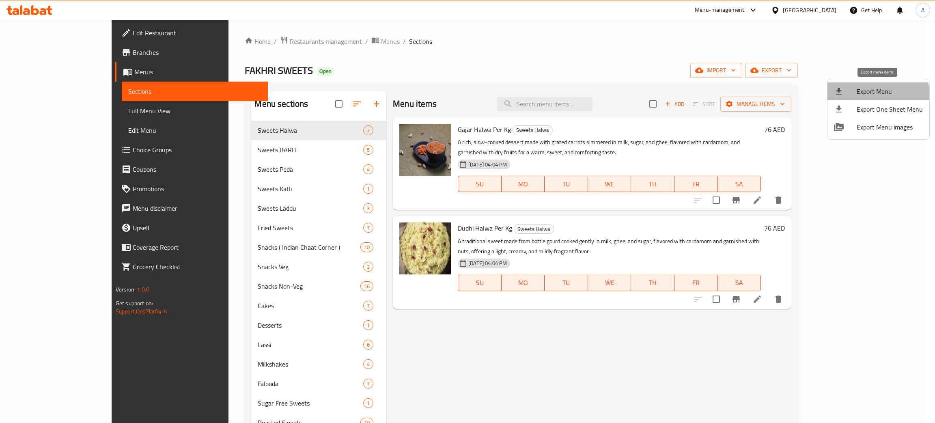
click at [866, 96] on span "Export Menu" at bounding box center [889, 91] width 66 height 10
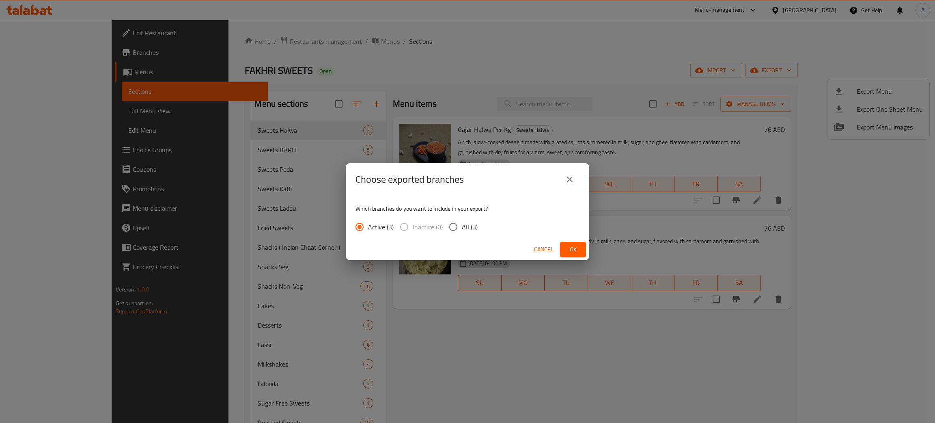
click at [573, 249] on span "Ok" at bounding box center [572, 249] width 13 height 10
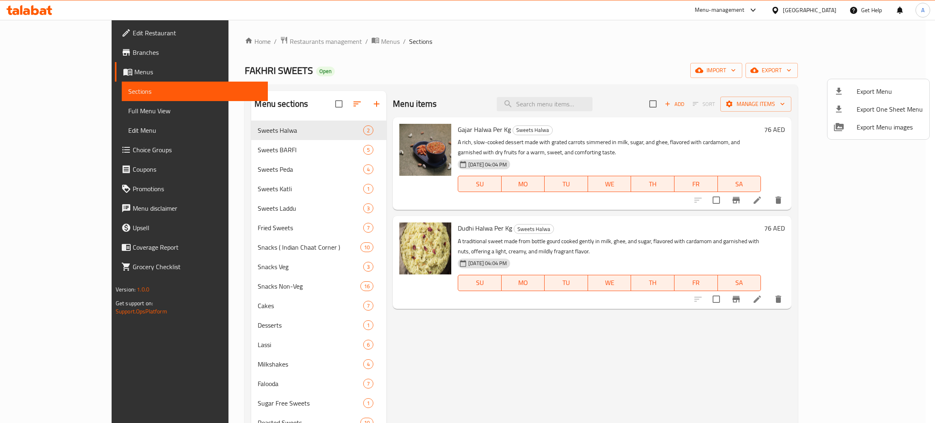
click at [41, 52] on div at bounding box center [467, 211] width 935 height 423
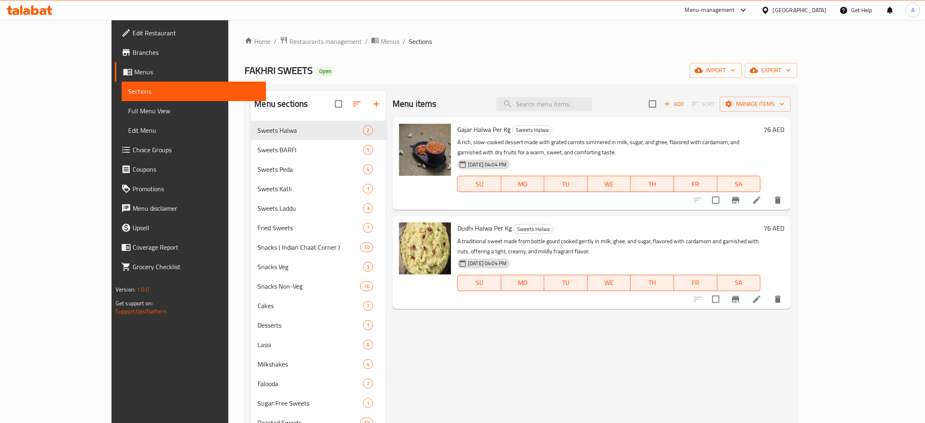
click at [133, 52] on span "Branches" at bounding box center [196, 52] width 127 height 10
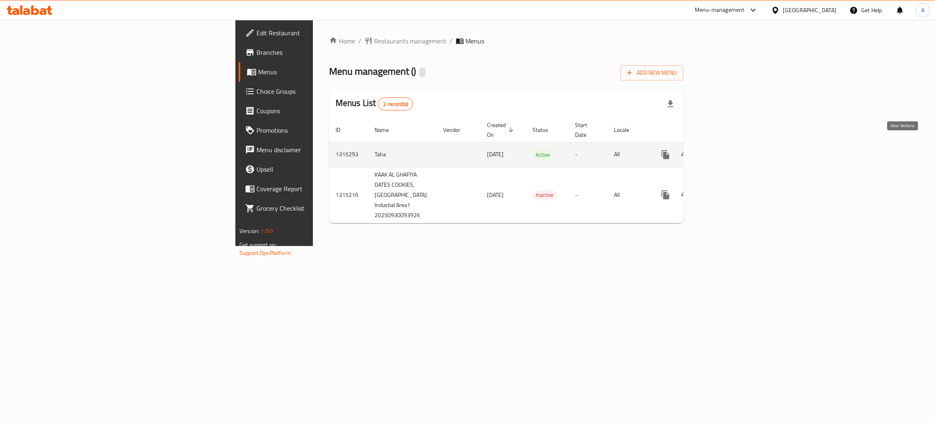
click at [727, 151] on icon "enhanced table" at bounding box center [723, 154] width 7 height 7
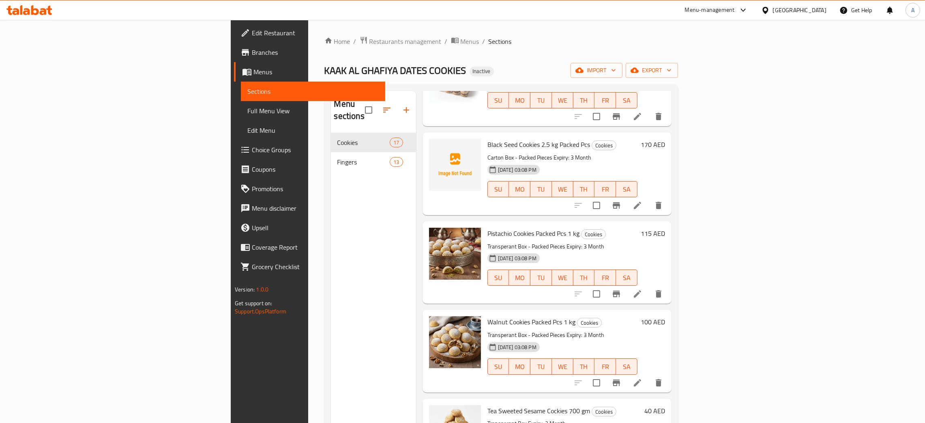
scroll to position [1103, 0]
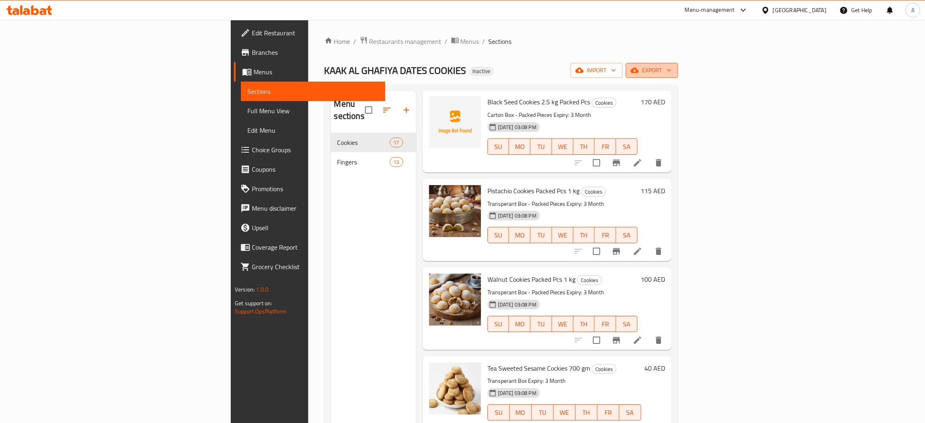
click at [673, 69] on icon "button" at bounding box center [669, 70] width 8 height 8
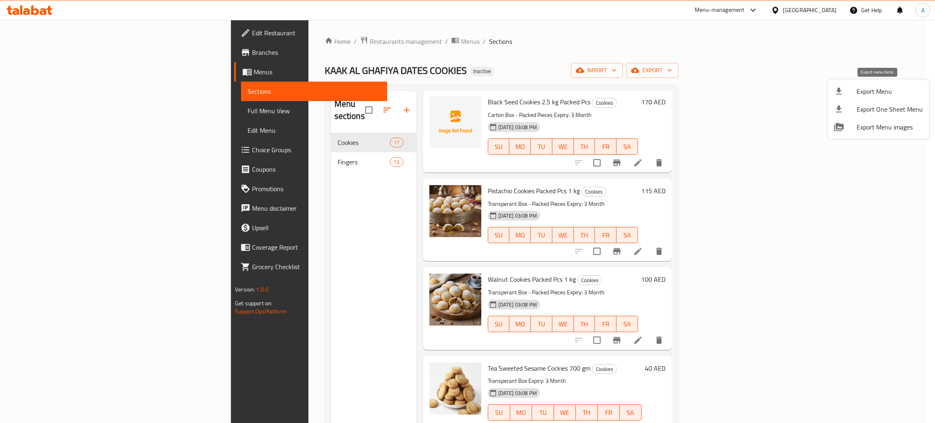
click at [867, 89] on span "Export Menu" at bounding box center [889, 91] width 66 height 10
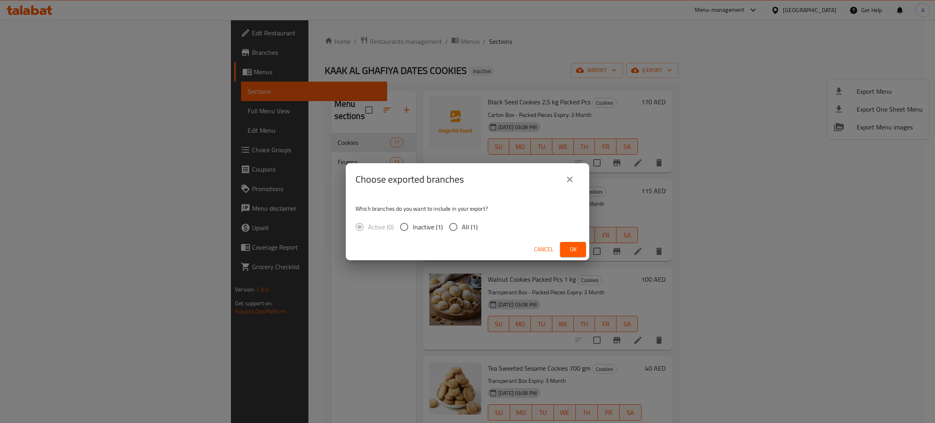
click at [567, 252] on span "Ok" at bounding box center [572, 249] width 13 height 10
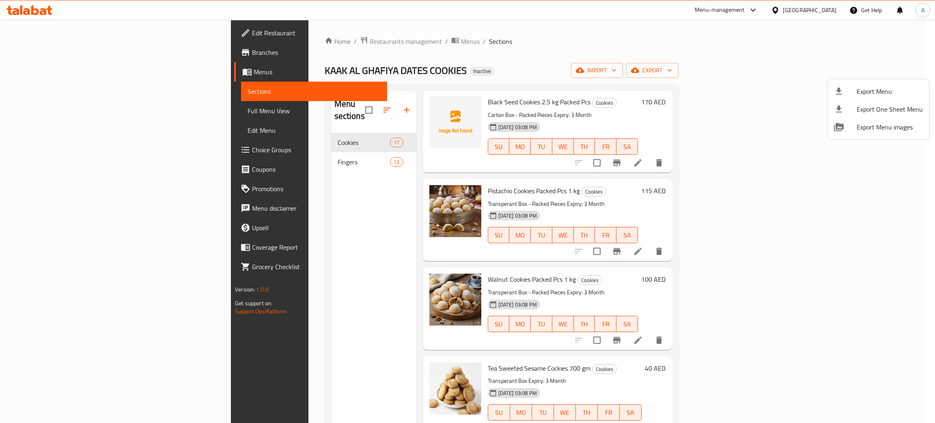
click at [283, 147] on div at bounding box center [467, 211] width 935 height 423
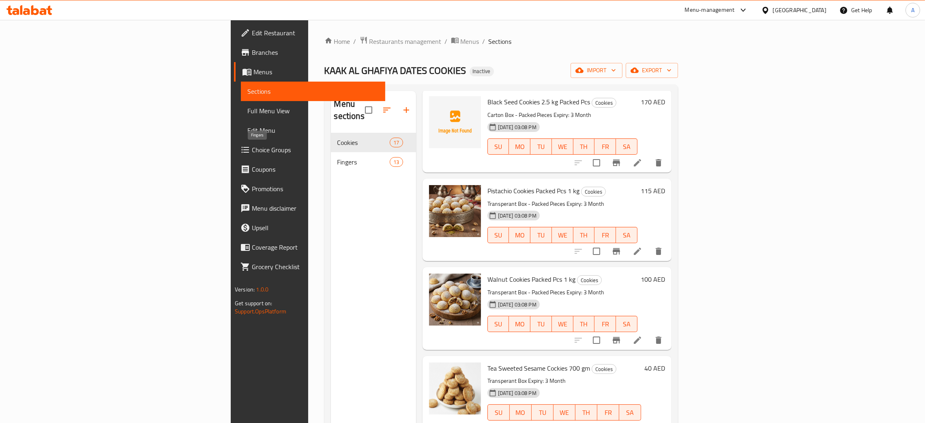
click at [338, 157] on span "Fingers" at bounding box center [364, 162] width 53 height 10
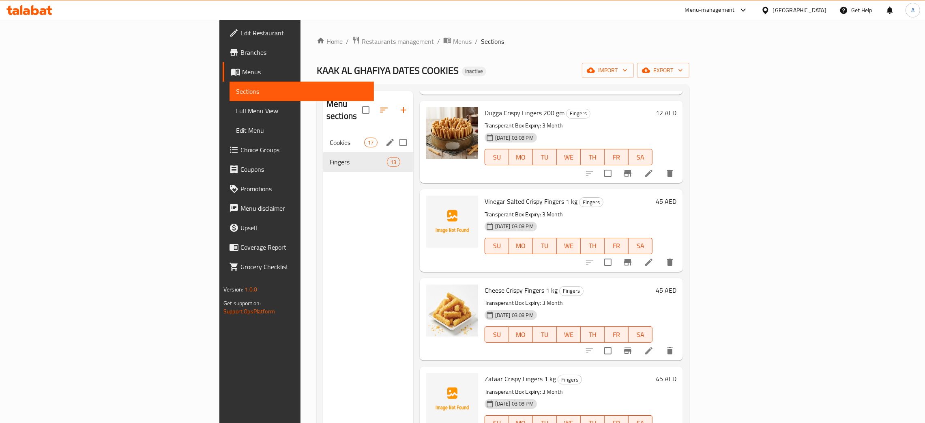
click at [330, 138] on span "Cookies" at bounding box center [347, 143] width 34 height 10
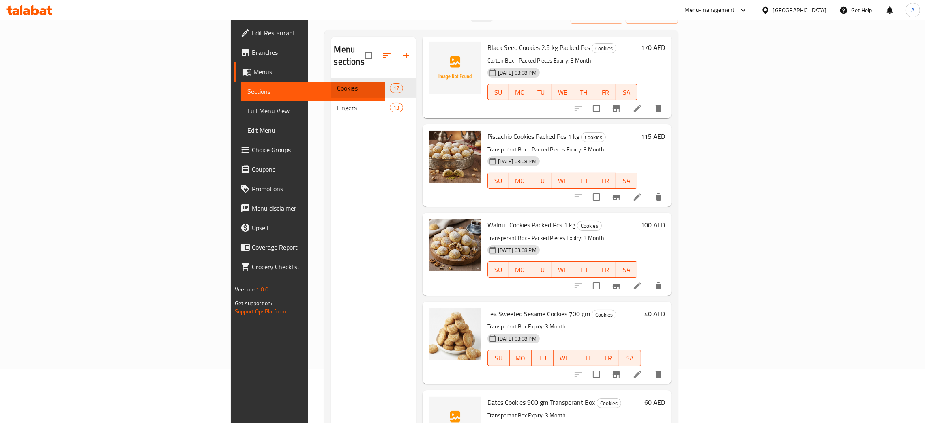
scroll to position [114, 0]
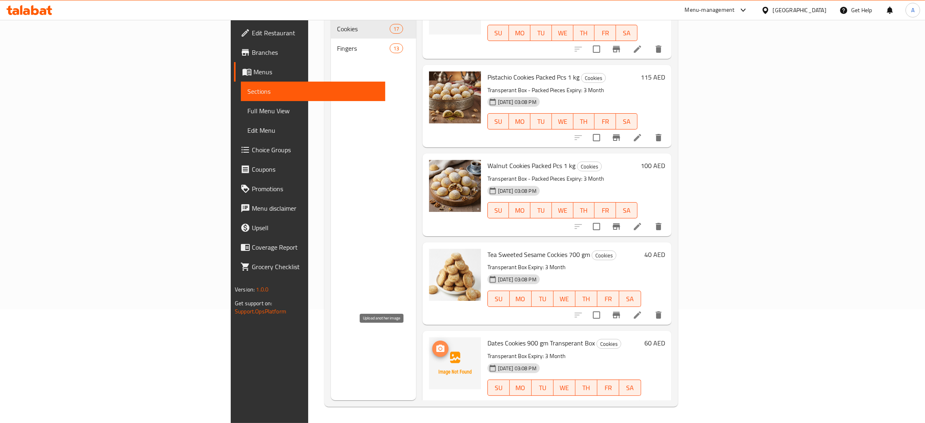
click at [432, 344] on span "upload picture" at bounding box center [440, 349] width 16 height 10
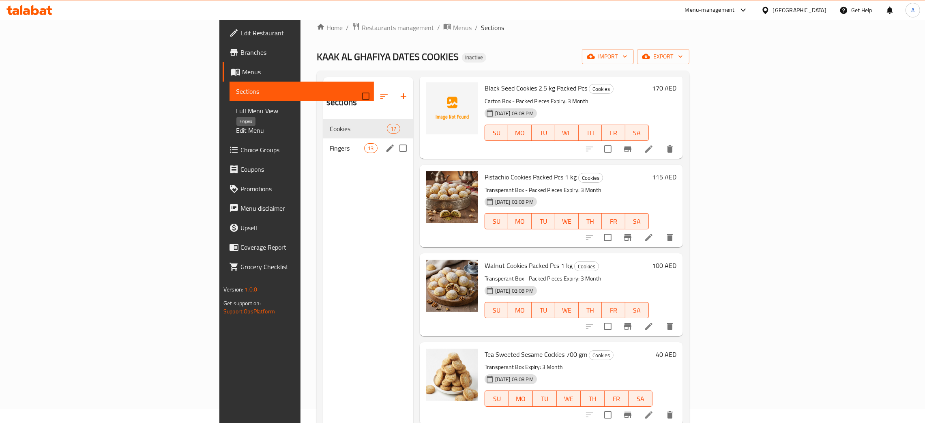
scroll to position [0, 0]
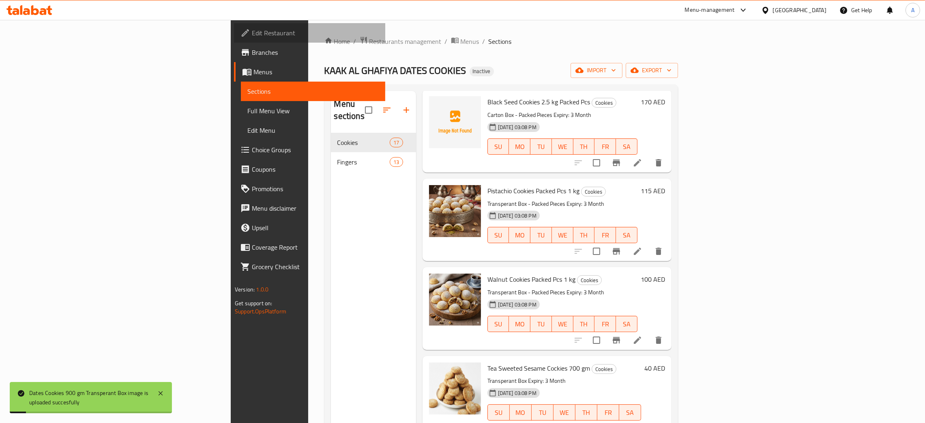
click at [252, 32] on span "Edit Restaurant" at bounding box center [315, 33] width 127 height 10
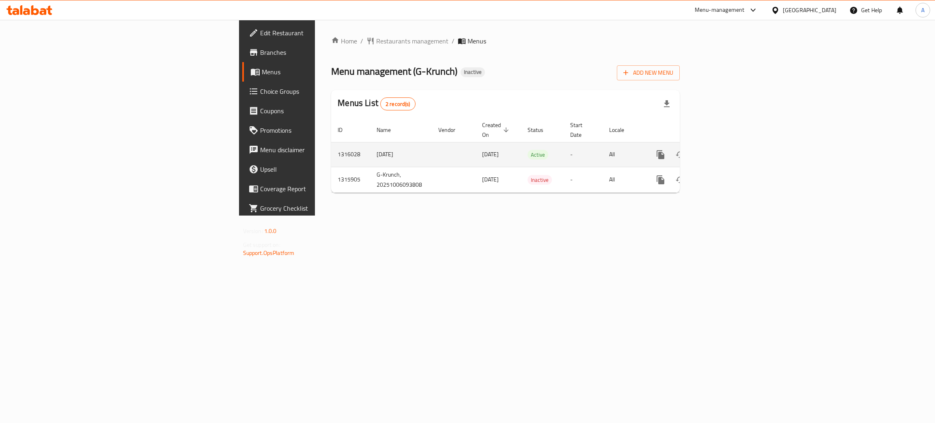
click at [729, 145] on link "enhanced table" at bounding box center [718, 154] width 19 height 19
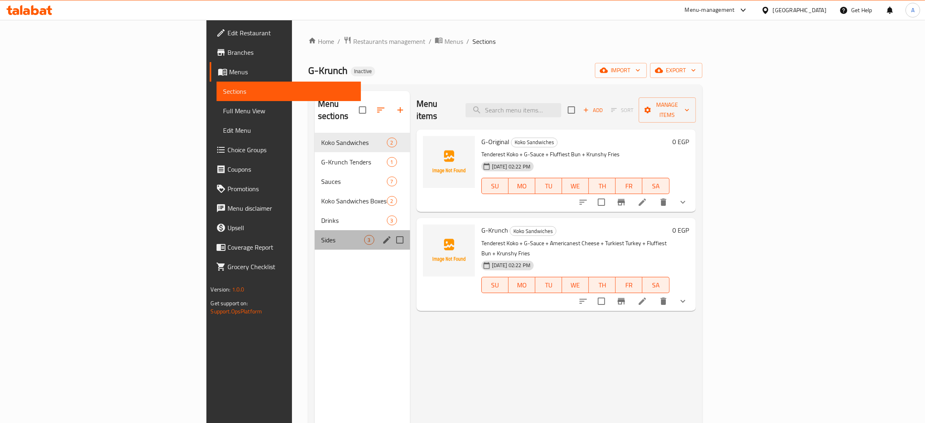
click at [315, 230] on div "Sides 3" at bounding box center [362, 239] width 95 height 19
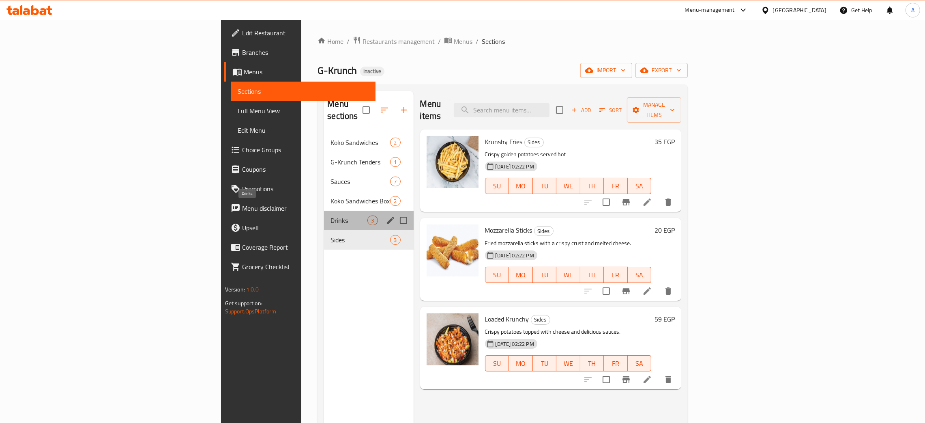
click at [331, 215] on span "Drinks" at bounding box center [349, 220] width 37 height 10
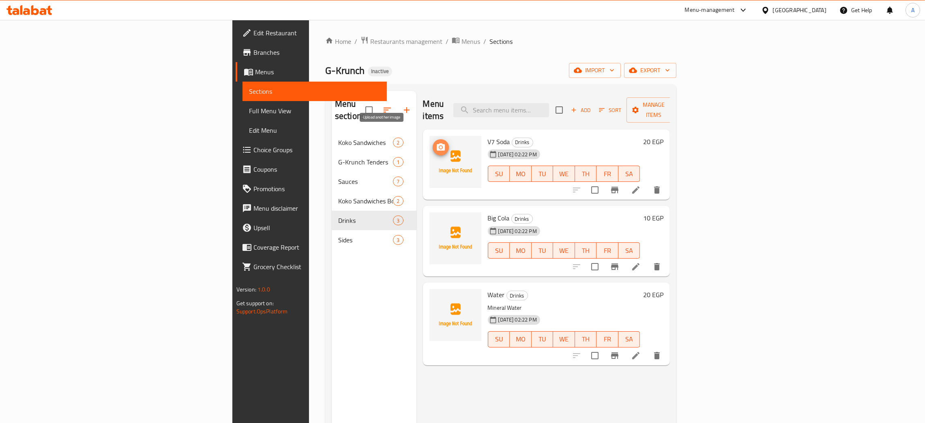
click at [437, 143] on icon "upload picture" at bounding box center [441, 146] width 8 height 7
click at [437, 219] on icon "upload picture" at bounding box center [441, 222] width 8 height 7
click at [437, 296] on icon "upload picture" at bounding box center [441, 299] width 8 height 7
click at [437, 143] on icon "upload picture" at bounding box center [441, 146] width 8 height 7
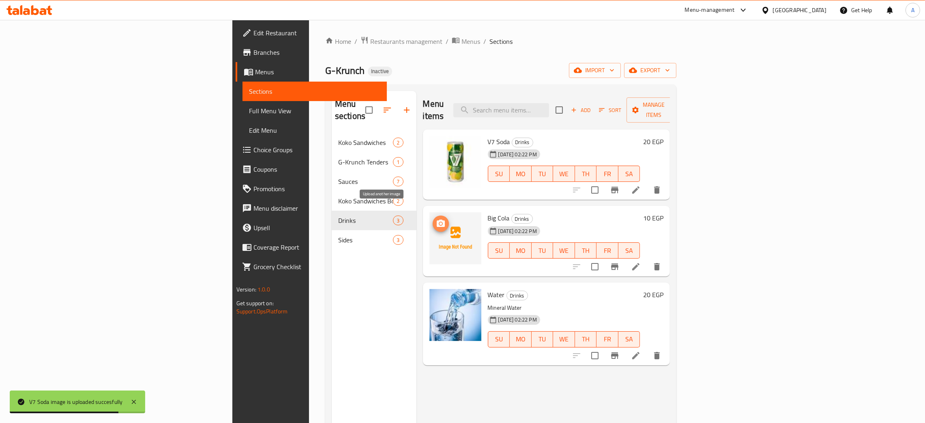
click at [439, 222] on circle "upload picture" at bounding box center [440, 223] width 2 height 2
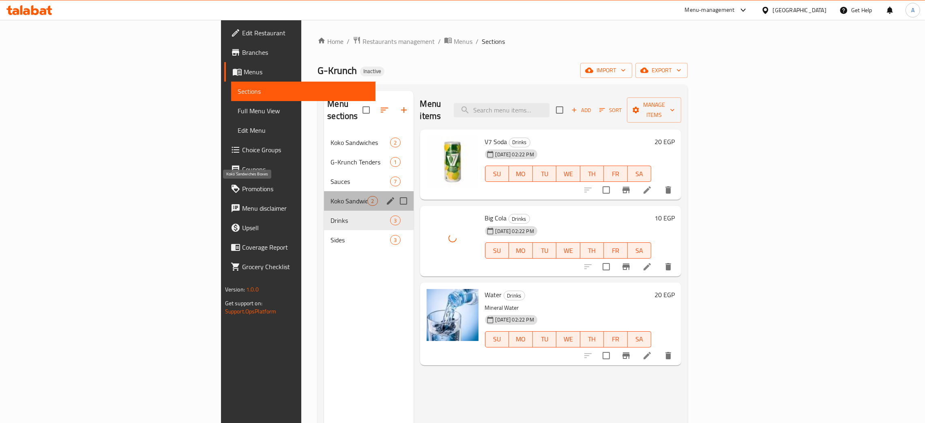
click at [331, 196] on span "Koko Sandwiches Boxes" at bounding box center [349, 201] width 37 height 10
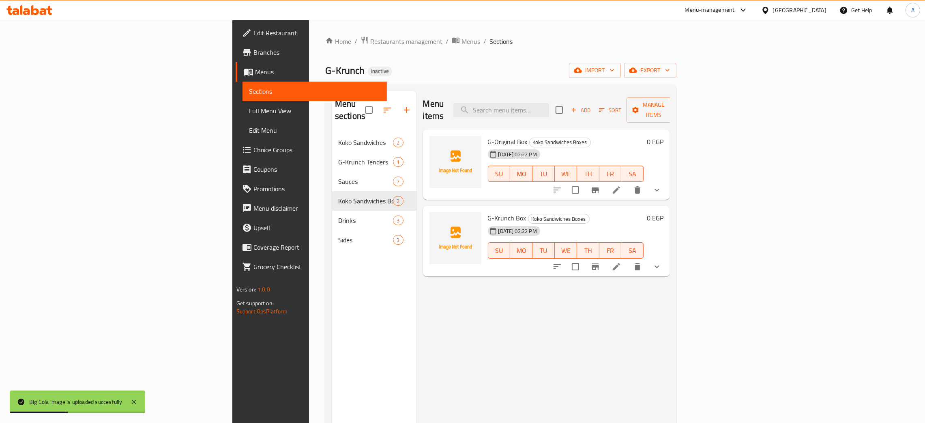
click at [33, 14] on icon at bounding box center [35, 10] width 8 height 10
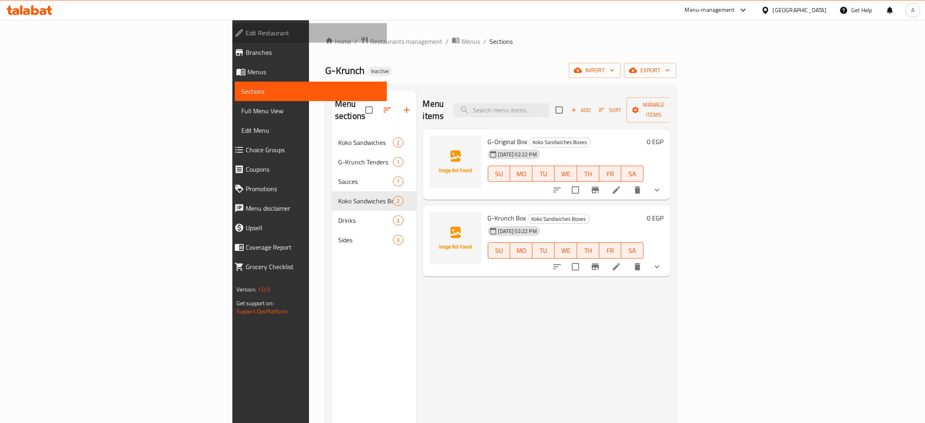
click at [246, 28] on span "Edit Restaurant" at bounding box center [313, 33] width 135 height 10
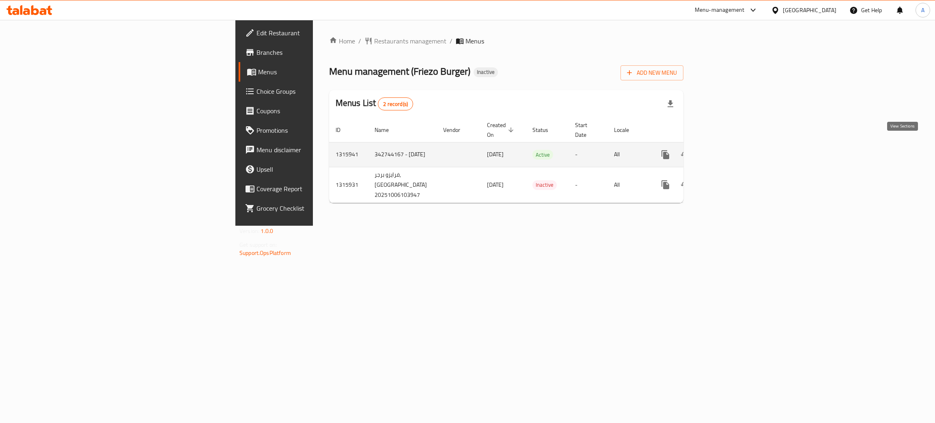
click at [729, 150] on icon "enhanced table" at bounding box center [724, 155] width 10 height 10
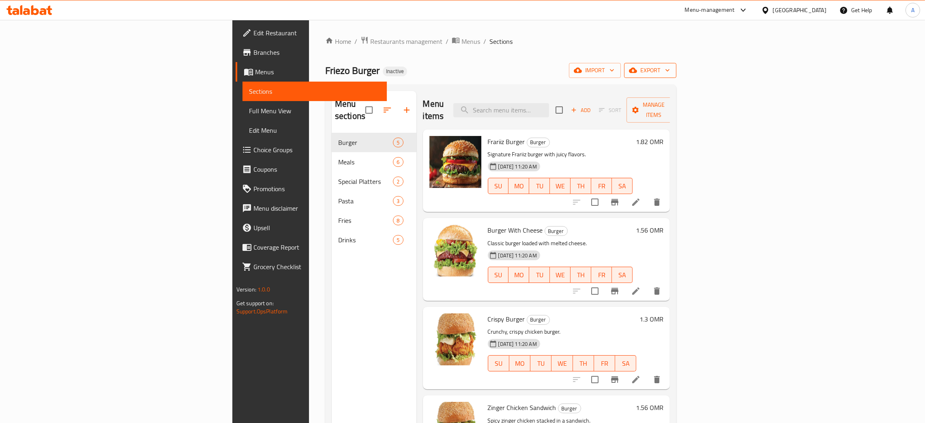
click at [672, 70] on icon "button" at bounding box center [668, 70] width 8 height 8
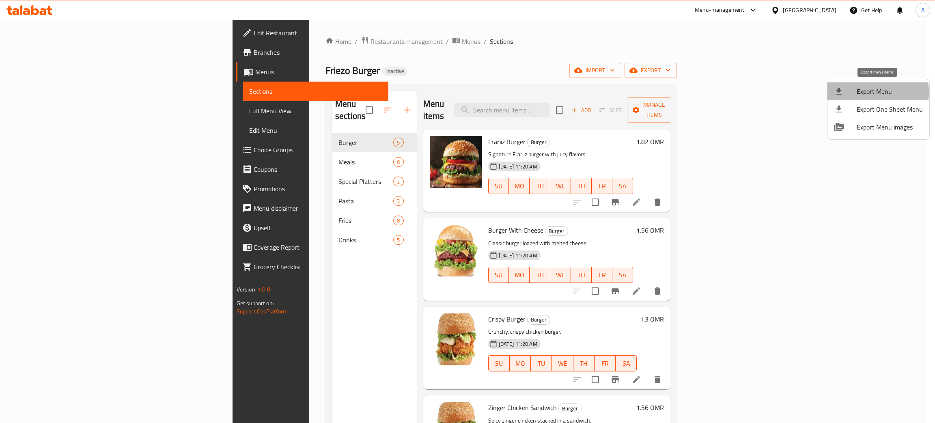
click at [868, 92] on span "Export Menu" at bounding box center [889, 91] width 66 height 10
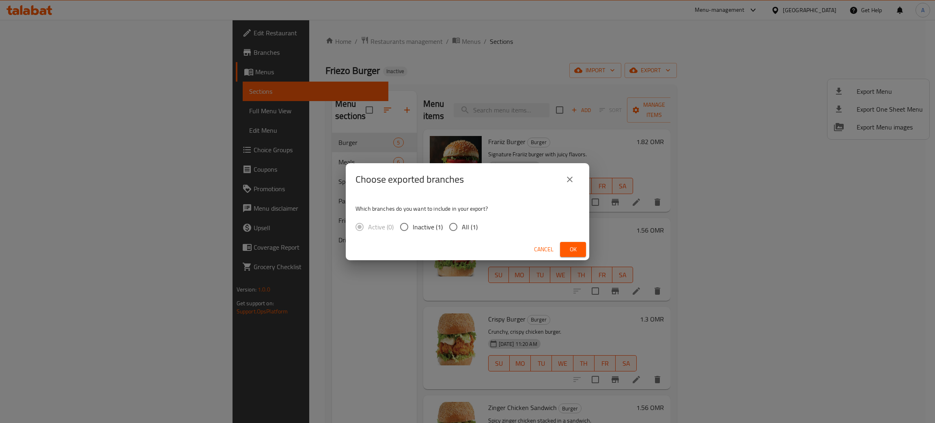
click at [571, 248] on span "Ok" at bounding box center [572, 249] width 13 height 10
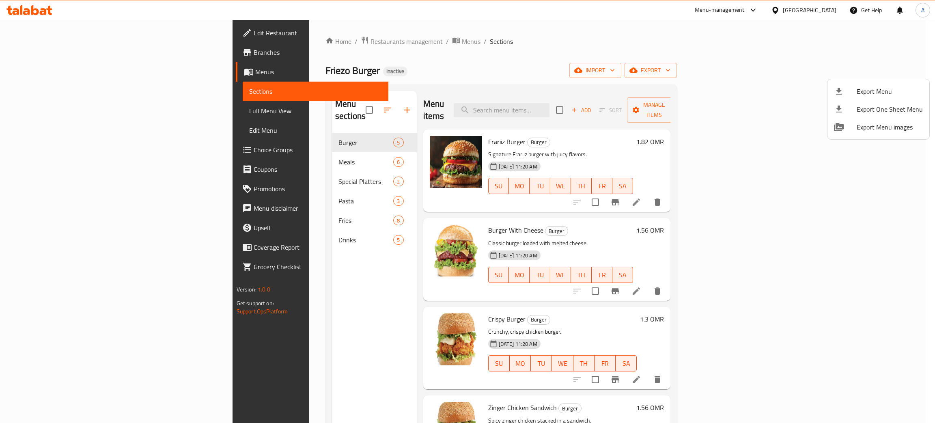
click at [50, 30] on div at bounding box center [467, 211] width 935 height 423
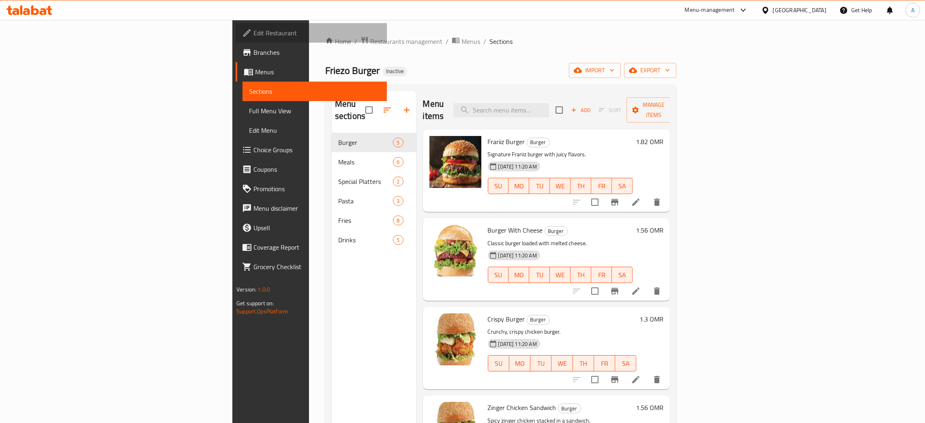
click at [254, 30] on span "Edit Restaurant" at bounding box center [317, 33] width 127 height 10
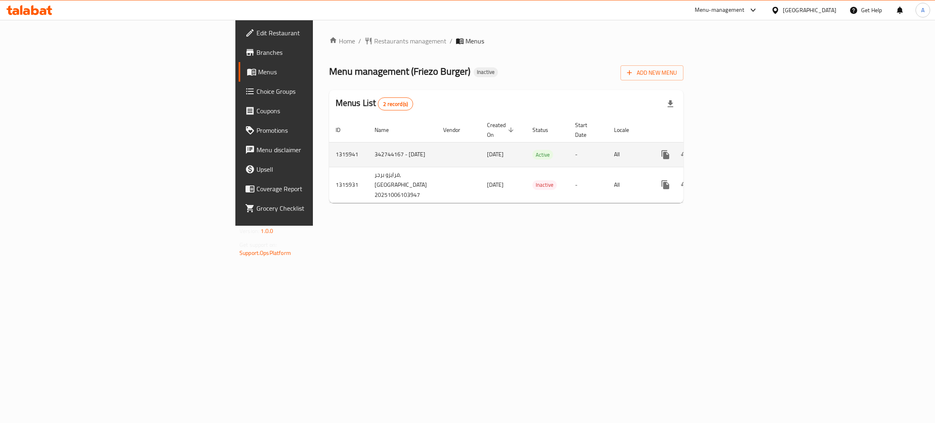
click at [729, 150] on icon "enhanced table" at bounding box center [724, 155] width 10 height 10
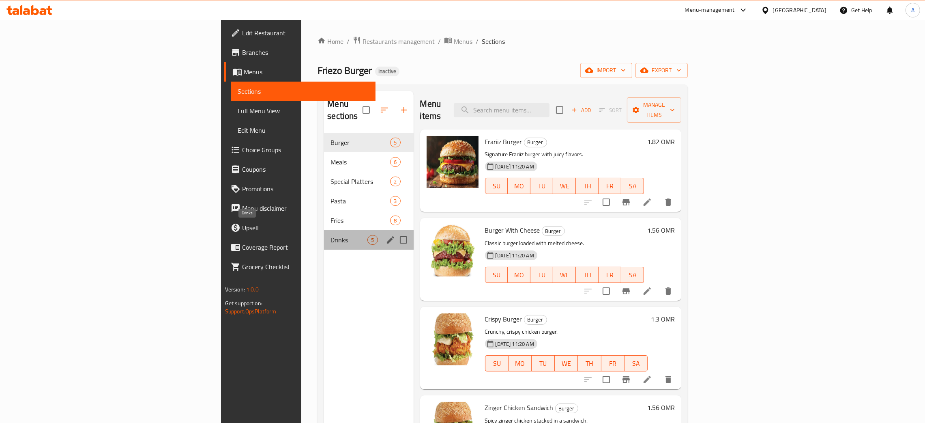
click at [331, 235] on span "Drinks" at bounding box center [349, 240] width 37 height 10
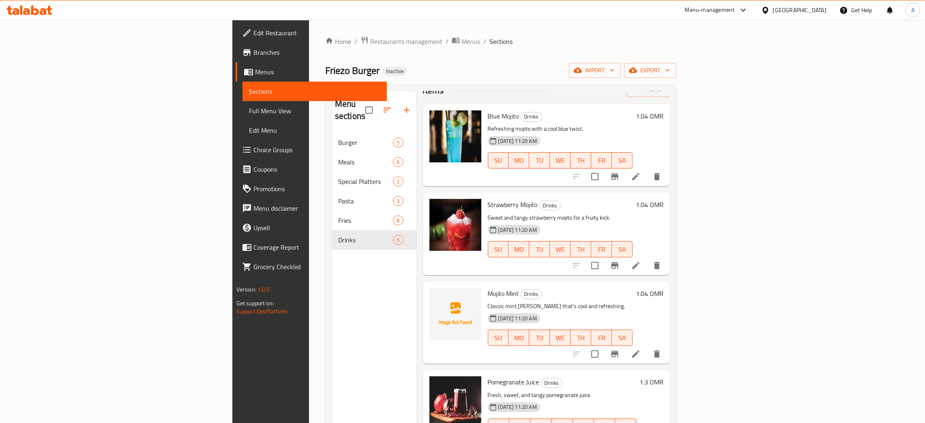
scroll to position [40, 0]
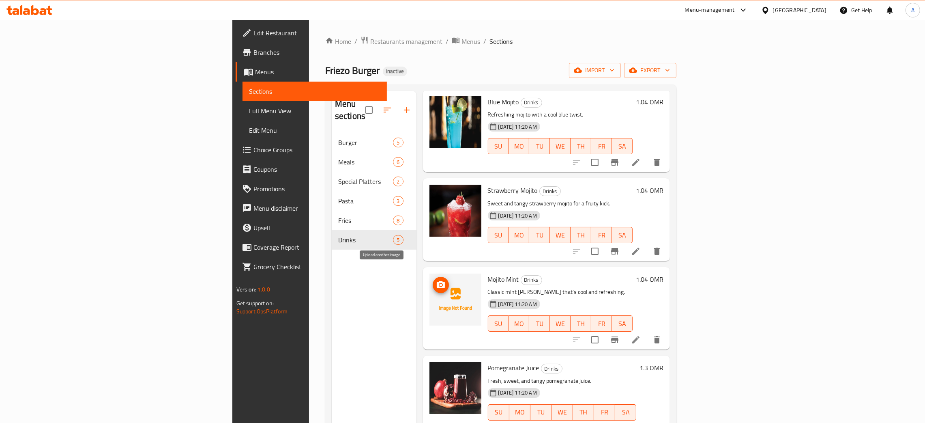
click at [436, 280] on icon "upload picture" at bounding box center [441, 285] width 10 height 10
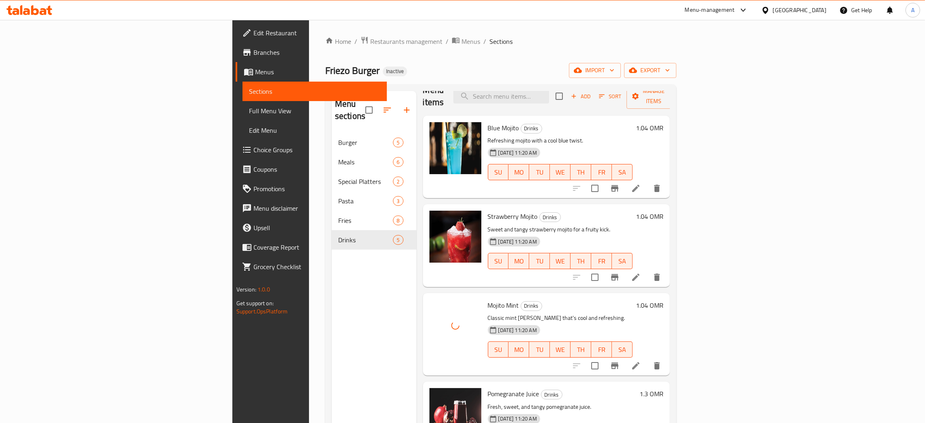
scroll to position [0, 0]
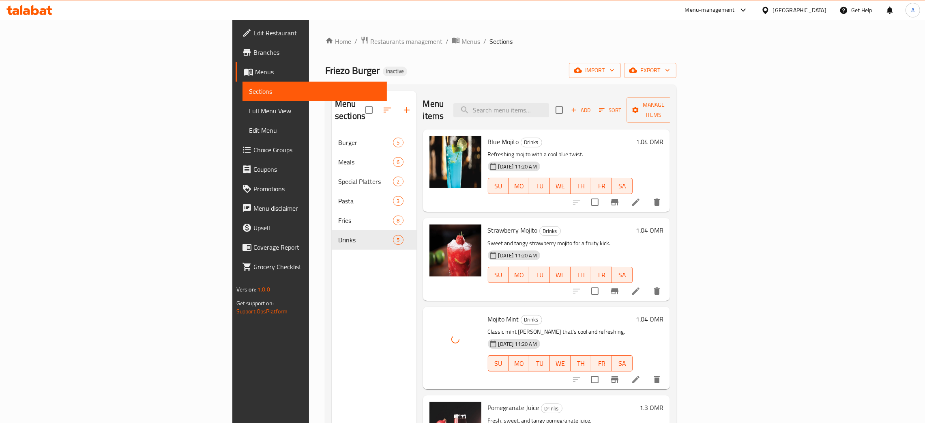
click at [817, 7] on div "[GEOGRAPHIC_DATA]" at bounding box center [800, 10] width 54 height 9
click at [730, 174] on div "[GEOGRAPHIC_DATA]" at bounding box center [766, 175] width 122 height 19
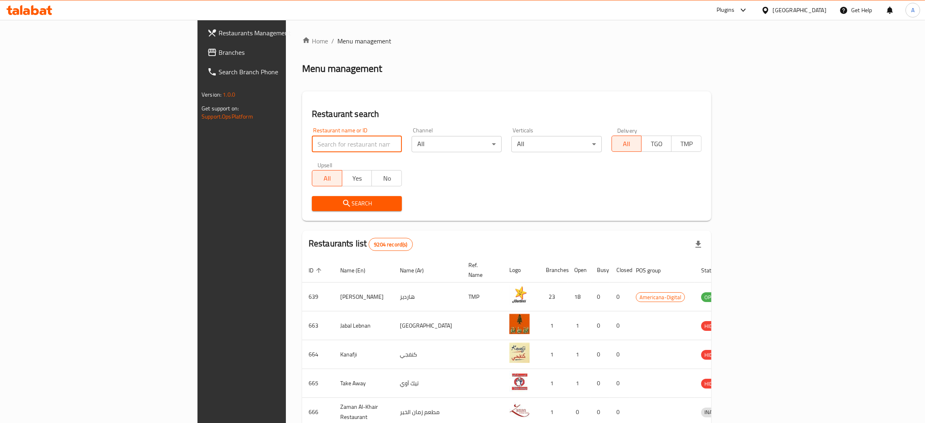
click at [312, 141] on input "search" at bounding box center [357, 144] width 90 height 16
paste input "[PERSON_NAME]"
type input "[PERSON_NAME]"
click button "Search" at bounding box center [357, 203] width 90 height 15
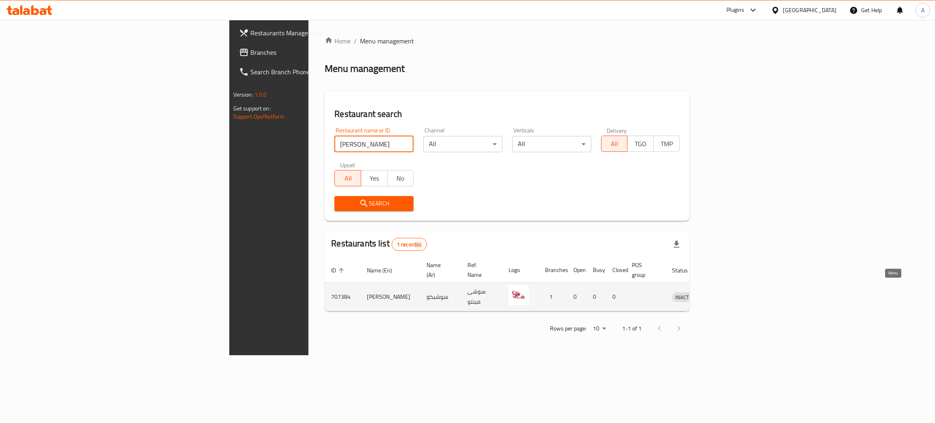
click at [725, 294] on icon "enhanced table" at bounding box center [720, 297] width 9 height 7
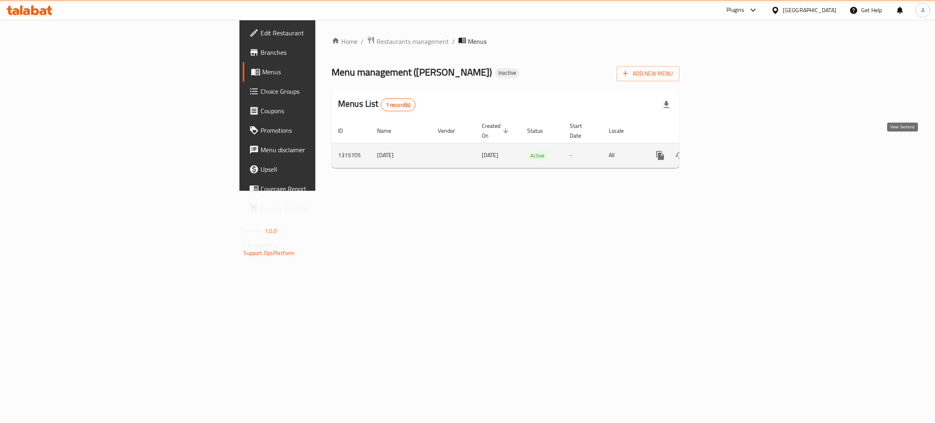
click at [723, 151] on icon "enhanced table" at bounding box center [719, 156] width 10 height 10
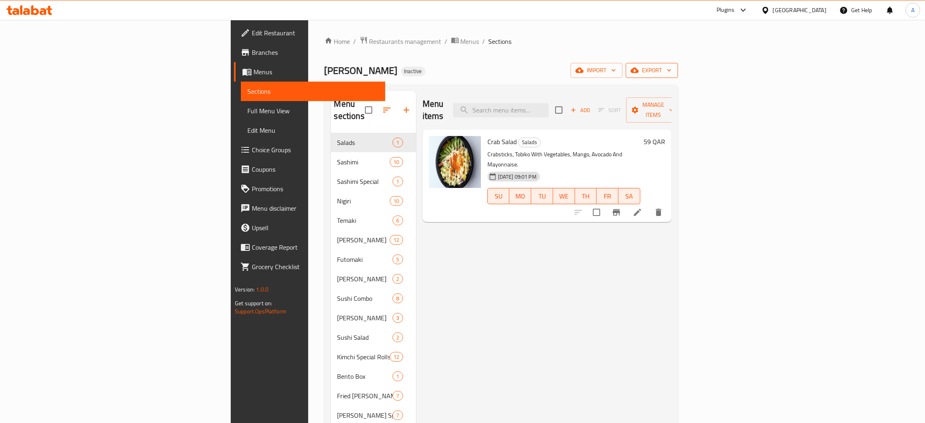
click at [673, 69] on icon "button" at bounding box center [669, 70] width 8 height 8
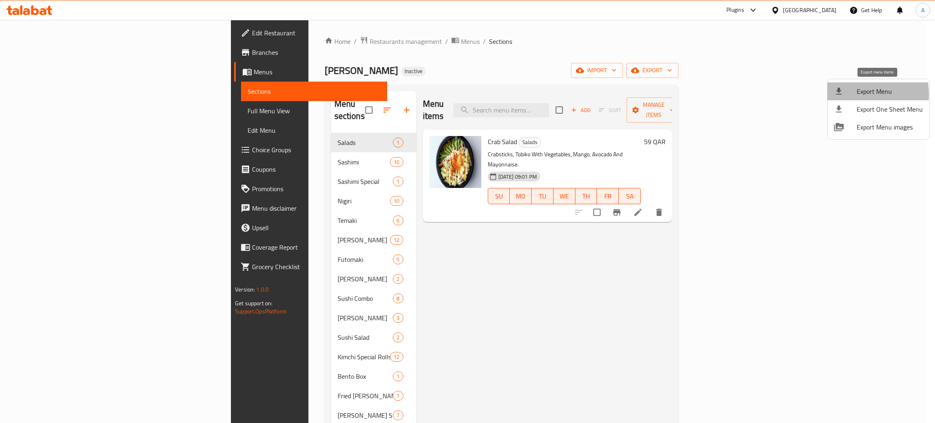
click at [849, 94] on div at bounding box center [845, 91] width 23 height 10
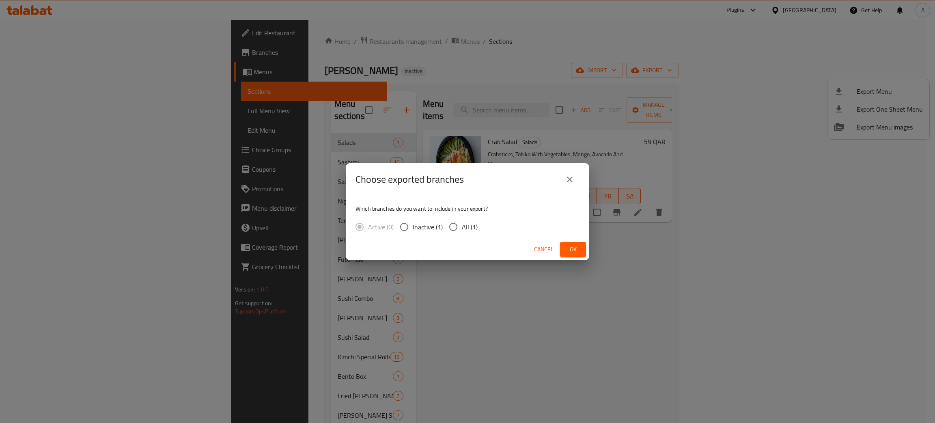
click at [583, 245] on button "Ok" at bounding box center [573, 249] width 26 height 15
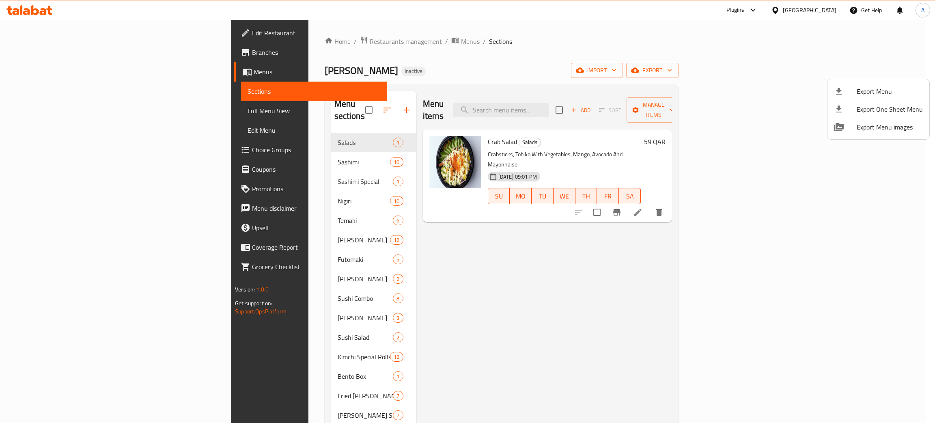
click at [233, 154] on div at bounding box center [467, 211] width 935 height 423
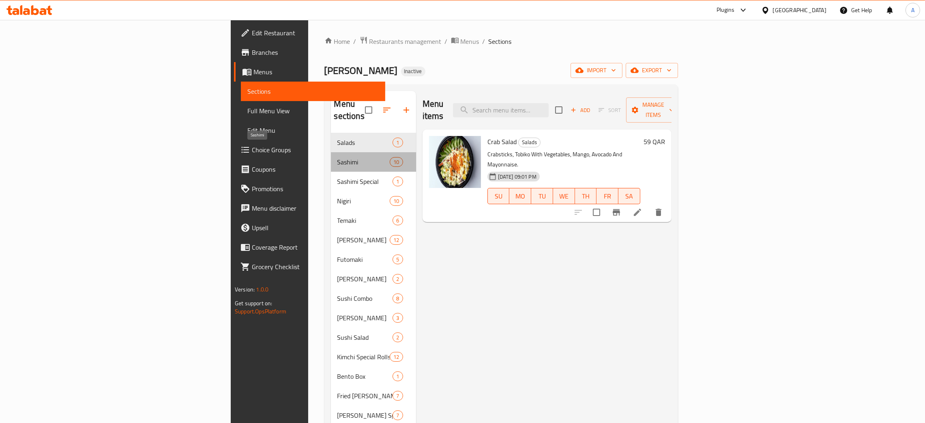
click at [338, 157] on span "Sashimi" at bounding box center [364, 162] width 53 height 10
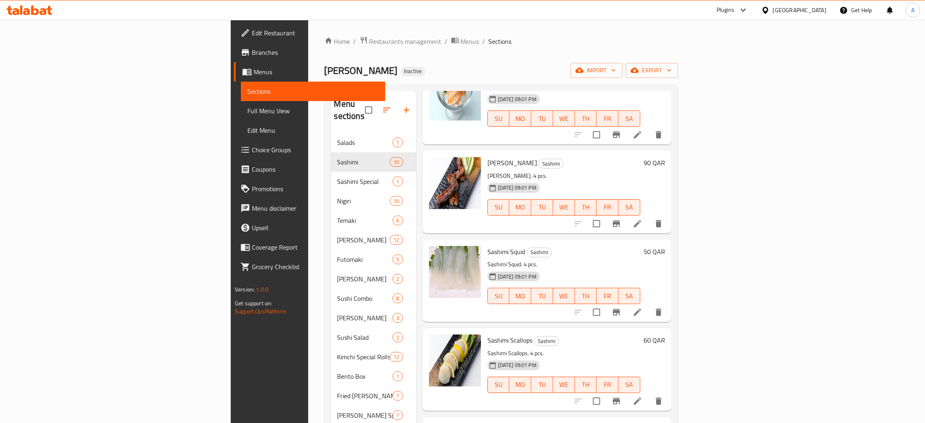
scroll to position [483, 0]
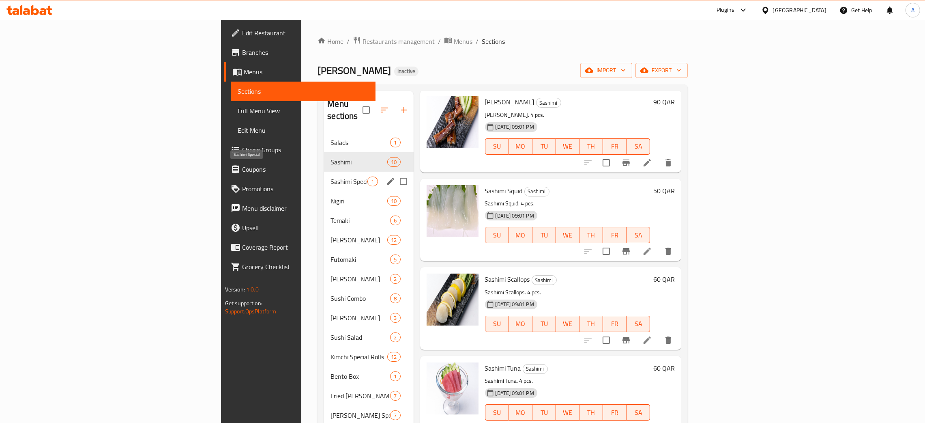
click at [331, 176] on span "Sashimi Special" at bounding box center [349, 181] width 37 height 10
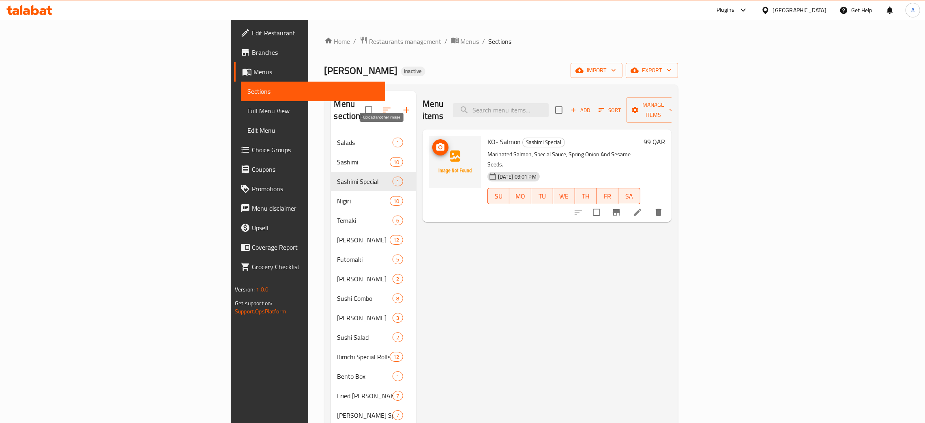
click at [437, 143] on icon "upload picture" at bounding box center [441, 146] width 8 height 7
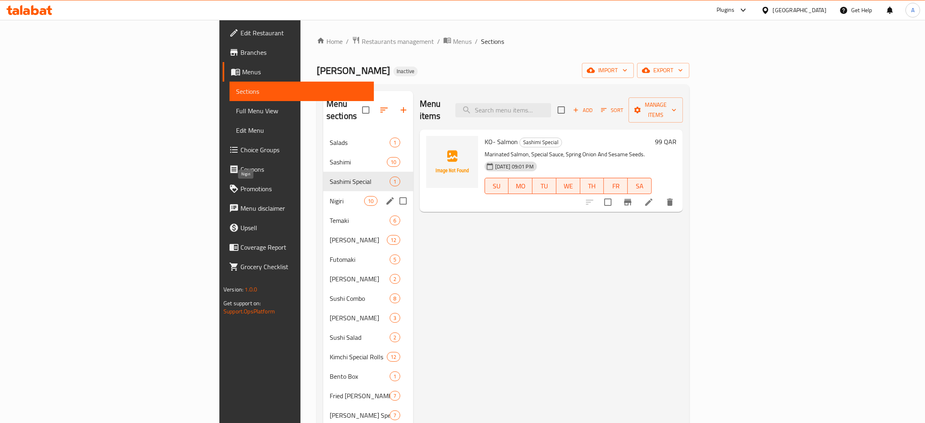
click at [330, 196] on span "Nigiri" at bounding box center [347, 201] width 34 height 10
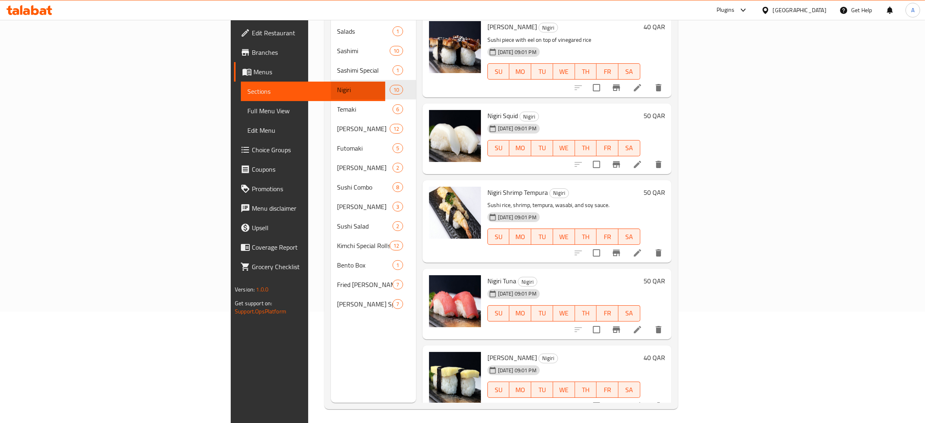
scroll to position [114, 0]
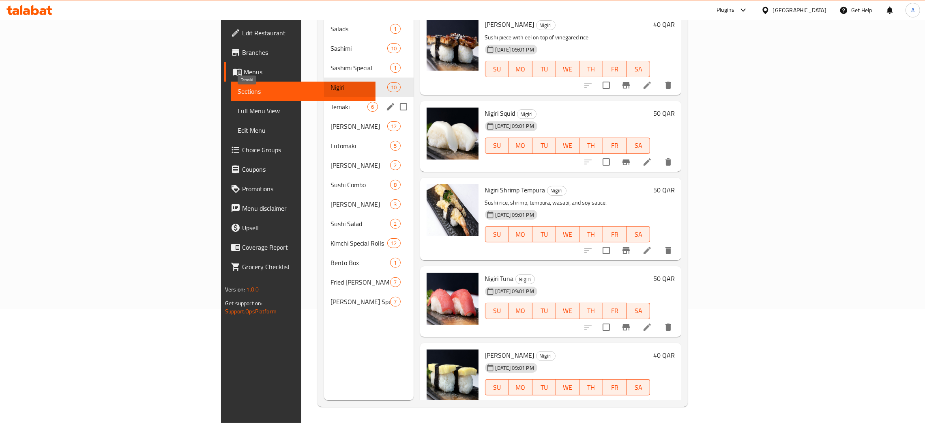
click at [331, 102] on span "Temaki" at bounding box center [349, 107] width 37 height 10
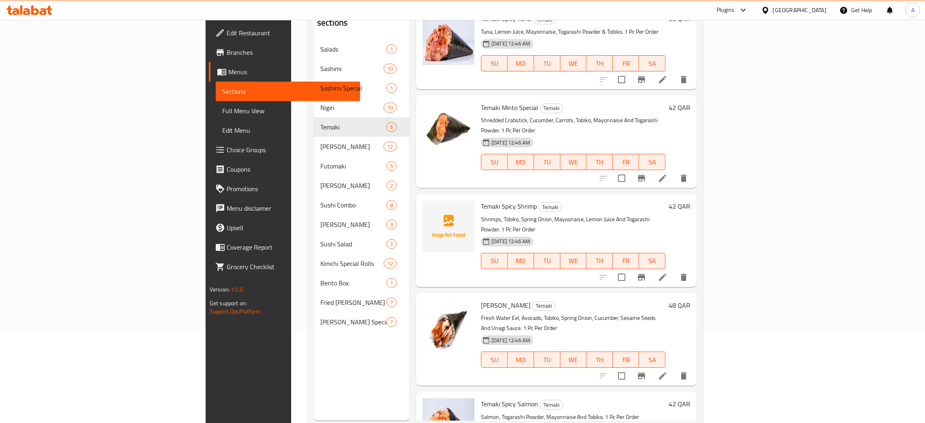
scroll to position [114, 0]
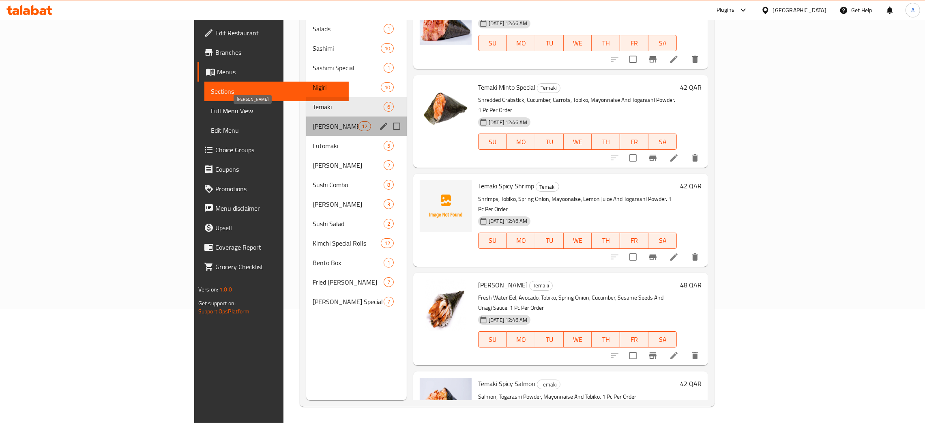
drag, startPoint x: 234, startPoint y: 113, endPoint x: 243, endPoint y: 118, distance: 10.0
click at [313, 121] on span "[PERSON_NAME]" at bounding box center [335, 126] width 45 height 10
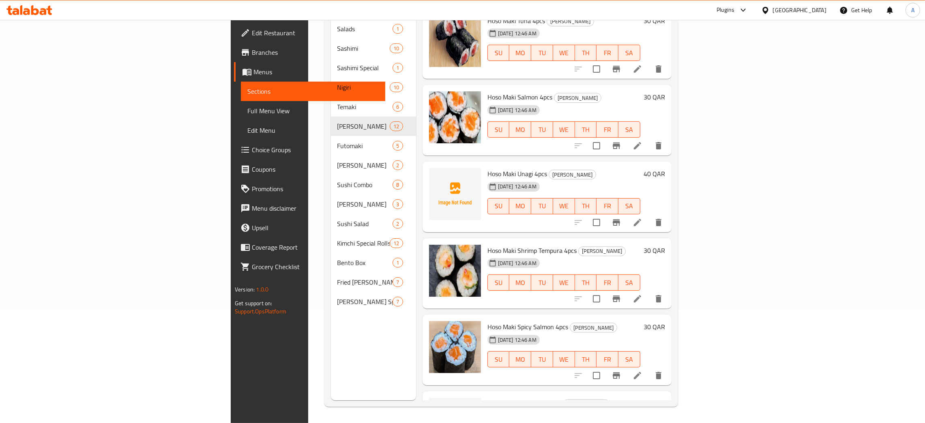
scroll to position [6, 0]
click at [437, 176] on icon "upload picture" at bounding box center [441, 179] width 8 height 7
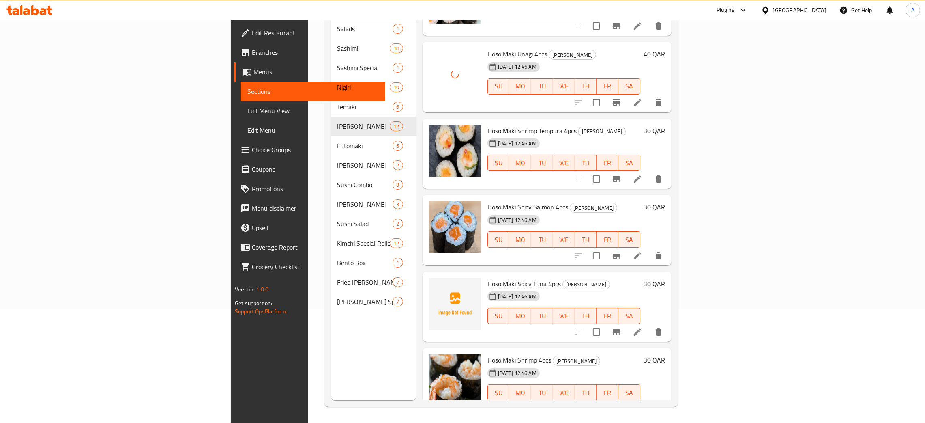
scroll to position [128, 0]
click at [436, 283] on icon "upload picture" at bounding box center [441, 288] width 10 height 10
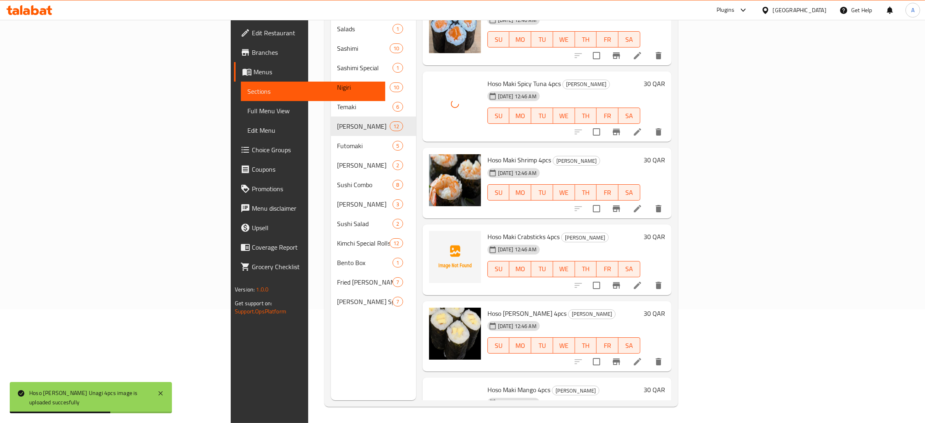
scroll to position [432, 0]
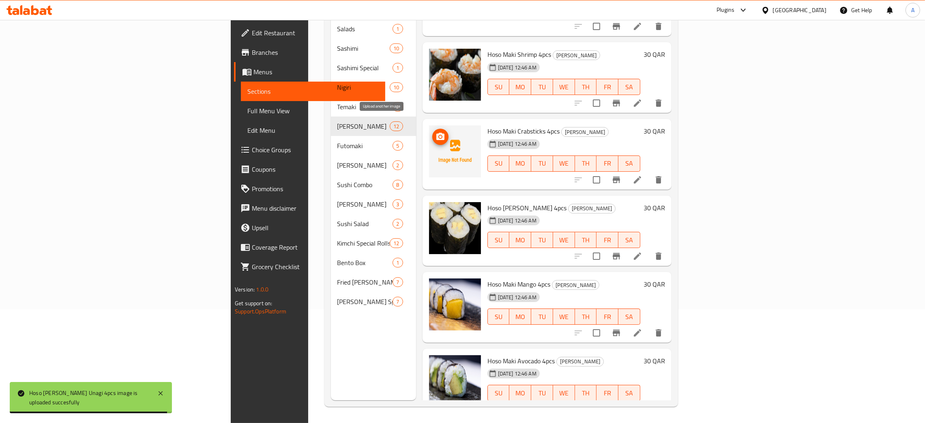
click at [436, 132] on icon "upload picture" at bounding box center [441, 137] width 10 height 10
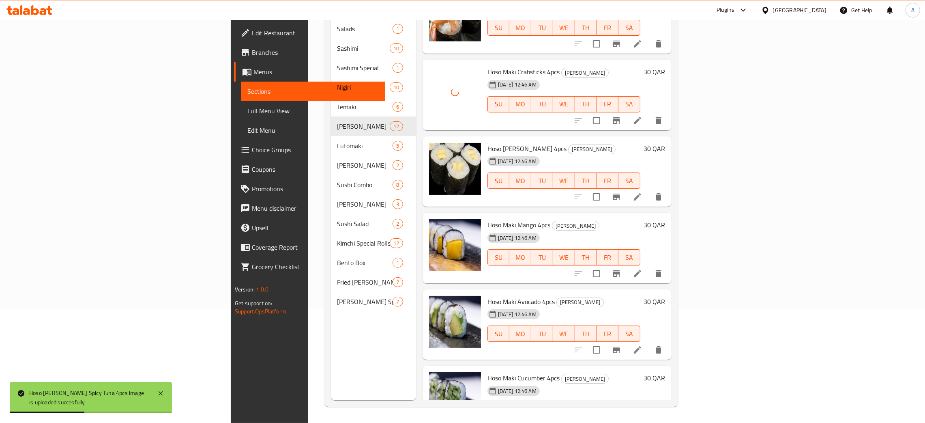
scroll to position [514, 0]
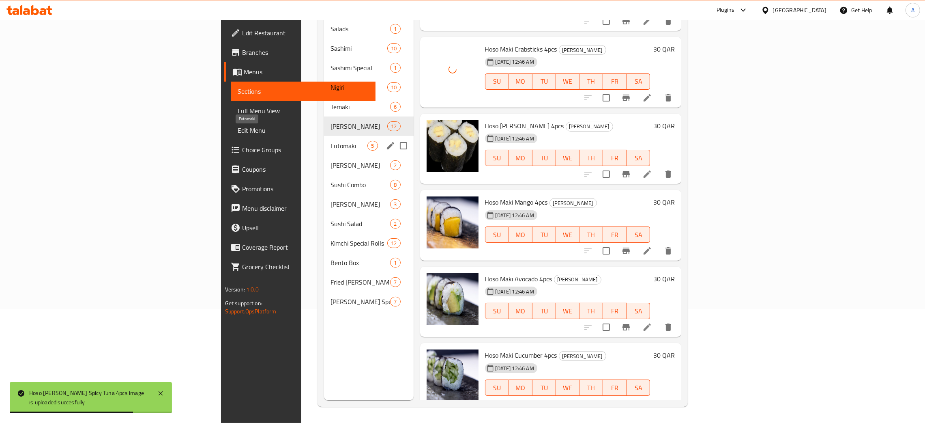
click at [331, 141] on span "Futomaki" at bounding box center [349, 146] width 37 height 10
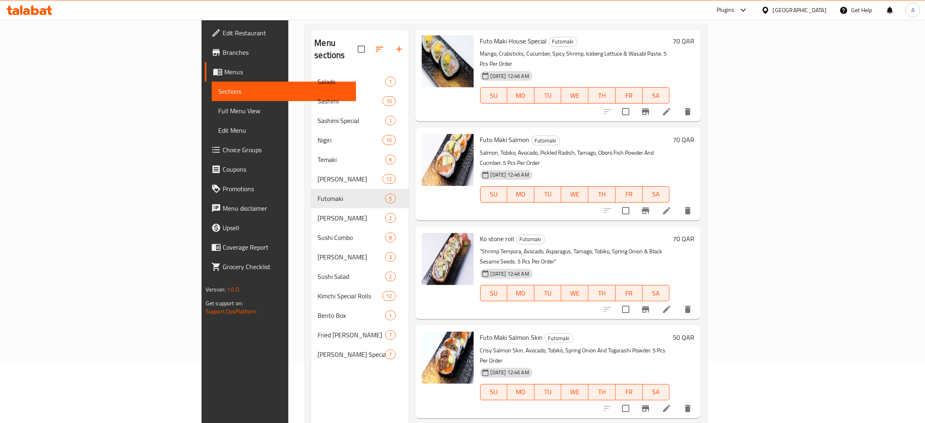
scroll to position [114, 0]
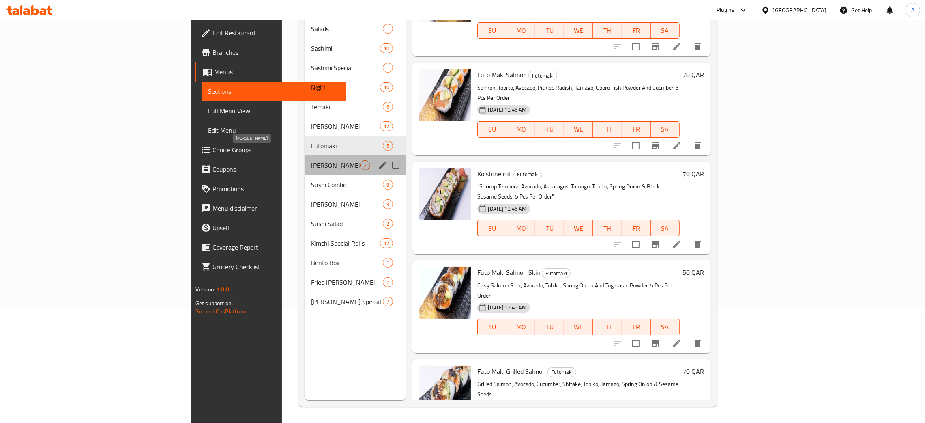
click at [311, 160] on span "[PERSON_NAME]" at bounding box center [335, 165] width 49 height 10
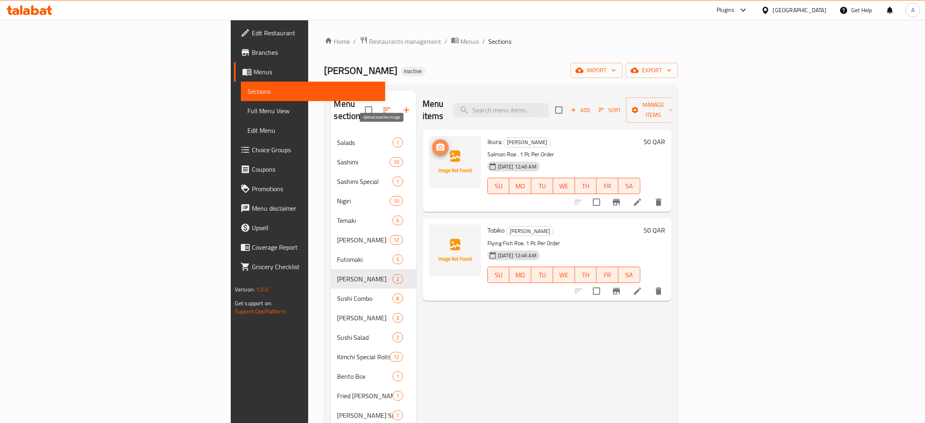
click at [437, 143] on icon "upload picture" at bounding box center [441, 146] width 8 height 7
click at [437, 232] on icon "upload picture" at bounding box center [441, 235] width 8 height 7
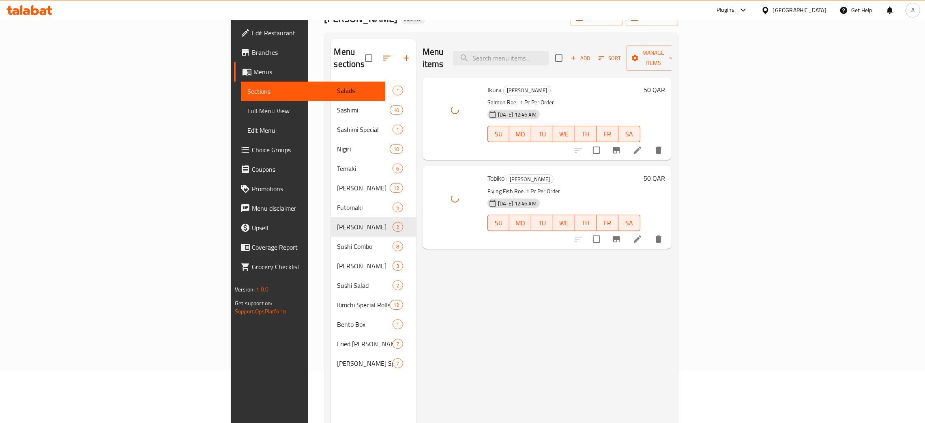
scroll to position [114, 0]
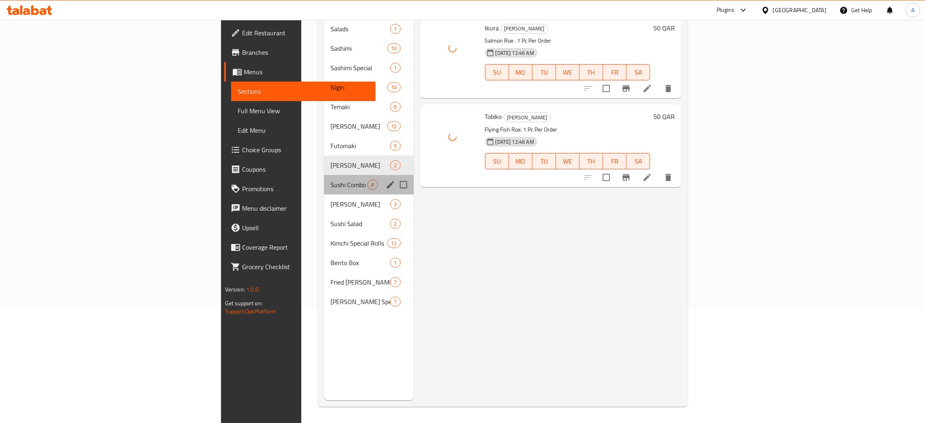
click at [324, 177] on div "Sushi Combo 8" at bounding box center [368, 184] width 89 height 19
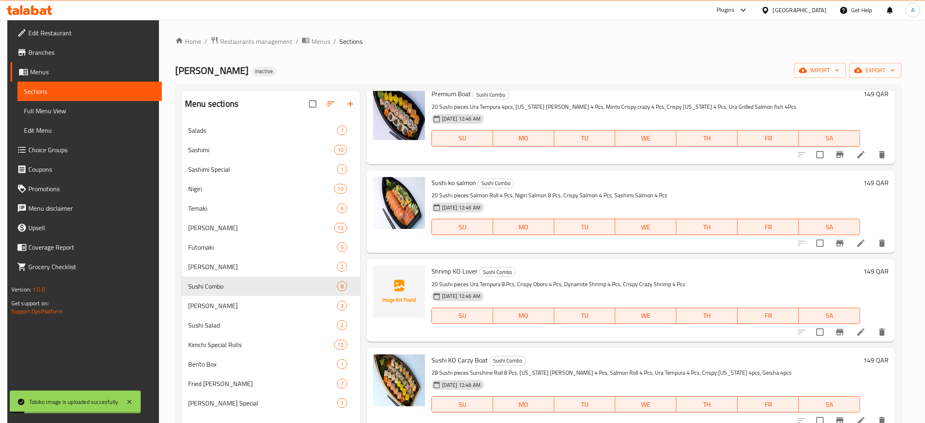
scroll to position [336, 0]
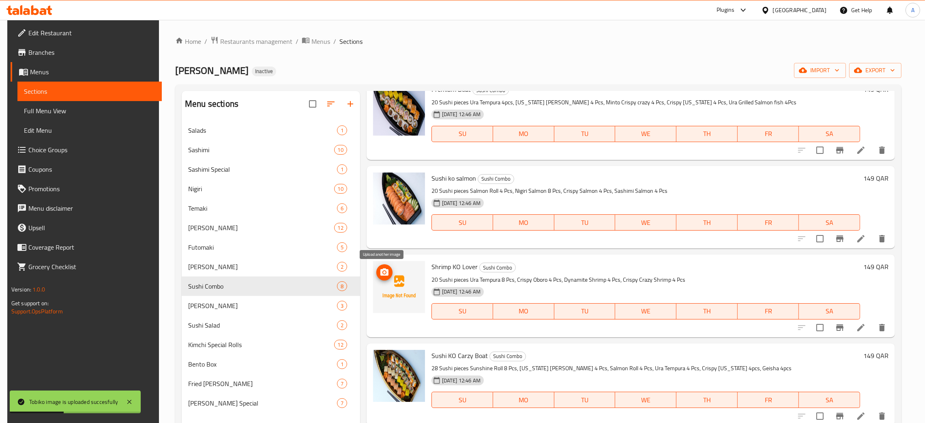
click at [383, 273] on circle "upload picture" at bounding box center [384, 272] width 2 height 2
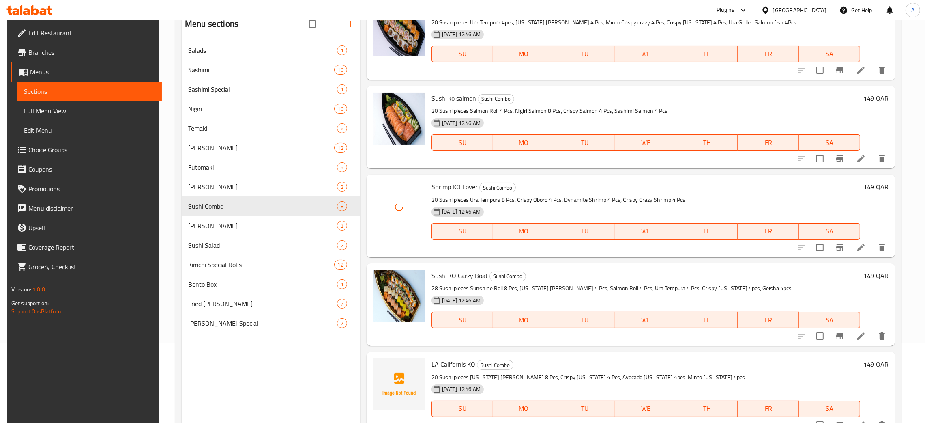
scroll to position [114, 0]
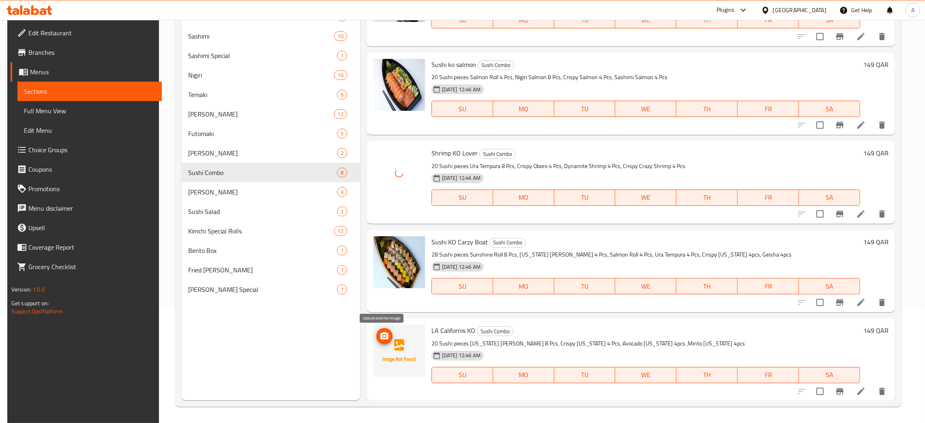
click at [381, 336] on icon "upload picture" at bounding box center [385, 336] width 10 height 10
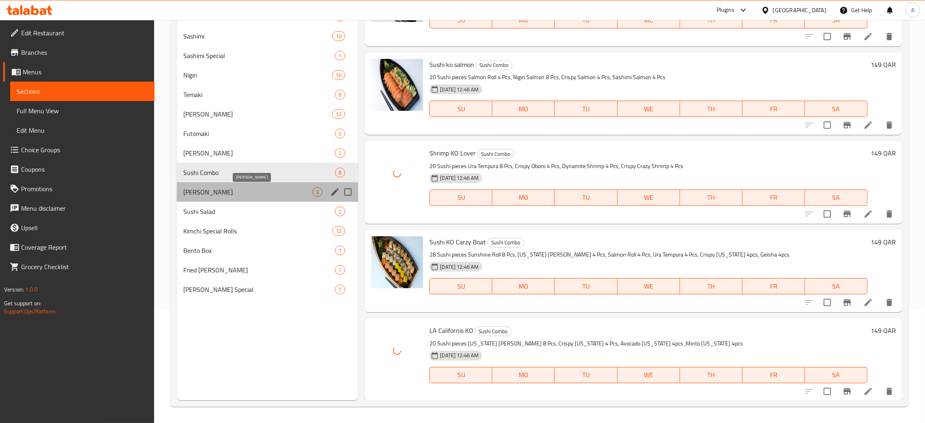
click at [243, 192] on span "[PERSON_NAME]" at bounding box center [247, 192] width 129 height 10
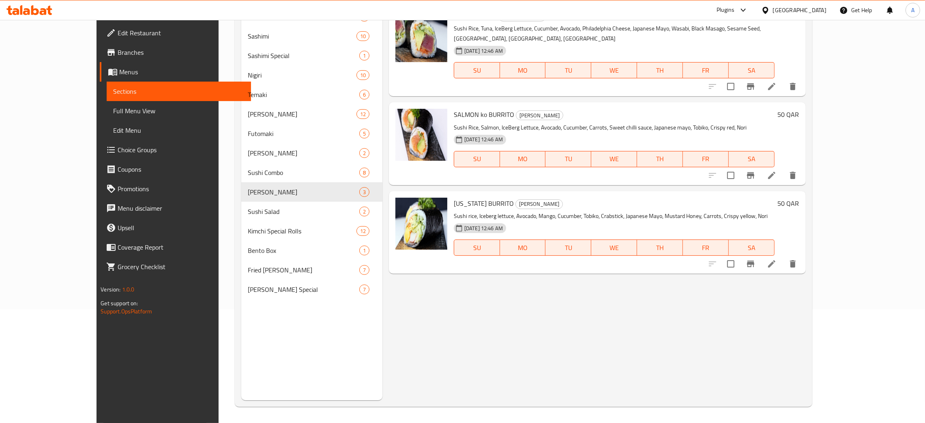
scroll to position [54, 0]
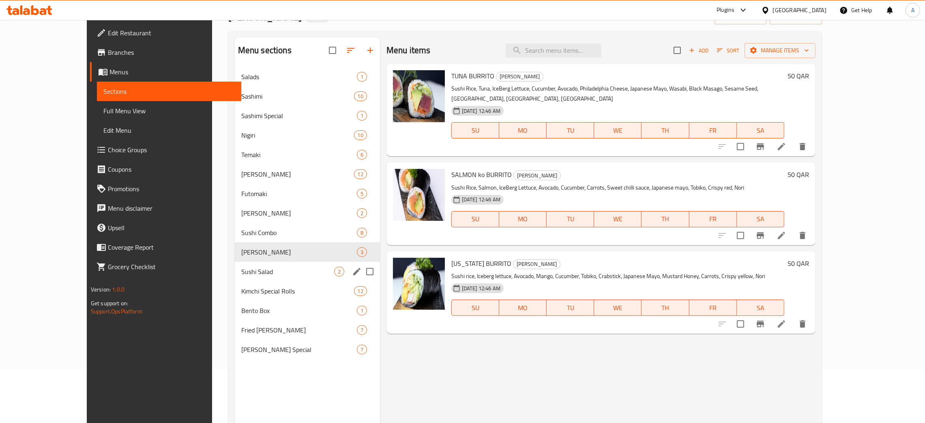
click at [252, 275] on span "Sushi Salad" at bounding box center [287, 272] width 93 height 10
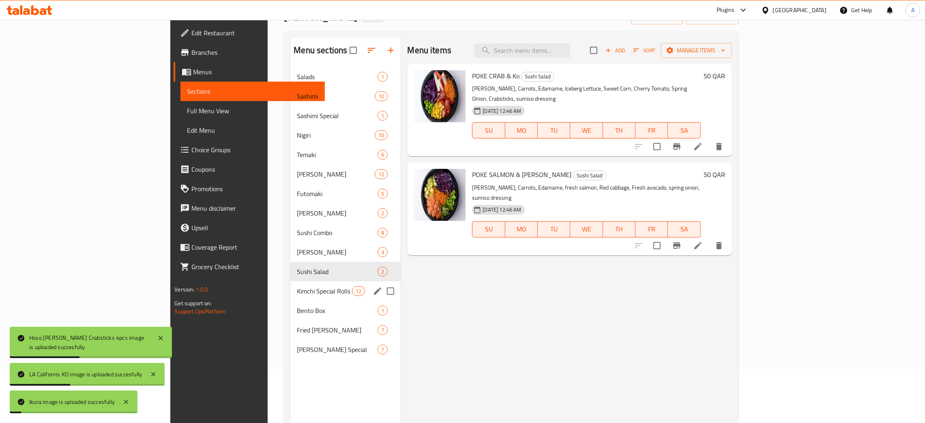
click at [297, 295] on span "Kimchi Special Rolls" at bounding box center [324, 291] width 55 height 10
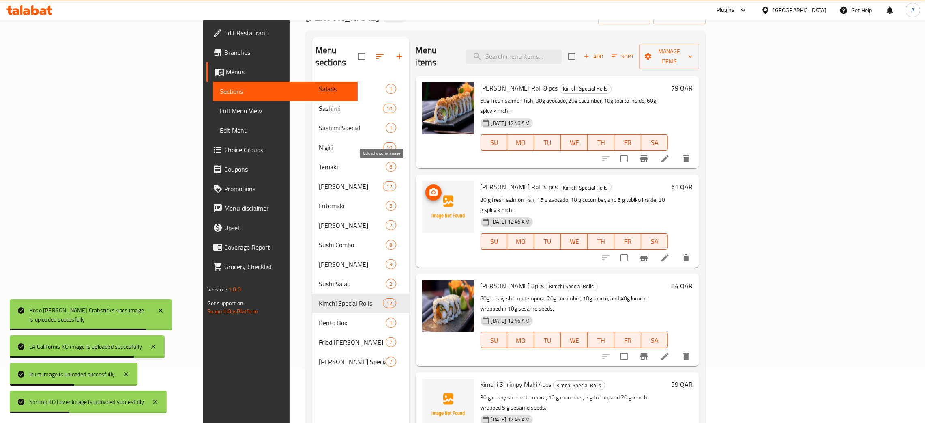
click at [432, 191] on circle "upload picture" at bounding box center [433, 192] width 2 height 2
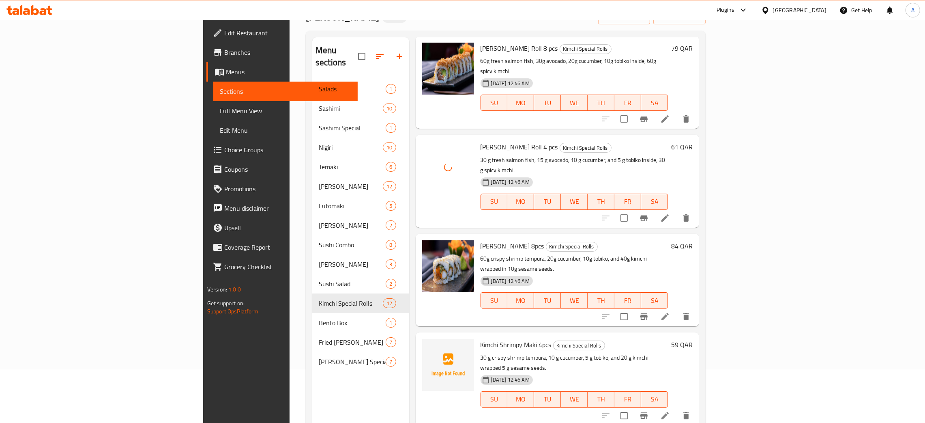
scroll to position [61, 0]
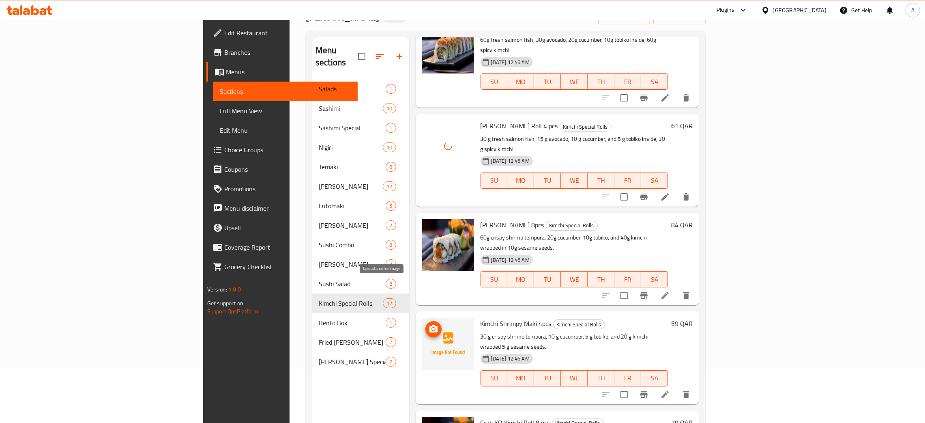
click at [430, 325] on icon "upload picture" at bounding box center [434, 328] width 8 height 7
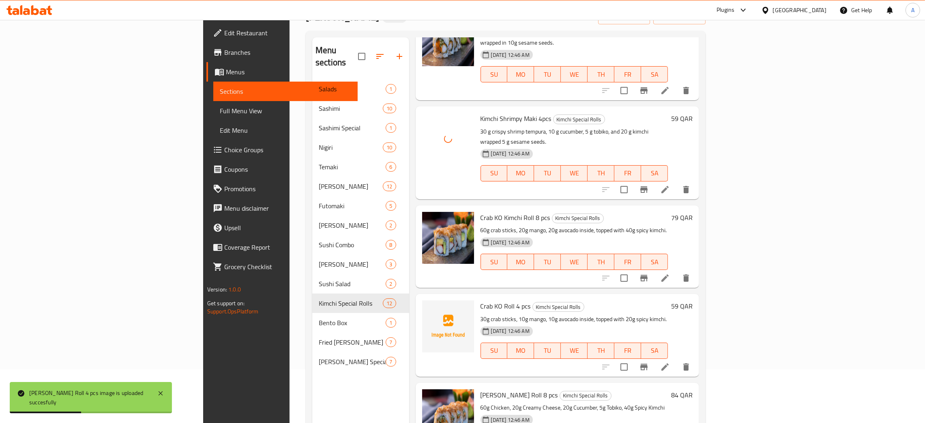
scroll to position [365, 0]
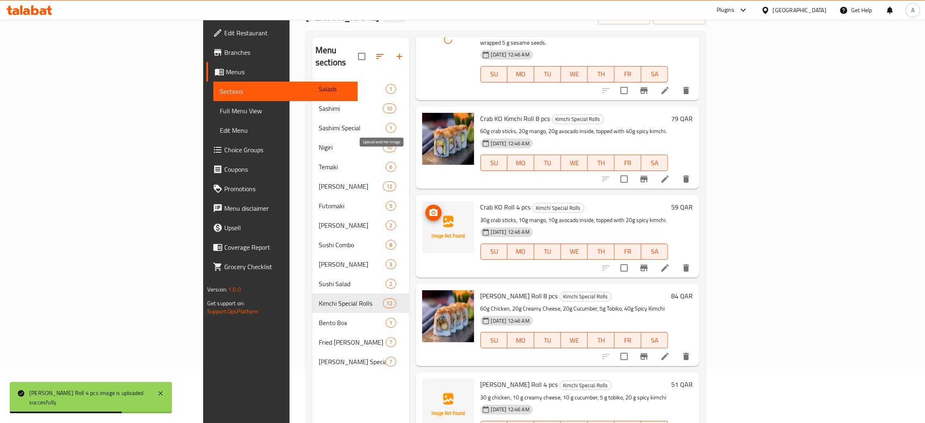
click at [430, 209] on icon "upload picture" at bounding box center [434, 212] width 8 height 7
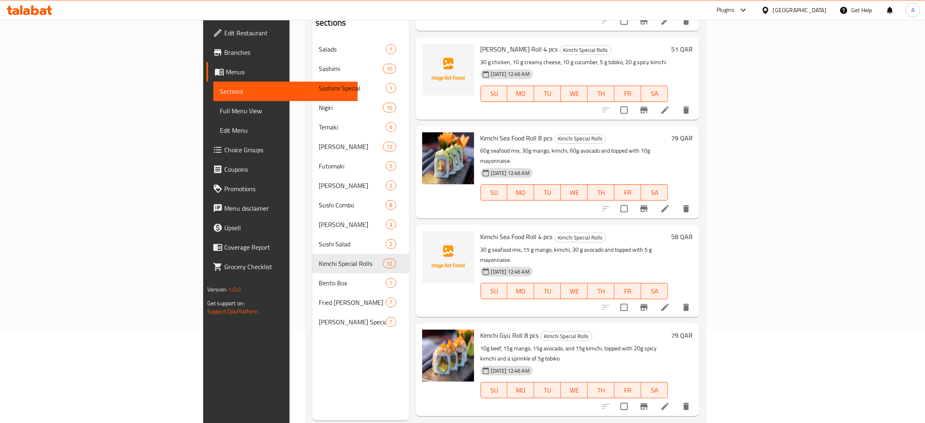
scroll to position [114, 0]
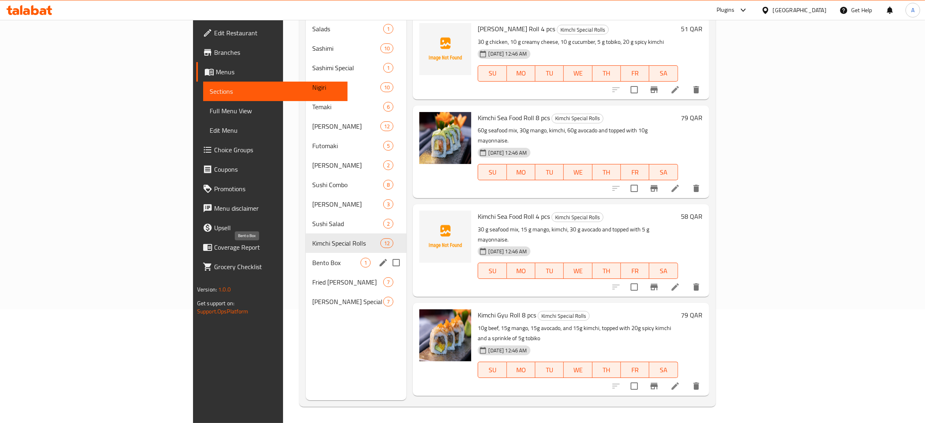
click at [312, 258] on span "Bento Box" at bounding box center [336, 263] width 49 height 10
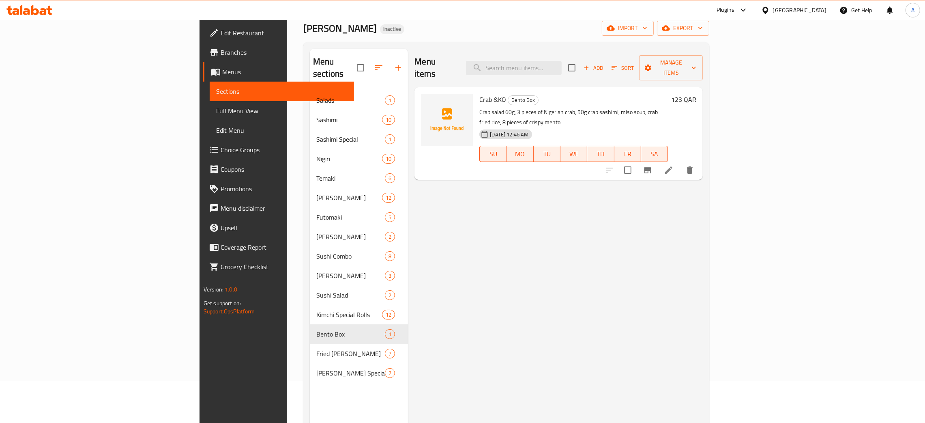
scroll to position [114, 0]
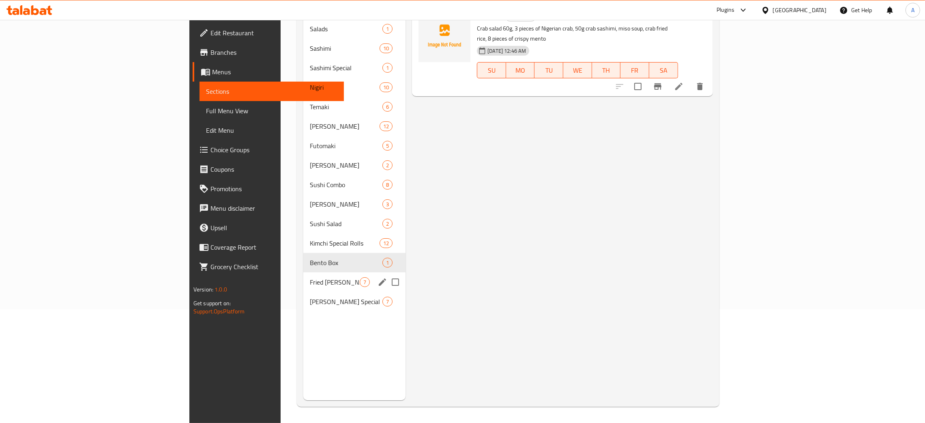
click at [310, 277] on span "Fried [PERSON_NAME]" at bounding box center [335, 282] width 50 height 10
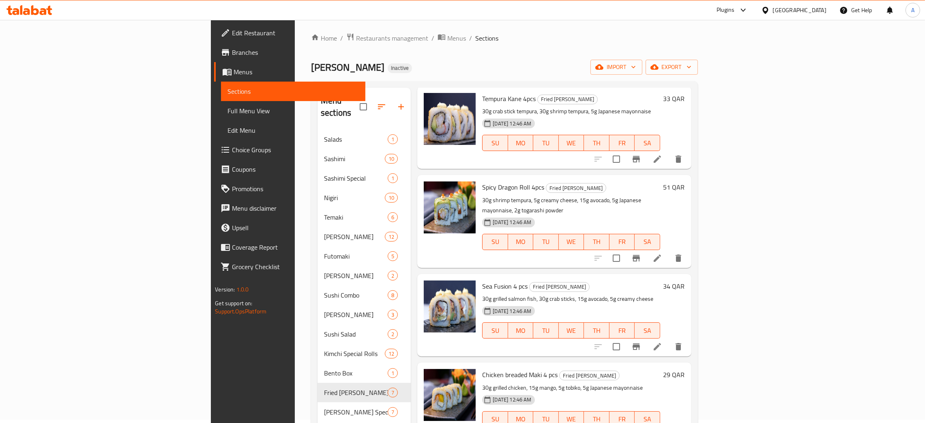
scroll to position [114, 0]
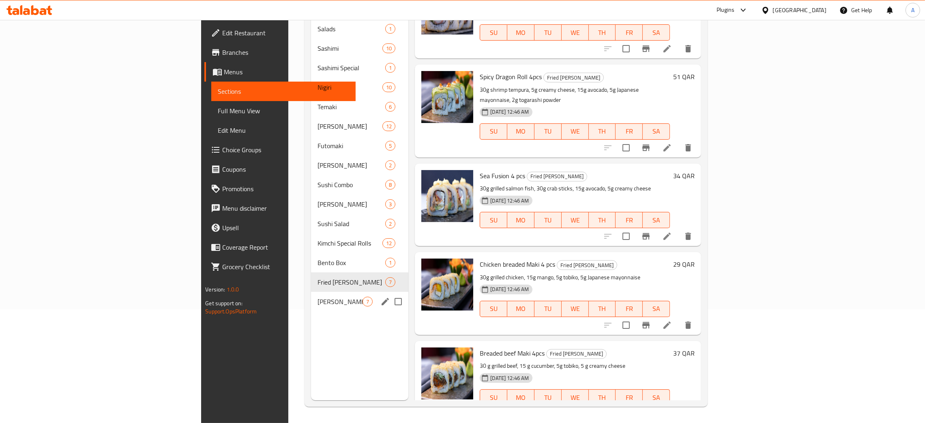
click at [318, 297] on span "[PERSON_NAME] Special" at bounding box center [340, 302] width 45 height 10
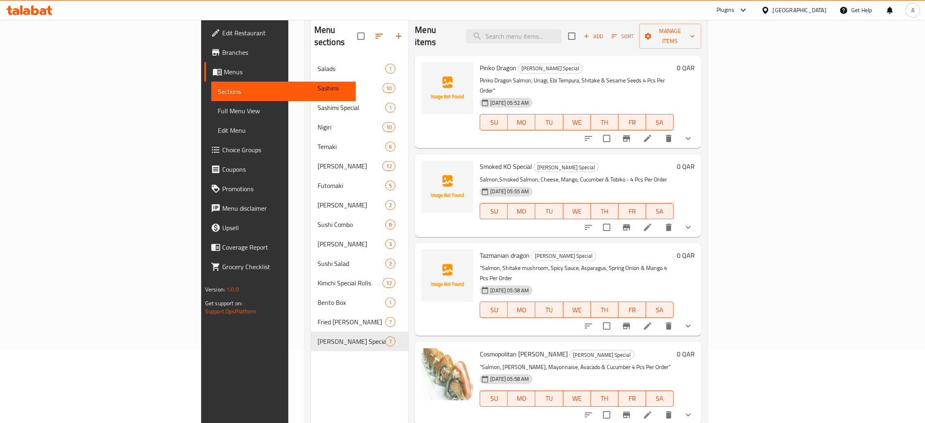
scroll to position [54, 0]
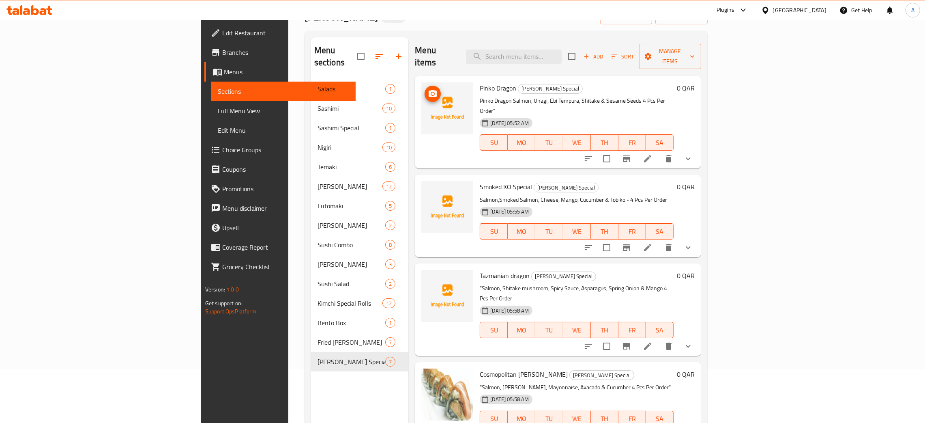
click at [428, 89] on icon "upload picture" at bounding box center [433, 94] width 10 height 10
click at [425, 187] on span "upload picture" at bounding box center [433, 192] width 16 height 10
click at [429, 277] on icon "upload picture" at bounding box center [433, 280] width 8 height 7
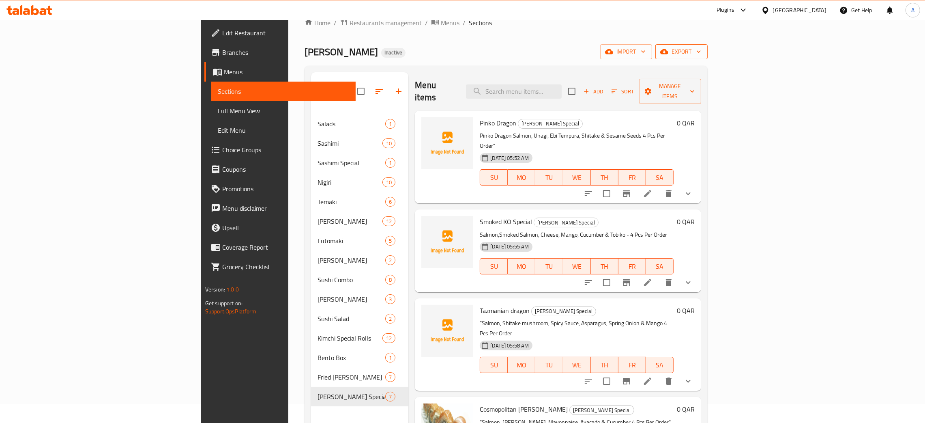
scroll to position [0, 0]
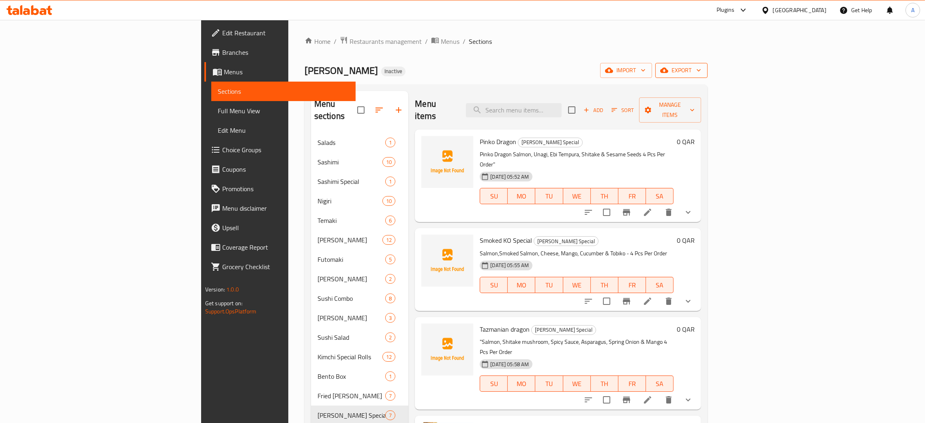
click at [703, 69] on icon "button" at bounding box center [699, 70] width 8 height 8
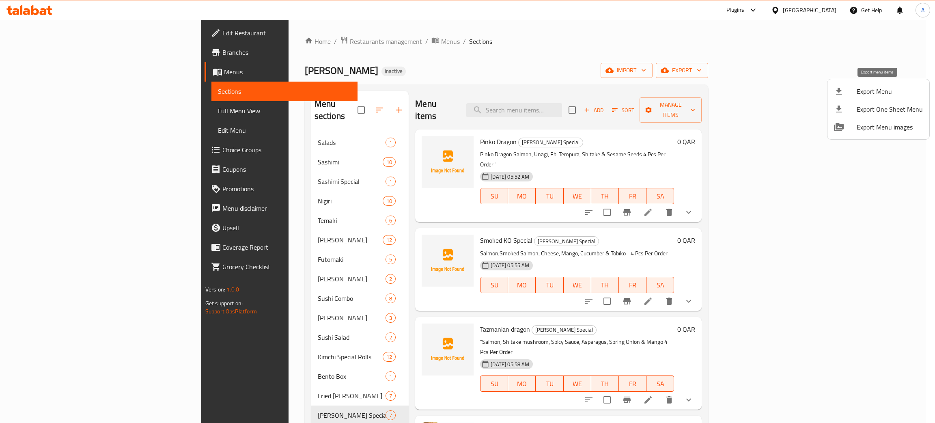
click at [875, 90] on span "Export Menu" at bounding box center [889, 91] width 66 height 10
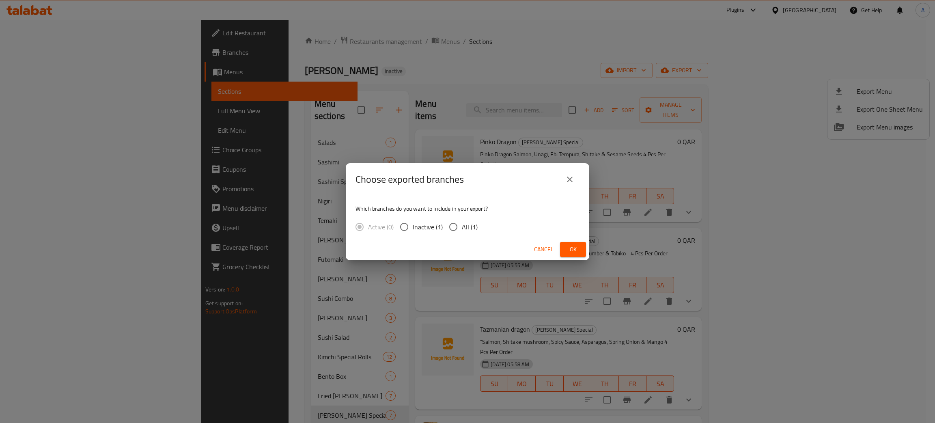
click at [575, 245] on span "Ok" at bounding box center [572, 249] width 13 height 10
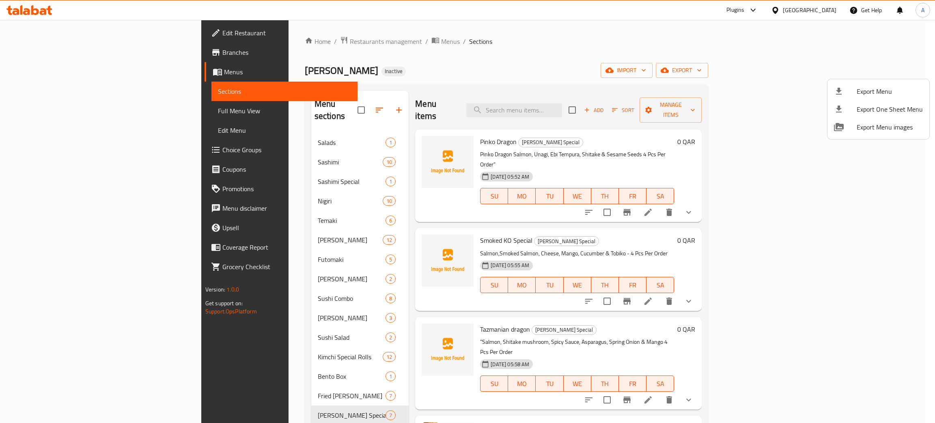
click at [240, 384] on div at bounding box center [467, 211] width 935 height 423
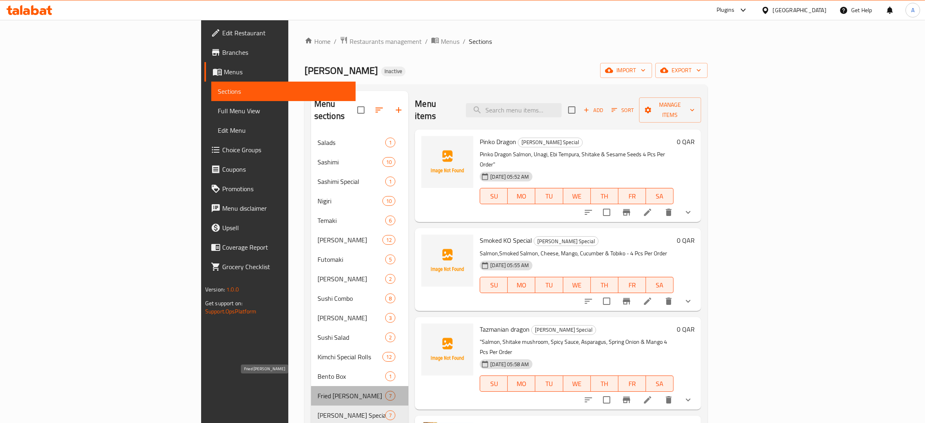
click at [318, 391] on span "Fried [PERSON_NAME]" at bounding box center [352, 396] width 68 height 10
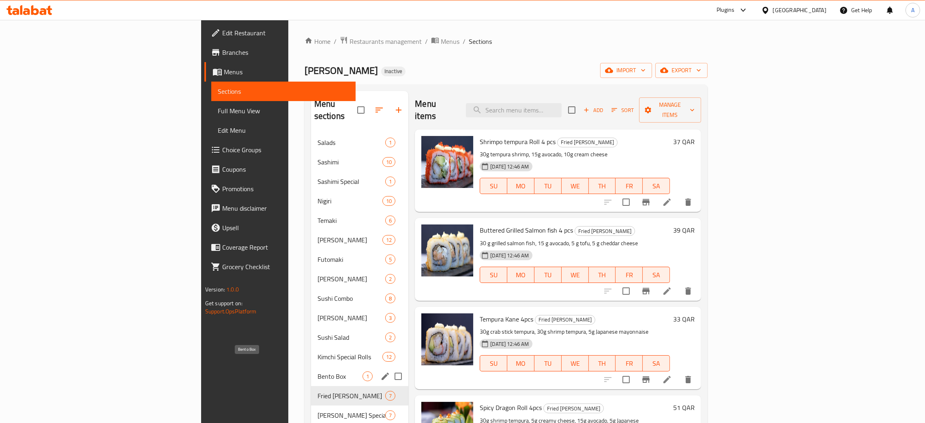
click at [318, 371] on span "Bento Box" at bounding box center [340, 376] width 45 height 10
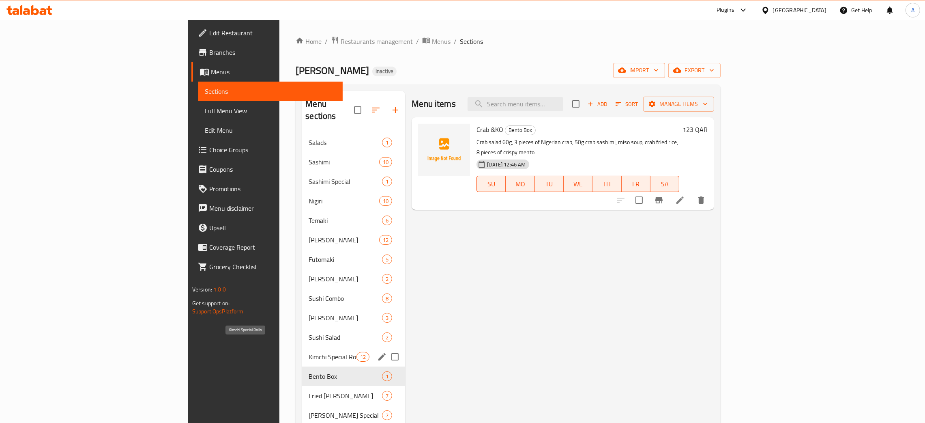
click at [309, 352] on span "Kimchi Special Rolls" at bounding box center [333, 357] width 48 height 10
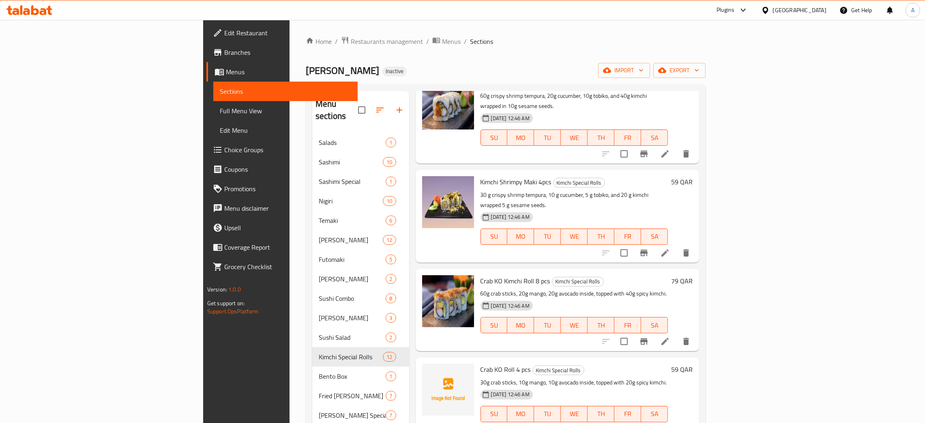
scroll to position [304, 0]
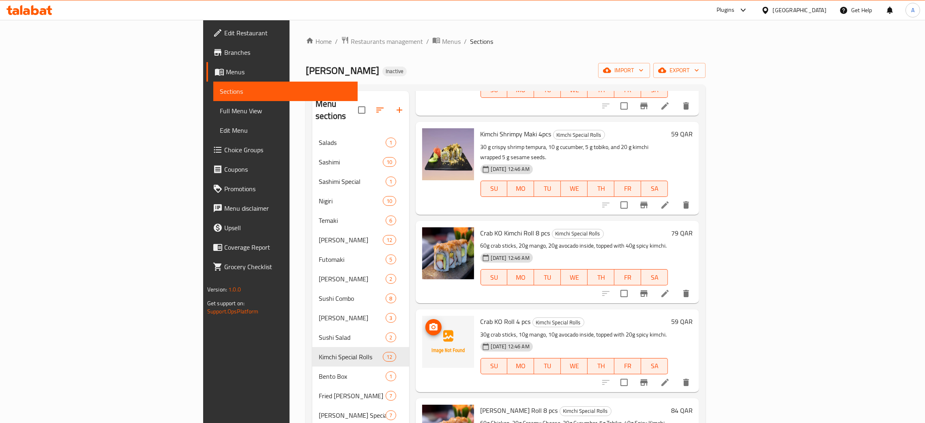
click at [422, 316] on img at bounding box center [448, 342] width 52 height 52
click at [430, 323] on icon "upload picture" at bounding box center [434, 326] width 8 height 7
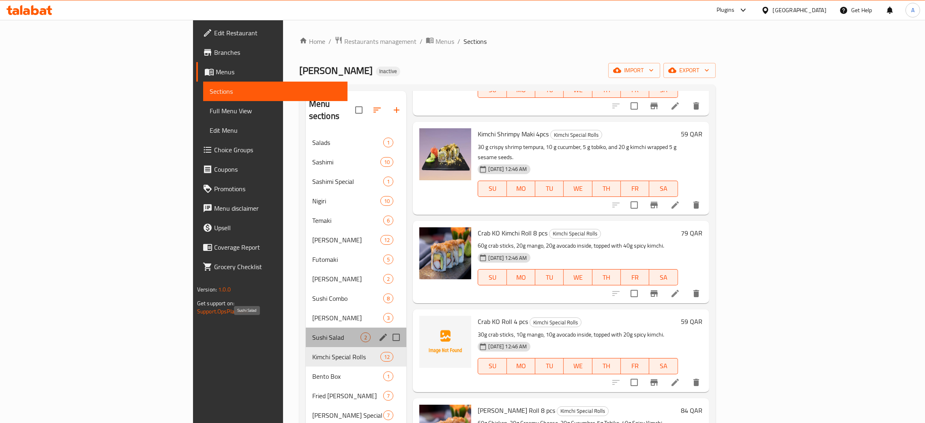
click at [312, 332] on span "Sushi Salad" at bounding box center [336, 337] width 49 height 10
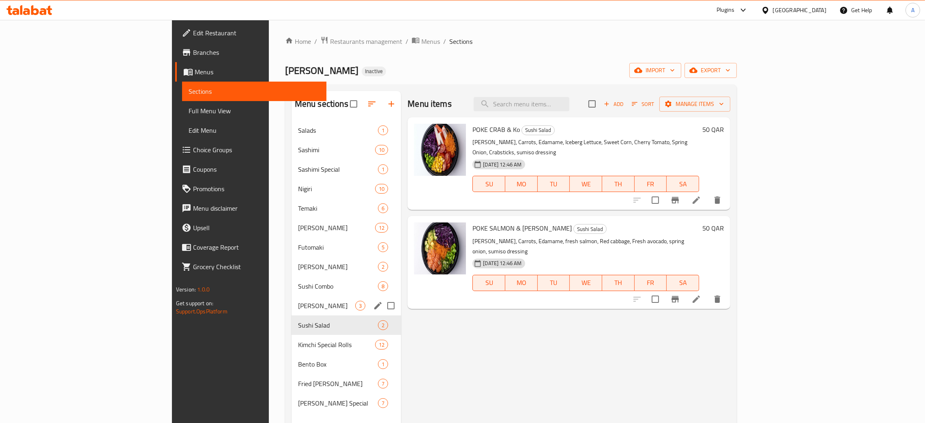
click at [298, 308] on span "[PERSON_NAME]" at bounding box center [326, 306] width 57 height 10
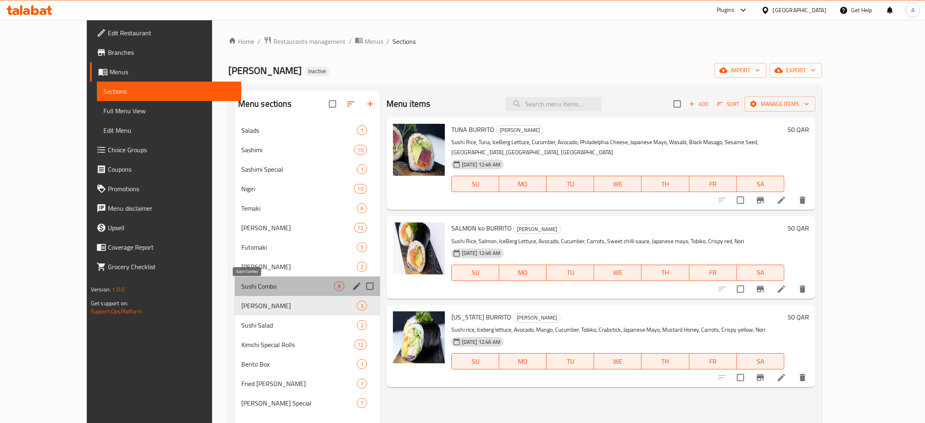
click at [241, 288] on span "Sushi Combo" at bounding box center [287, 286] width 93 height 10
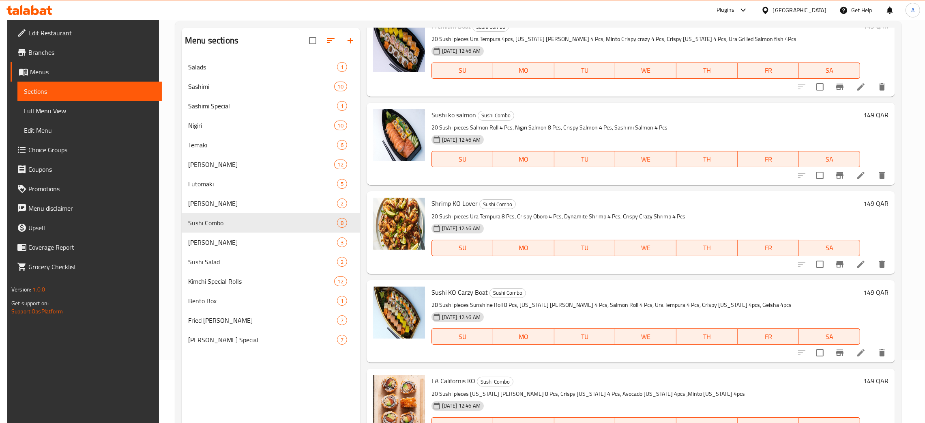
scroll to position [114, 0]
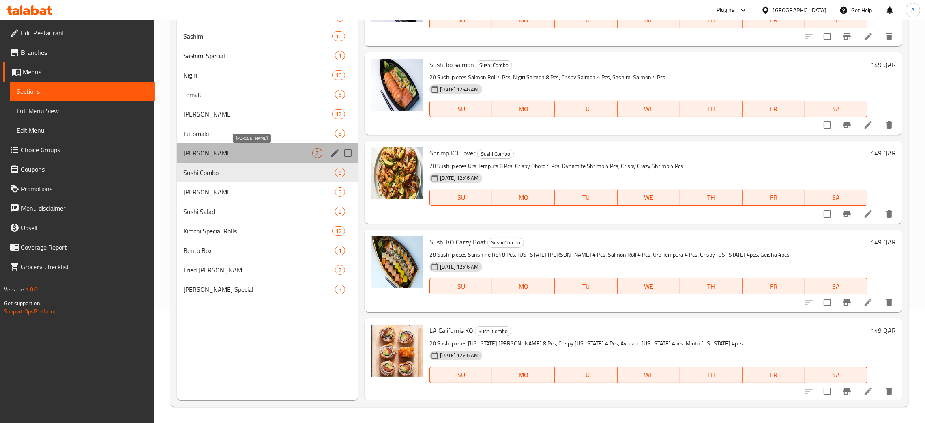
click at [238, 153] on span "[PERSON_NAME]" at bounding box center [247, 153] width 129 height 10
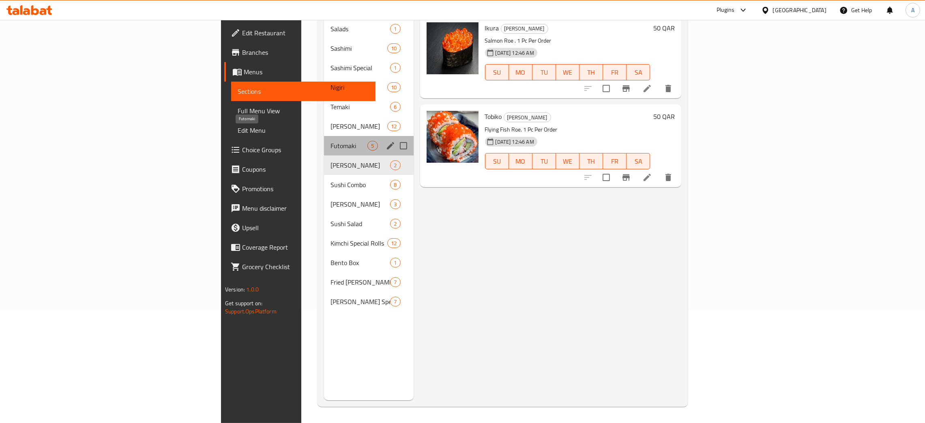
click at [331, 141] on span "Futomaki" at bounding box center [349, 146] width 37 height 10
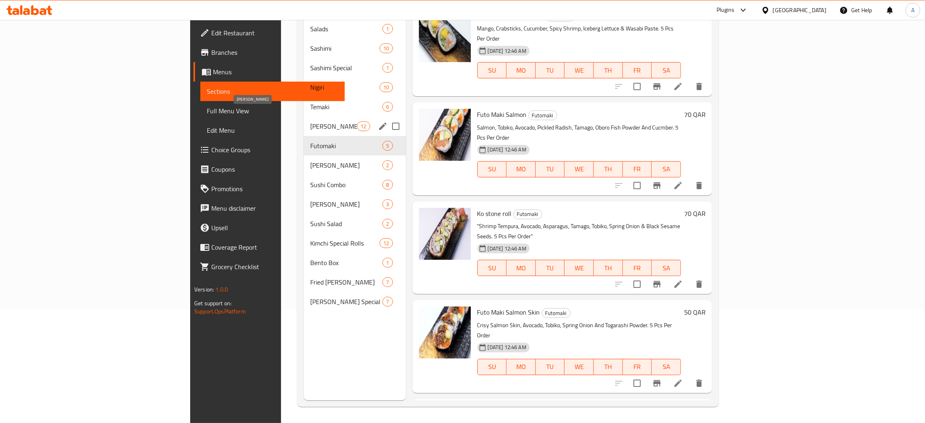
click at [310, 121] on span "[PERSON_NAME]" at bounding box center [333, 126] width 47 height 10
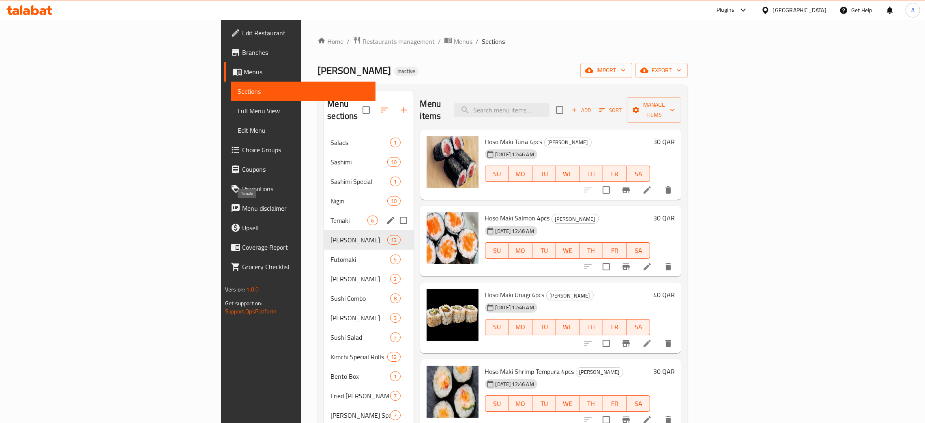
click at [331, 215] on span "Temaki" at bounding box center [349, 220] width 37 height 10
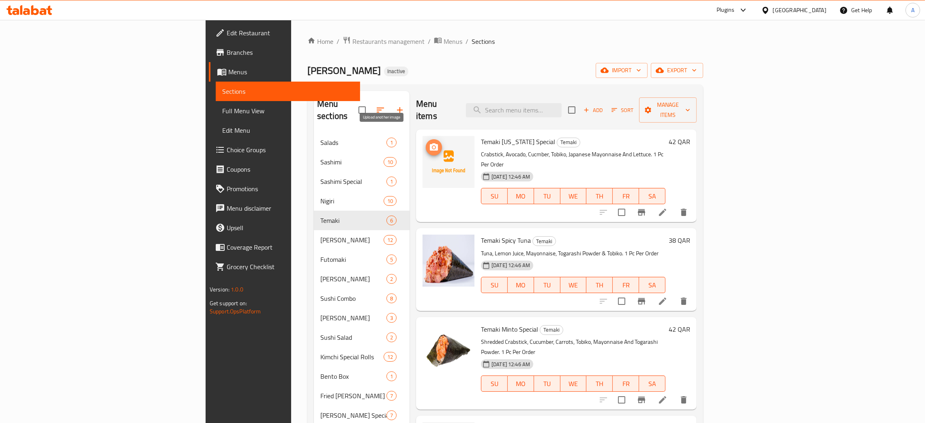
click at [430, 143] on icon "upload picture" at bounding box center [434, 146] width 8 height 7
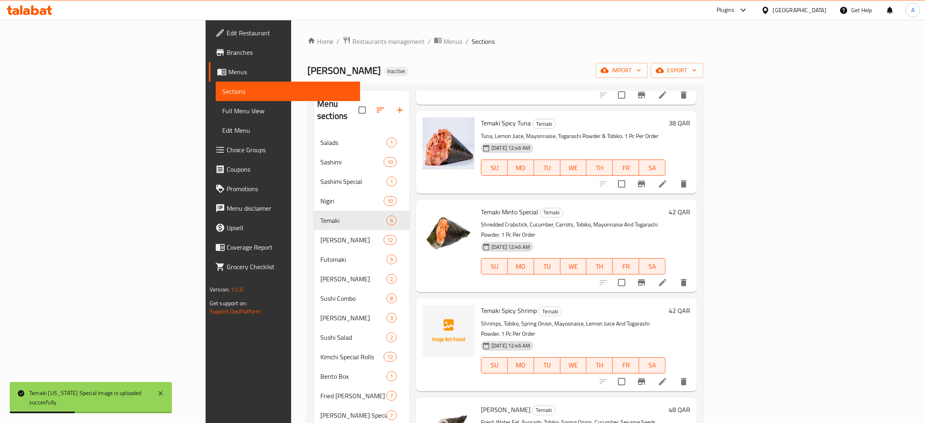
scroll to position [128, 0]
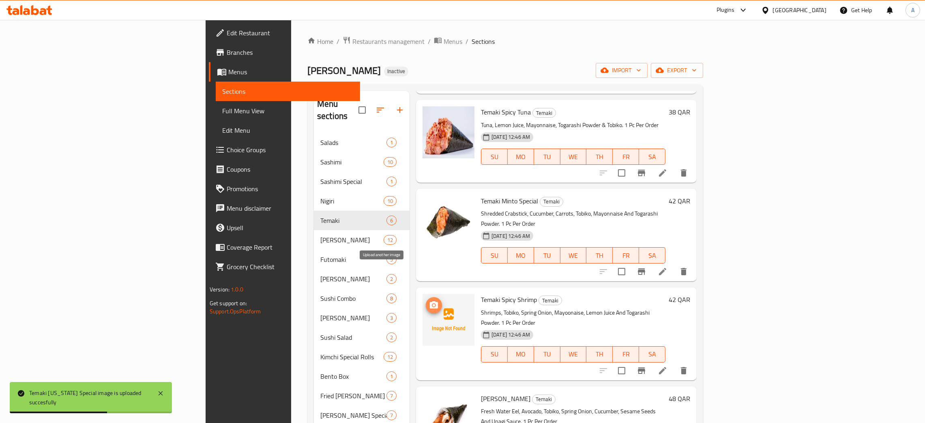
click at [429, 300] on icon "upload picture" at bounding box center [434, 305] width 10 height 10
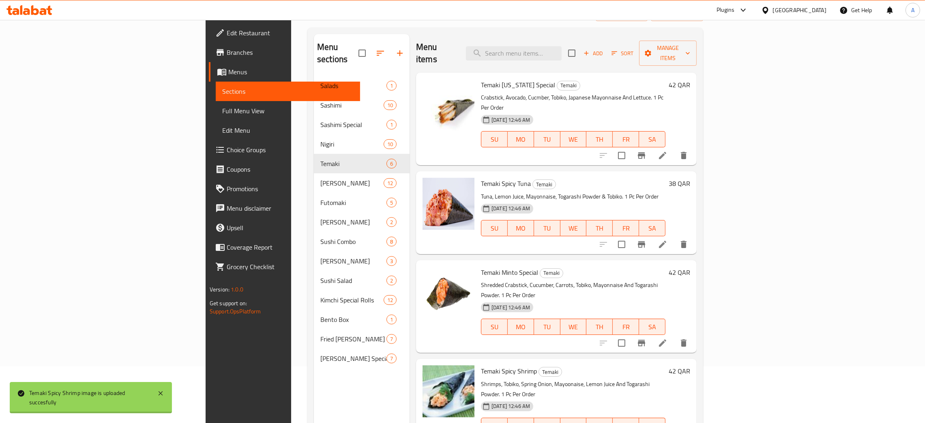
scroll to position [0, 0]
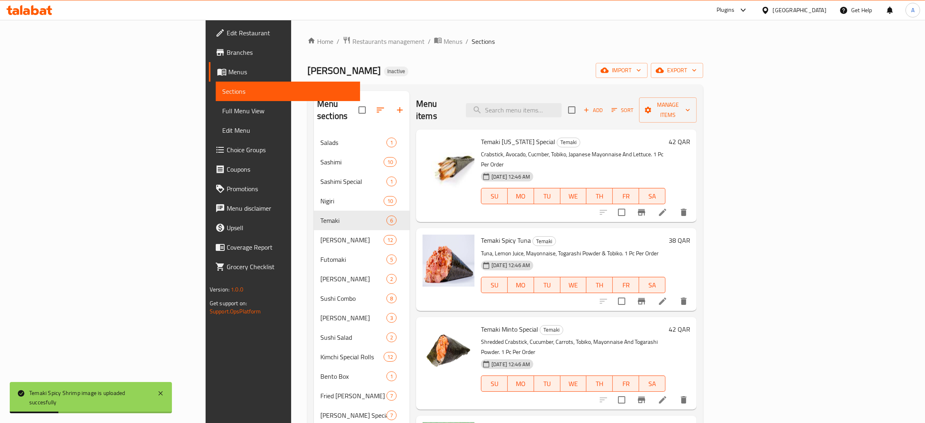
click at [227, 30] on span "Edit Restaurant" at bounding box center [290, 33] width 127 height 10
